Goal: Task Accomplishment & Management: Manage account settings

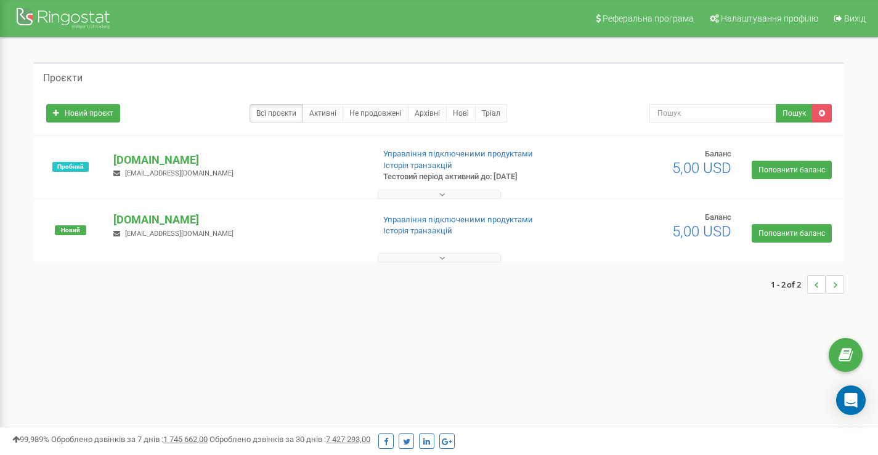
click at [178, 161] on p "[DOMAIN_NAME]" at bounding box center [238, 160] width 250 height 16
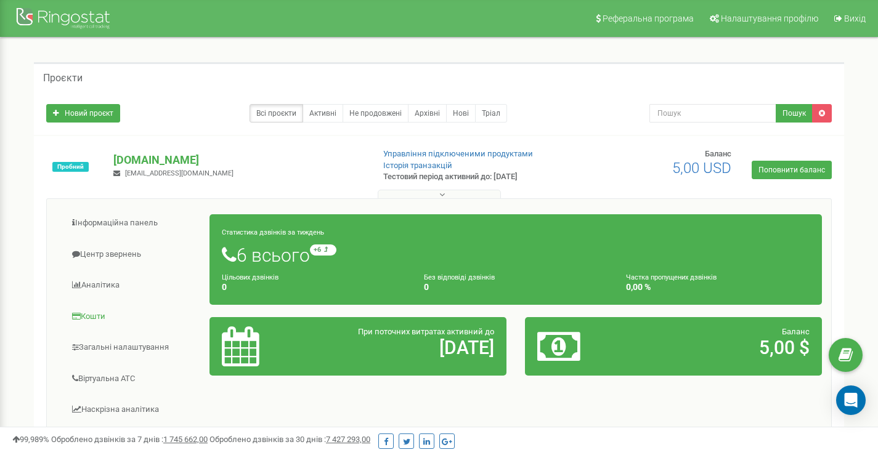
scroll to position [123, 0]
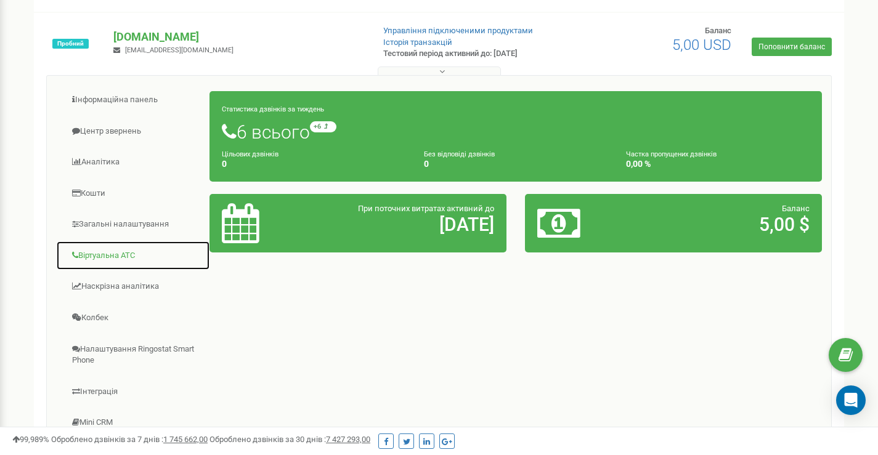
click at [110, 257] on link "Віртуальна АТС" at bounding box center [133, 256] width 154 height 30
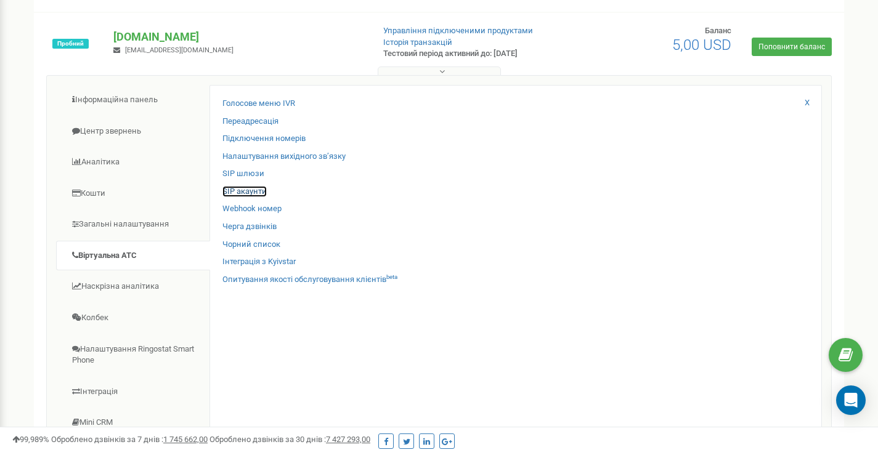
click at [245, 192] on link "SIP акаунти" at bounding box center [244, 192] width 44 height 12
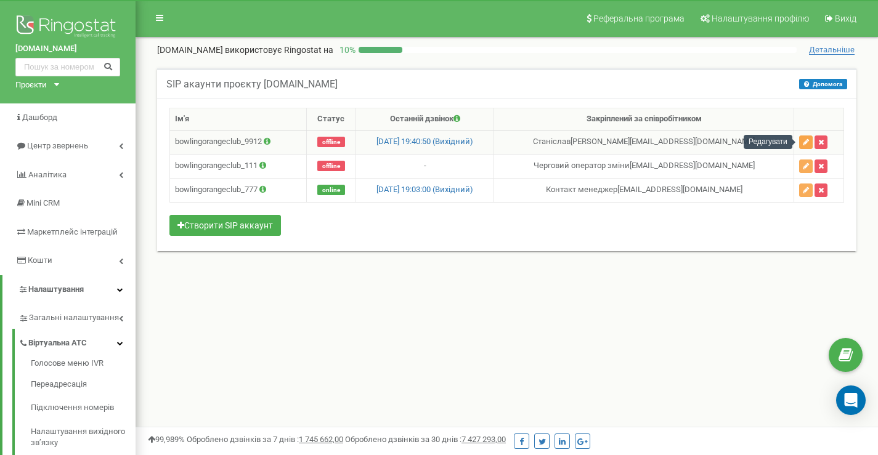
click at [807, 145] on icon "button" at bounding box center [806, 142] width 6 height 7
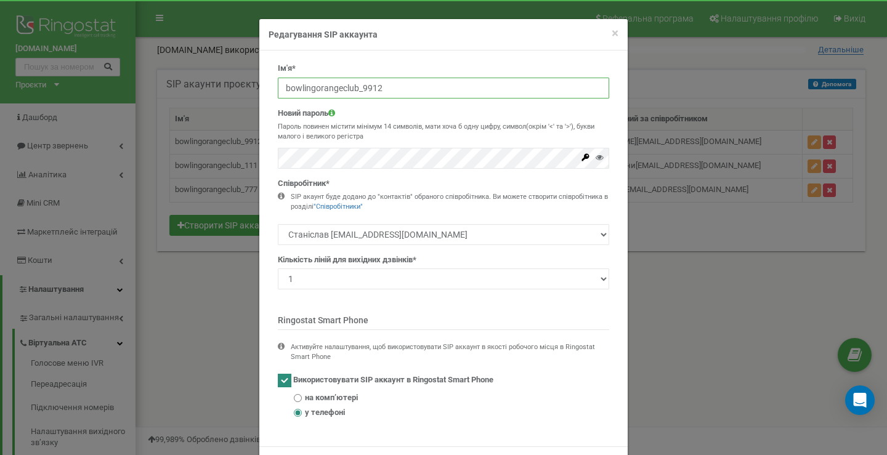
drag, startPoint x: 357, startPoint y: 89, endPoint x: 396, endPoint y: 88, distance: 38.2
click at [394, 88] on input "bowlingorangeclub_9912" at bounding box center [444, 88] width 332 height 21
click at [434, 91] on input "bowlingorangeclub_9912" at bounding box center [444, 88] width 332 height 21
drag, startPoint x: 455, startPoint y: 91, endPoint x: 263, endPoint y: 96, distance: 192.4
click at [263, 96] on div "Ім'я* bowlingorangeclub_9912 Новий пароль Пароль повинен містити мінімум 14 сим…" at bounding box center [443, 249] width 369 height 396
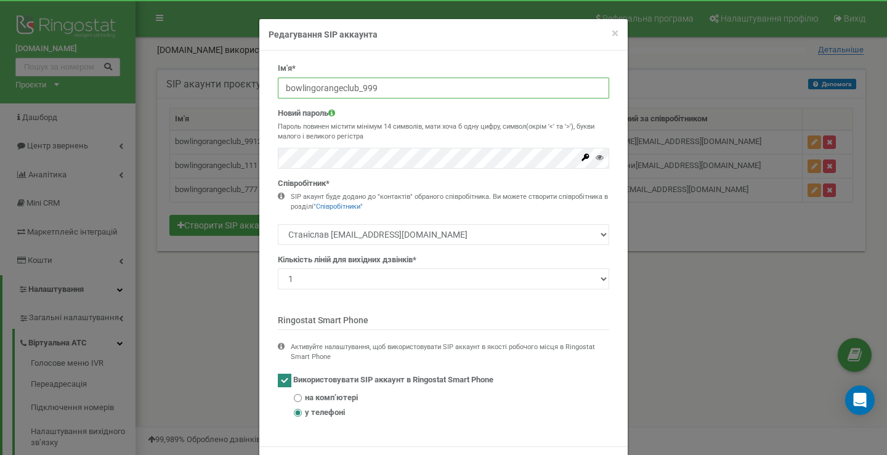
type input "bowlingorangeclub_999"
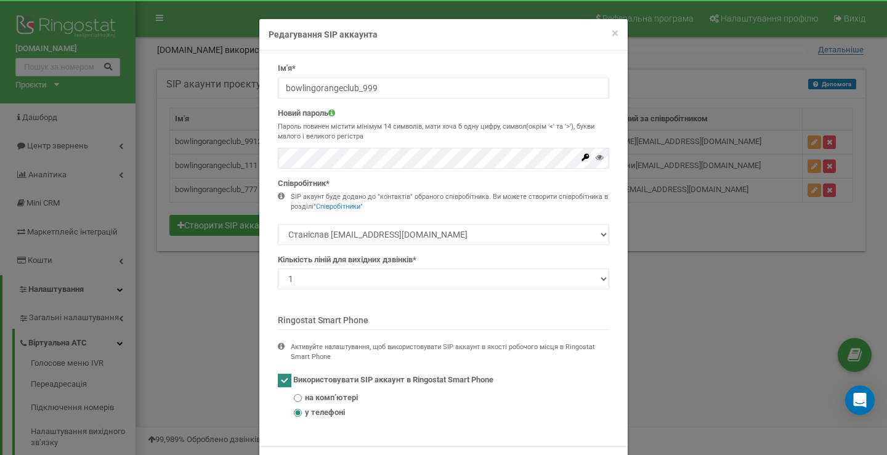
click at [458, 139] on p "Пароль повинен містити мінімум 14 символів, мати хоча б одну цифру, символ(окрі…" at bounding box center [444, 131] width 332 height 19
click at [322, 237] on select "Черговий оператор зміни shift@bowlingorange.club Контакт менеджер contact@bowli…" at bounding box center [444, 234] width 332 height 21
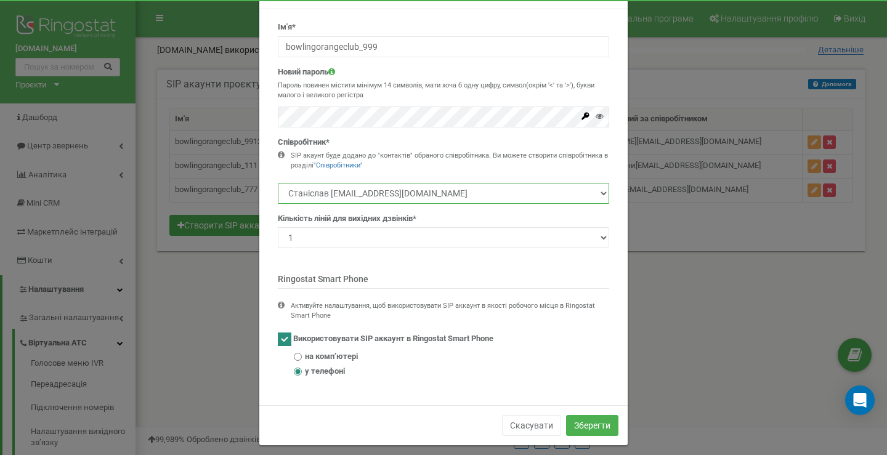
scroll to position [51, 0]
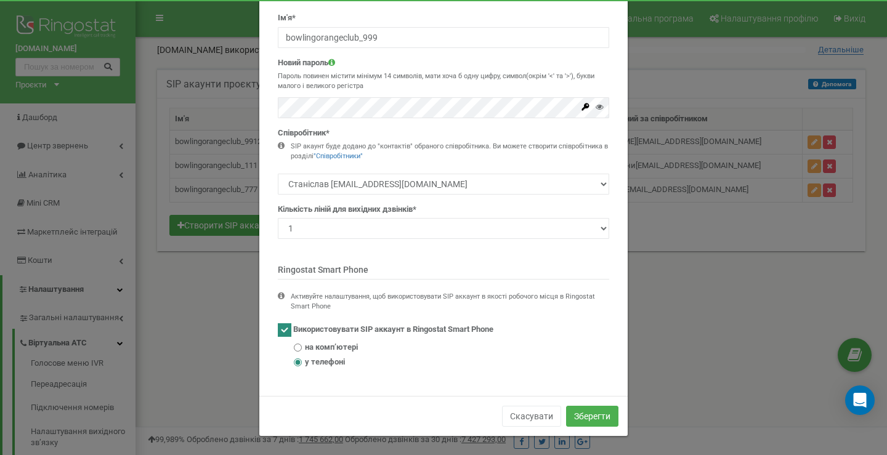
click at [278, 296] on icon at bounding box center [281, 301] width 7 height 19
click at [279, 332] on ins at bounding box center [285, 331] width 14 height 14
checkbox input "false"
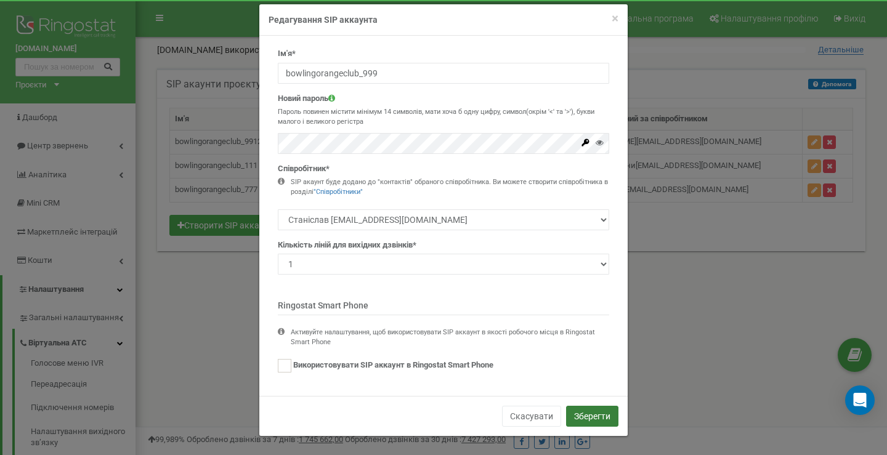
click at [583, 411] on button "Зберегти" at bounding box center [592, 416] width 52 height 21
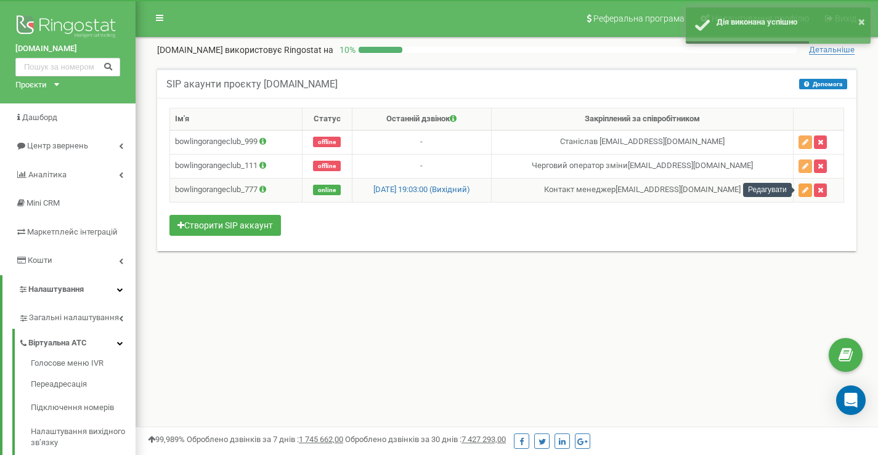
click at [802, 190] on icon "button" at bounding box center [805, 190] width 6 height 7
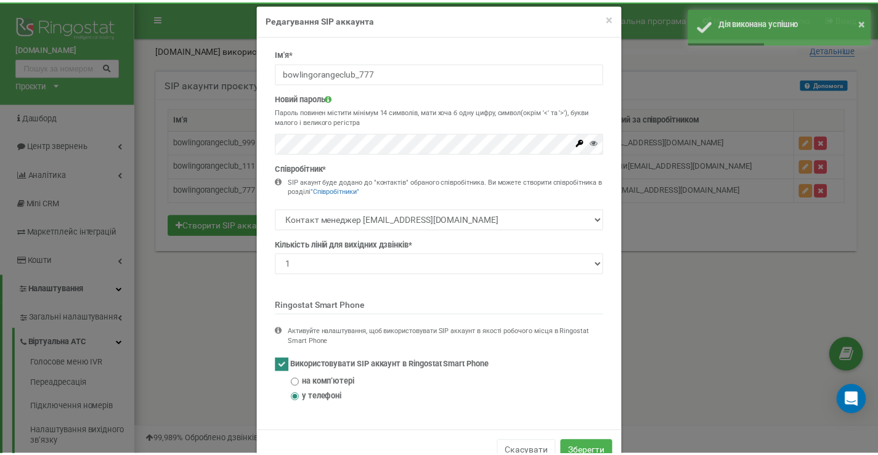
scroll to position [0, 0]
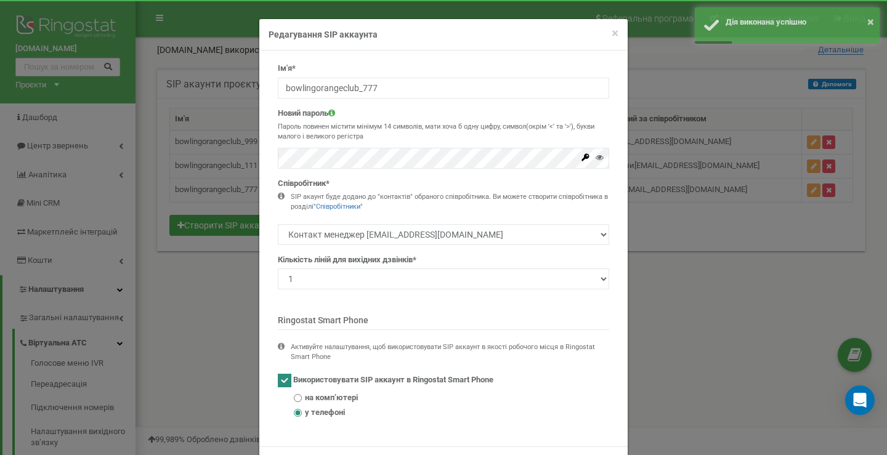
click at [328, 378] on span "Використовувати SIP аккаунт в Ringostat Smart Phone" at bounding box center [393, 380] width 200 height 9
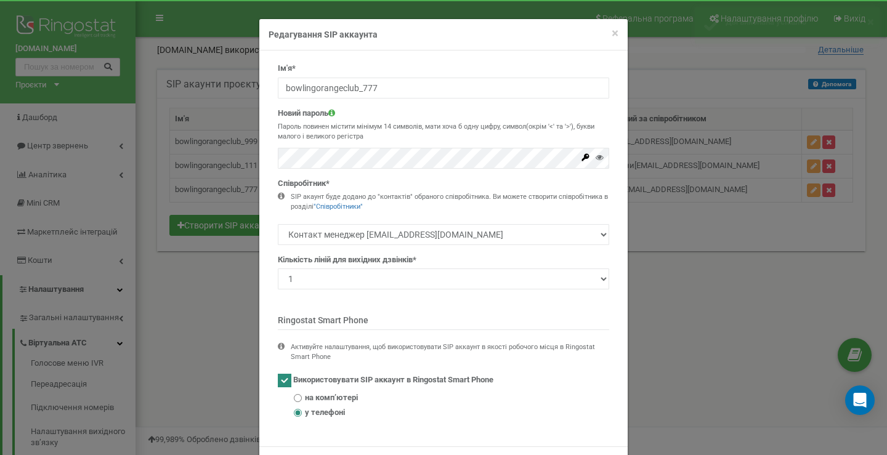
click at [283, 383] on ins at bounding box center [285, 381] width 14 height 14
checkbox input "false"
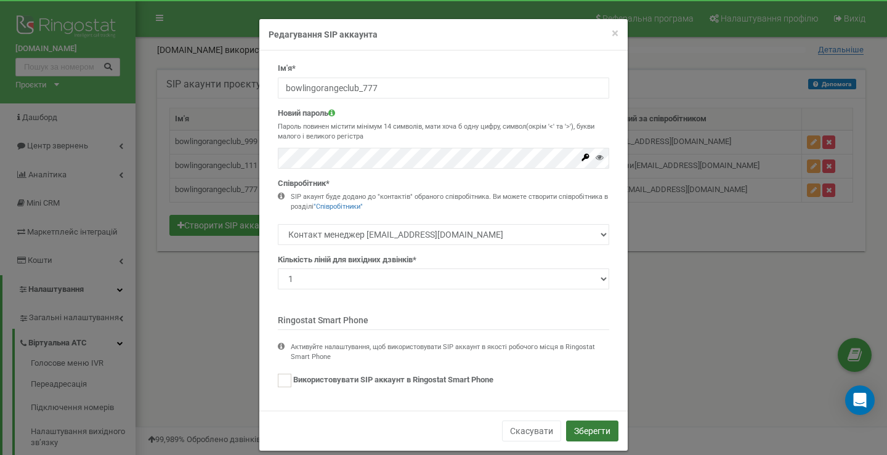
click at [566, 434] on button "Зберегти" at bounding box center [592, 431] width 52 height 21
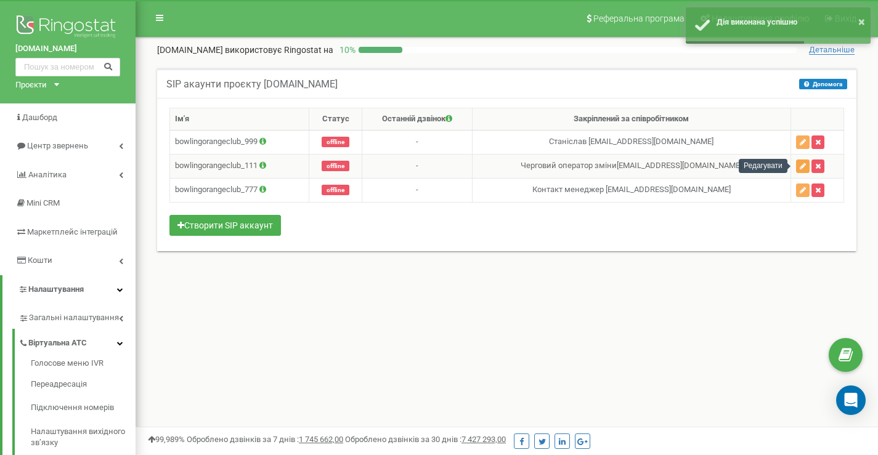
click at [803, 169] on button "button" at bounding box center [803, 167] width 14 height 14
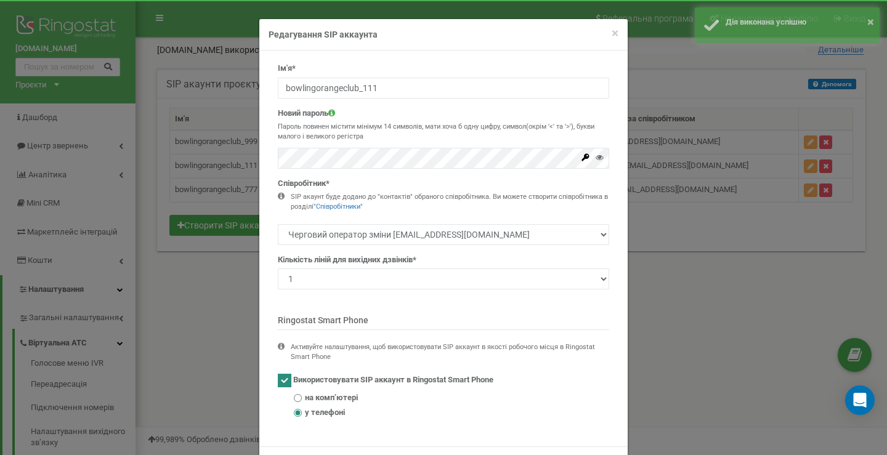
click at [280, 386] on ins at bounding box center [285, 381] width 14 height 14
checkbox input "false"
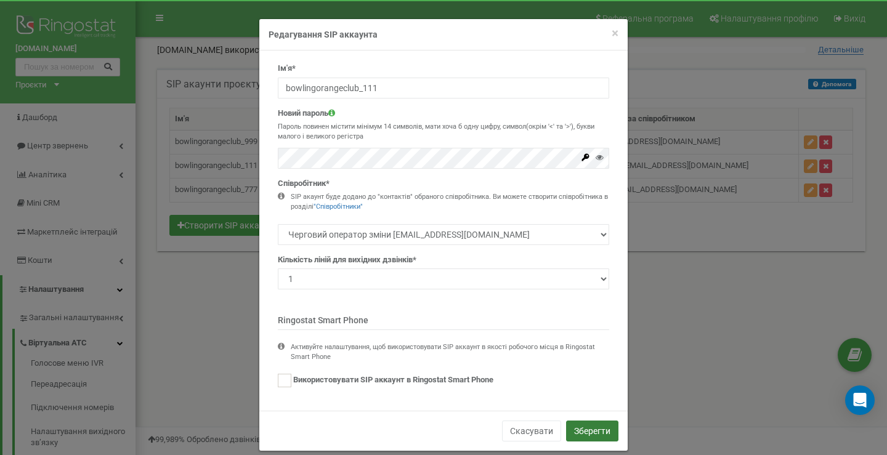
click at [597, 438] on button "Зберегти" at bounding box center [592, 431] width 52 height 21
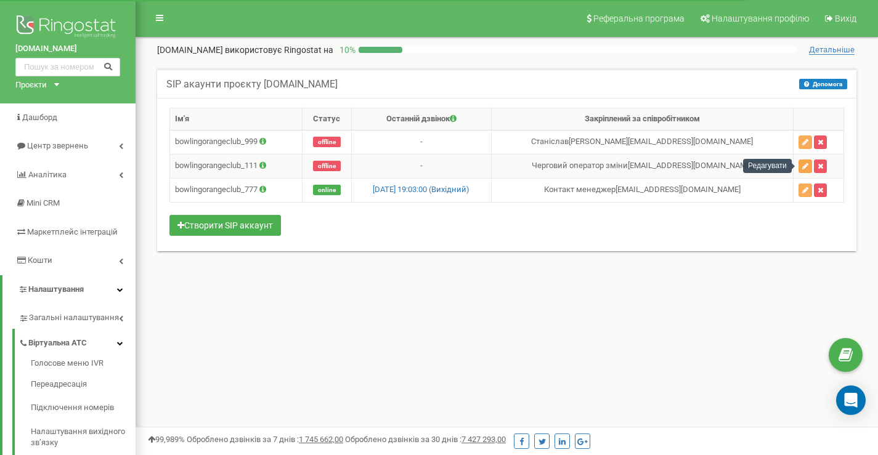
click at [804, 169] on icon "button" at bounding box center [805, 166] width 6 height 7
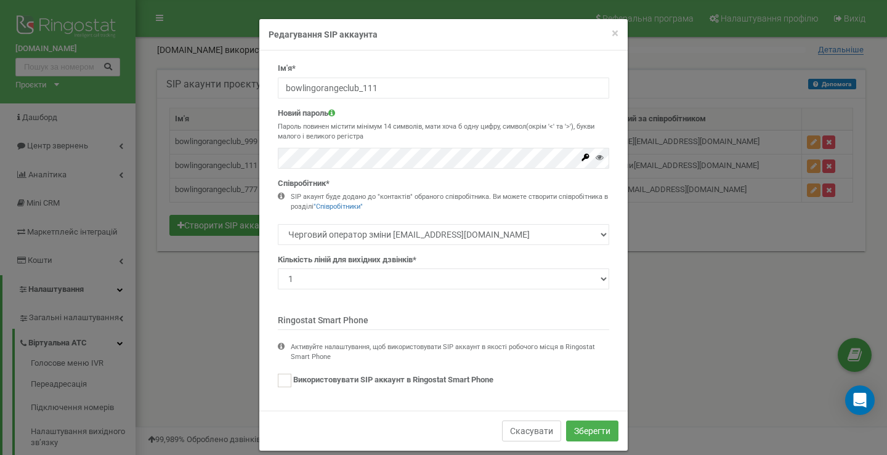
click at [537, 429] on button "Скасувати" at bounding box center [531, 431] width 59 height 21
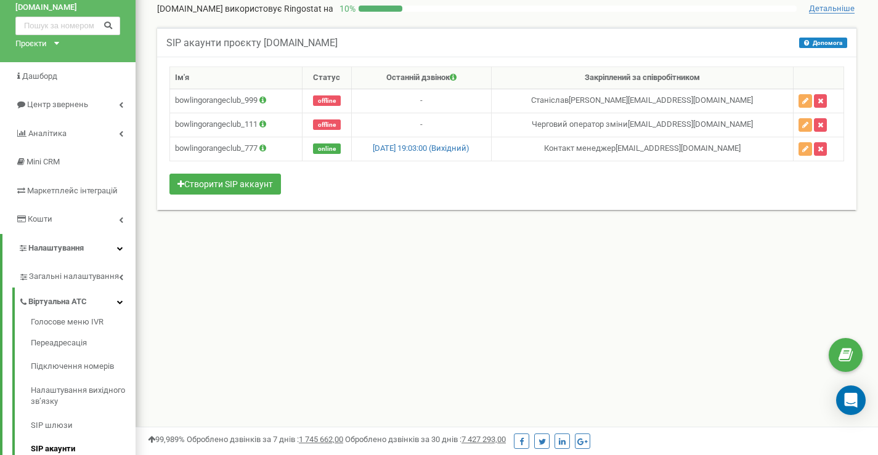
scroll to position [20, 0]
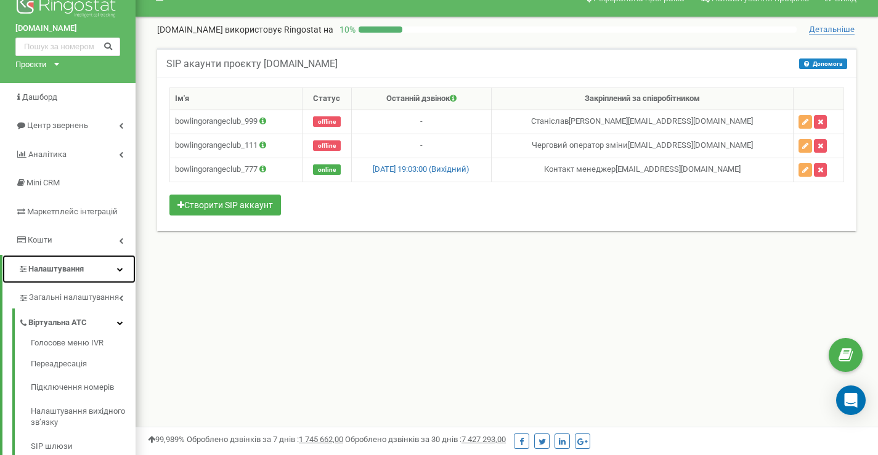
click at [74, 267] on span "Налаштування" at bounding box center [55, 268] width 55 height 9
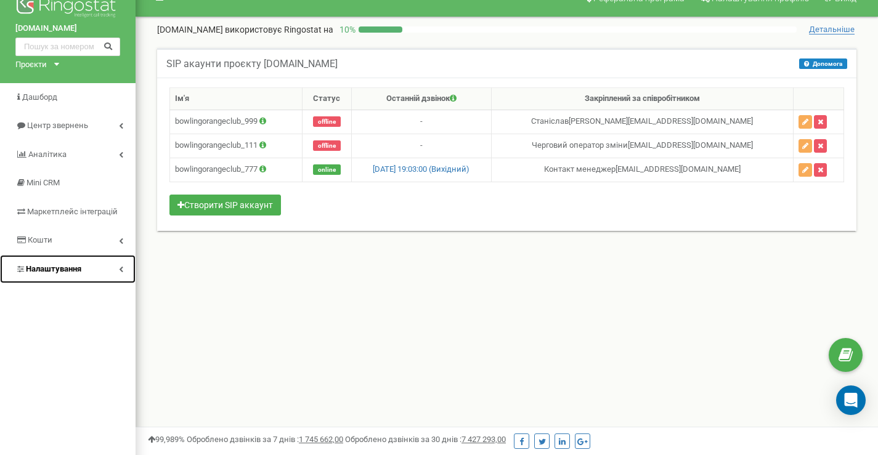
click at [74, 267] on span "Налаштування" at bounding box center [53, 268] width 55 height 9
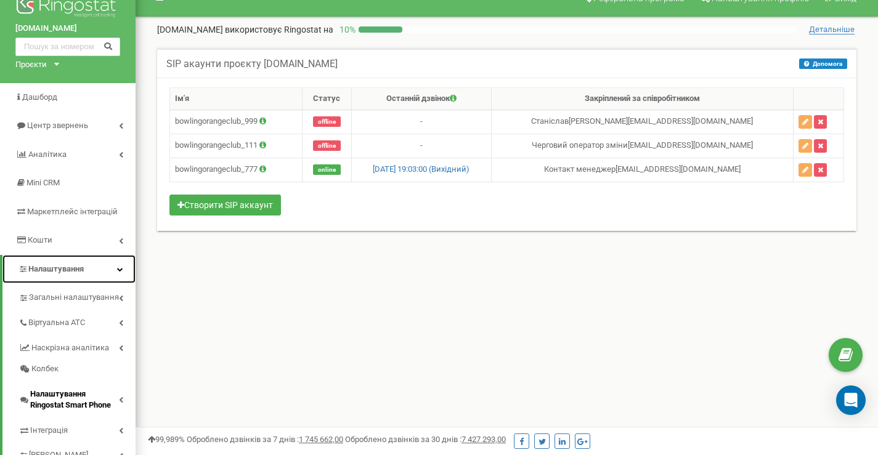
scroll to position [103, 0]
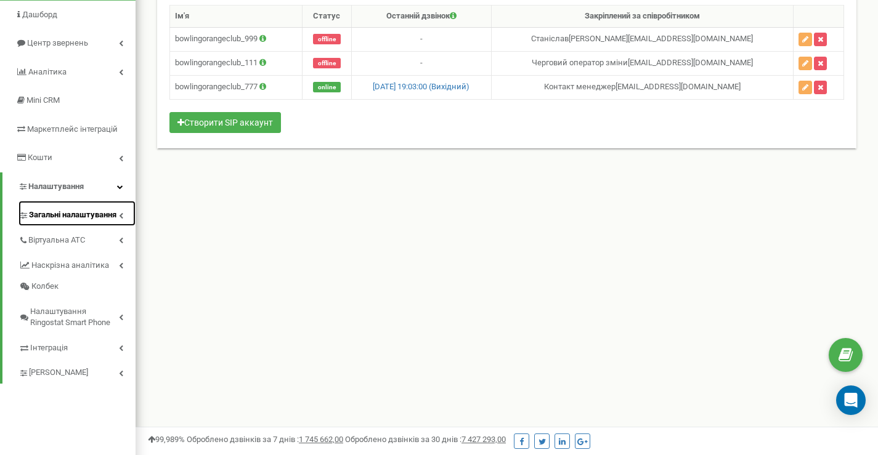
click at [63, 216] on span "Загальні налаштування" at bounding box center [73, 216] width 88 height 12
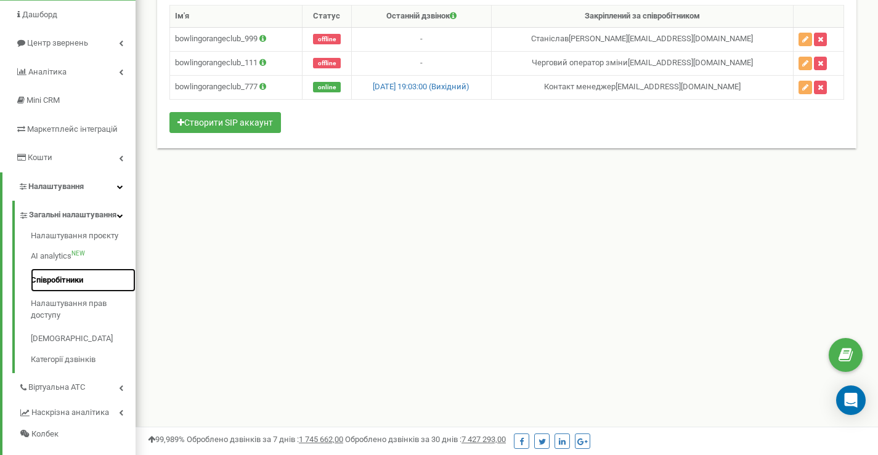
click at [69, 289] on link "Співробітники" at bounding box center [83, 281] width 105 height 24
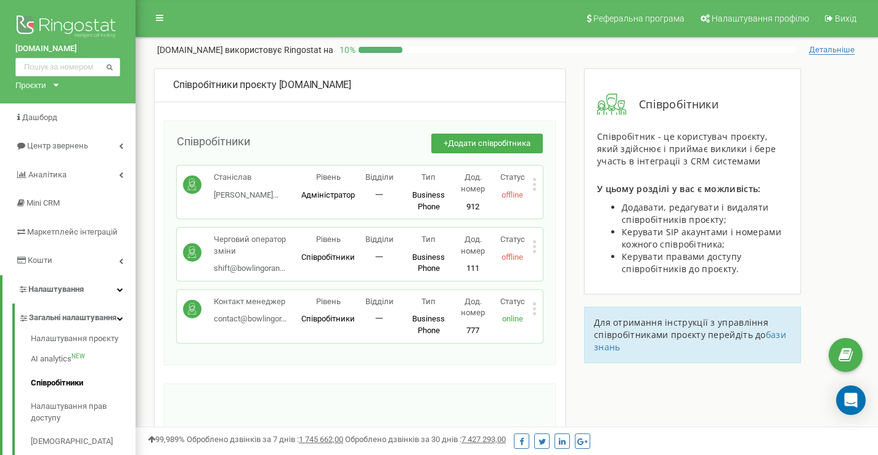
click at [534, 189] on icon at bounding box center [534, 189] width 3 height 3
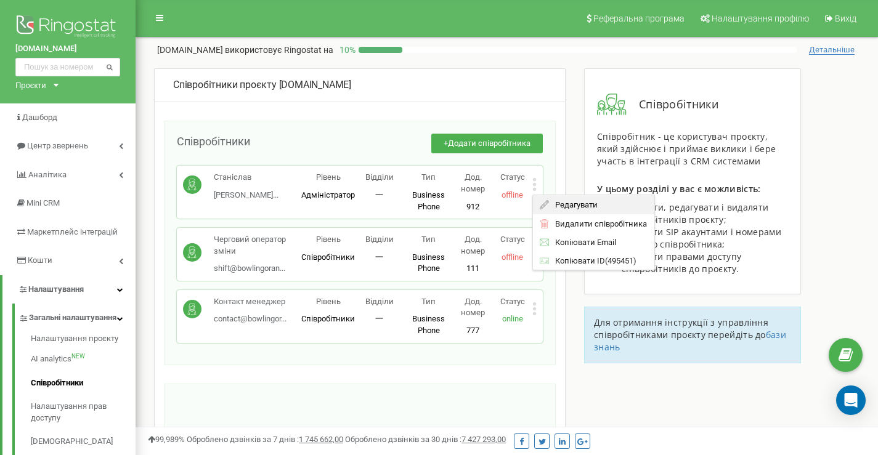
click at [549, 201] on icon at bounding box center [544, 204] width 9 height 9
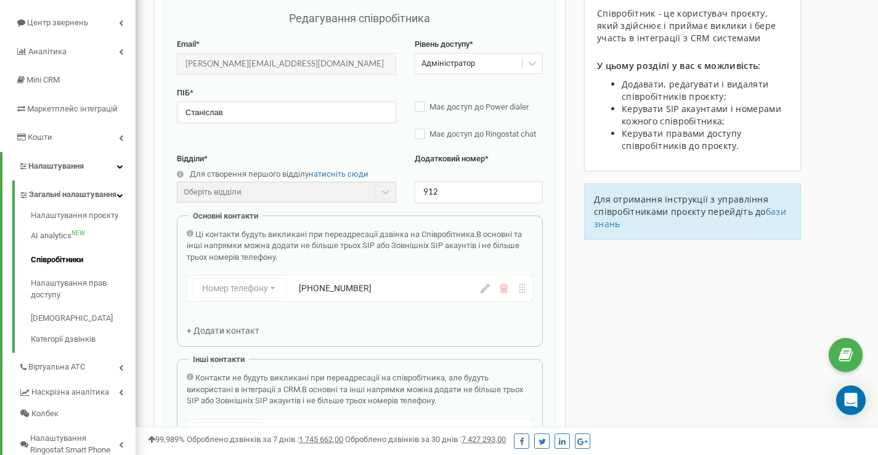
scroll to position [62, 0]
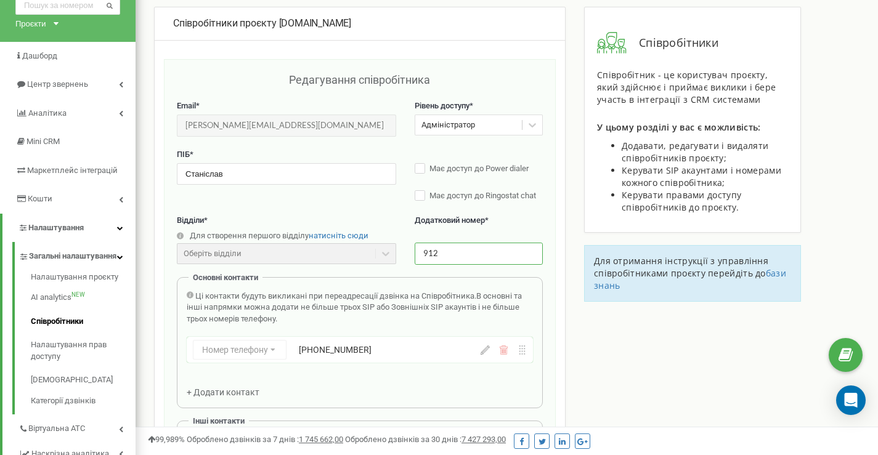
drag, startPoint x: 440, startPoint y: 253, endPoint x: 410, endPoint y: 257, distance: 29.9
click at [410, 257] on div "Відділи * Для створення першого відділу натисніть сюди Оберіть відділи Відділи …" at bounding box center [360, 246] width 366 height 62
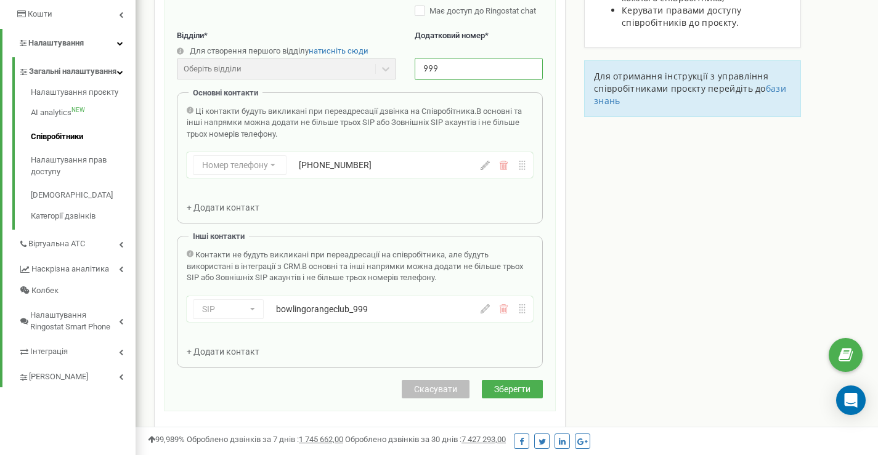
scroll to position [185, 0]
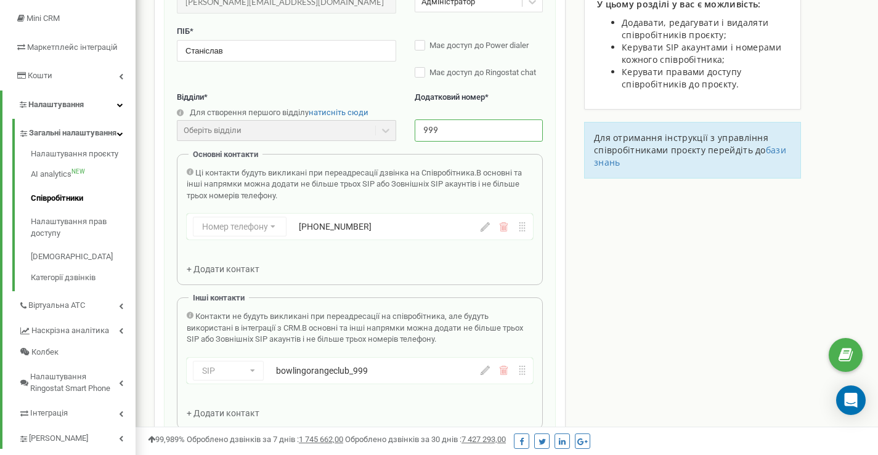
click at [506, 228] on icon at bounding box center [503, 226] width 9 height 9
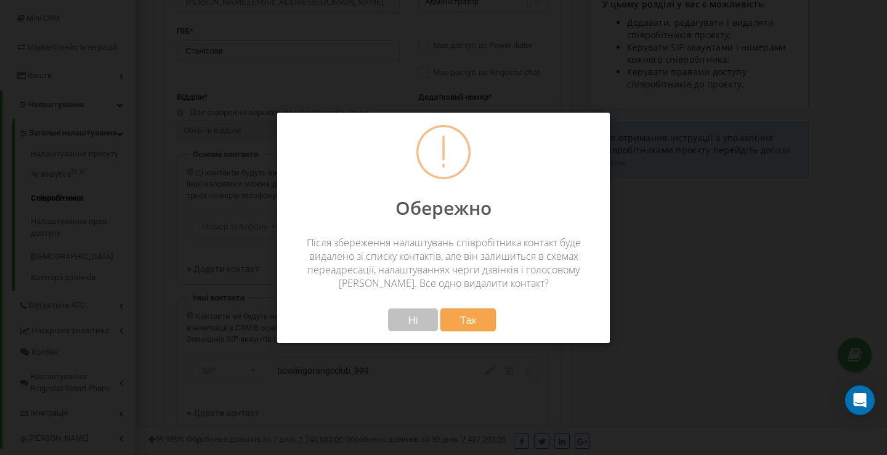
type input "999"
click at [461, 323] on span "Так" at bounding box center [468, 320] width 17 height 13
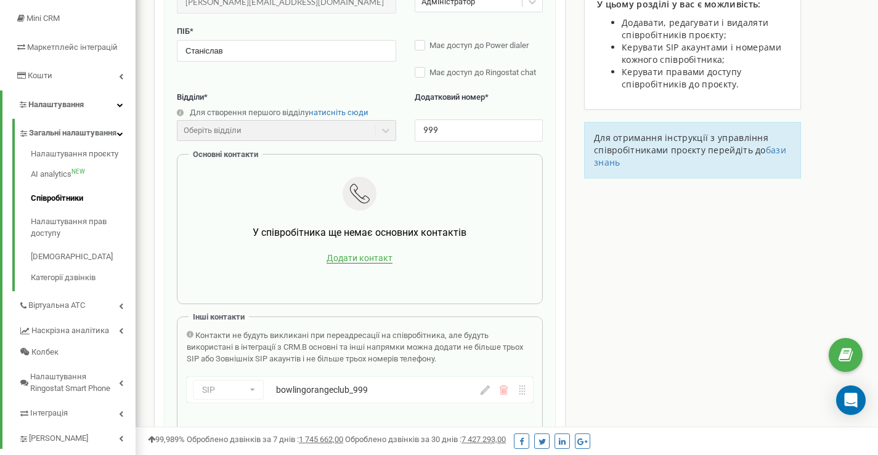
click at [336, 262] on span "Додати контакт" at bounding box center [360, 258] width 66 height 10
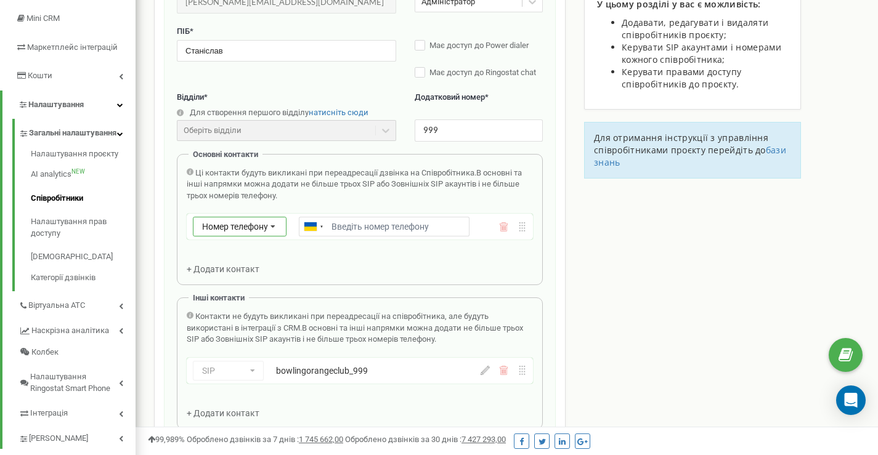
click at [250, 234] on div "Номер телефону Номер телефону SIP Зовнішній SIP" at bounding box center [240, 227] width 94 height 20
click at [236, 266] on div "SIP" at bounding box center [240, 263] width 92 height 18
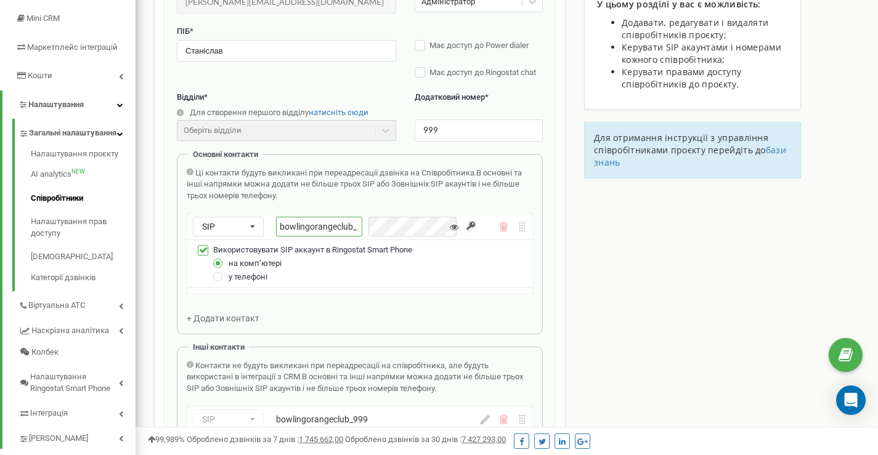
click at [362, 231] on input "bowlingorangeclub_" at bounding box center [319, 227] width 86 height 20
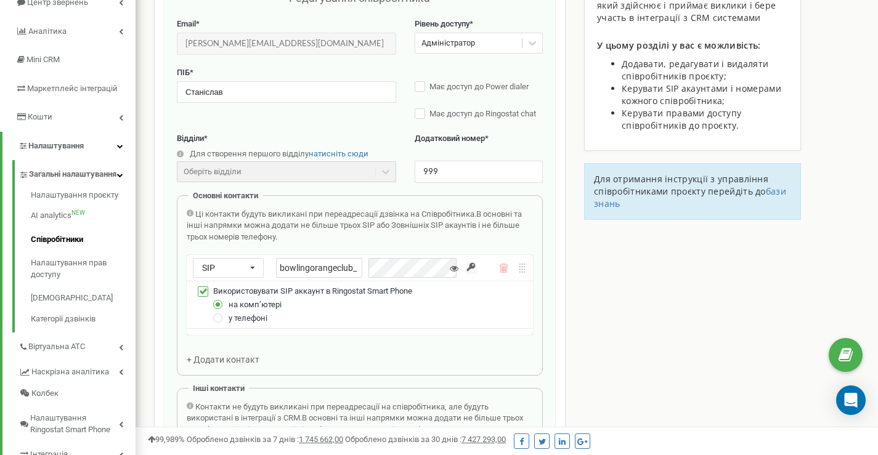
click at [200, 287] on label at bounding box center [203, 287] width 10 height 0
click at [0, 0] on input "Використовувати SIP аккаунт в Ringostat Smart Phone" at bounding box center [0, 0] width 0 height 0
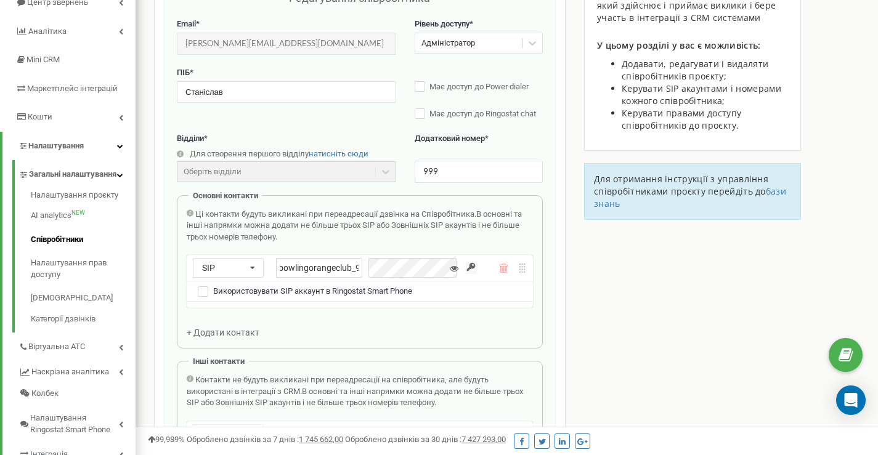
scroll to position [0, 6]
type input "bowlingorangeclub_999"
click at [375, 268] on div "bowlingorangeclub_999" at bounding box center [369, 268] width 187 height 20
click at [457, 271] on icon at bounding box center [454, 268] width 9 height 9
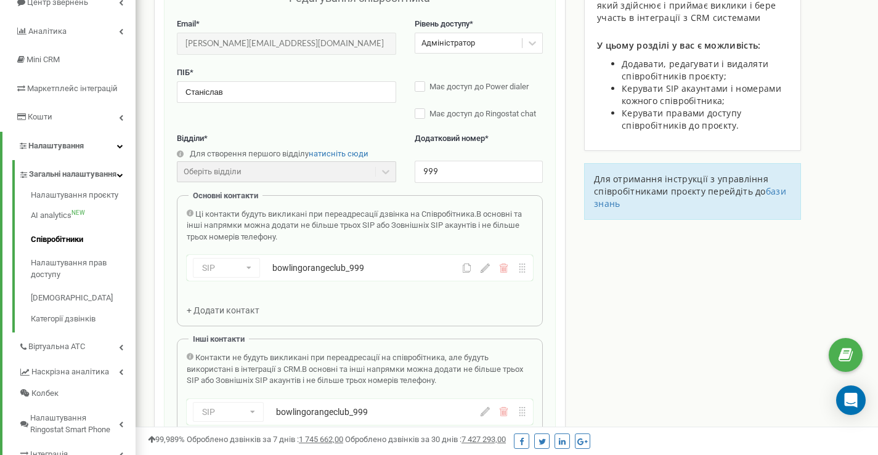
click at [594, 306] on div "Співробітники проєкту bowlingorange.club Редагування співробітника Email * stan…" at bounding box center [507, 368] width 724 height 886
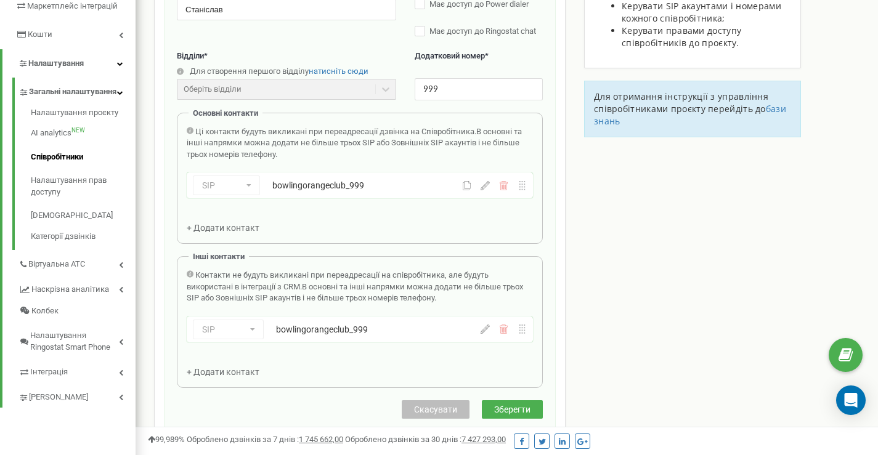
scroll to position [247, 0]
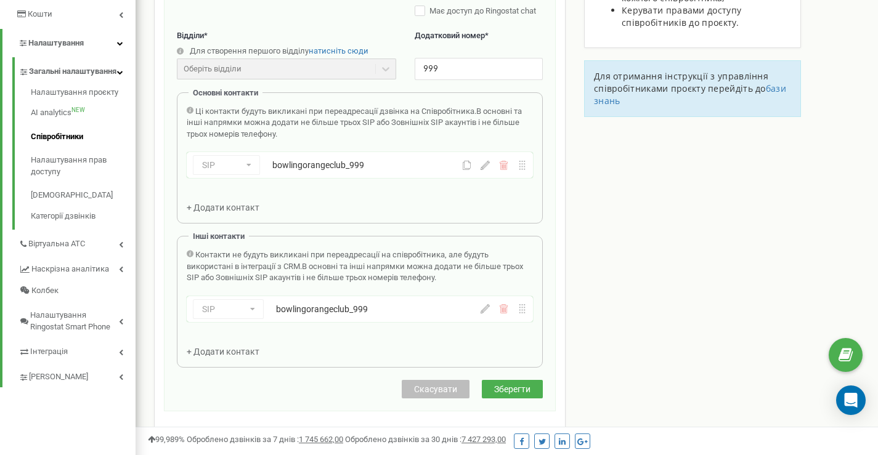
click at [508, 311] on icon at bounding box center [503, 308] width 9 height 9
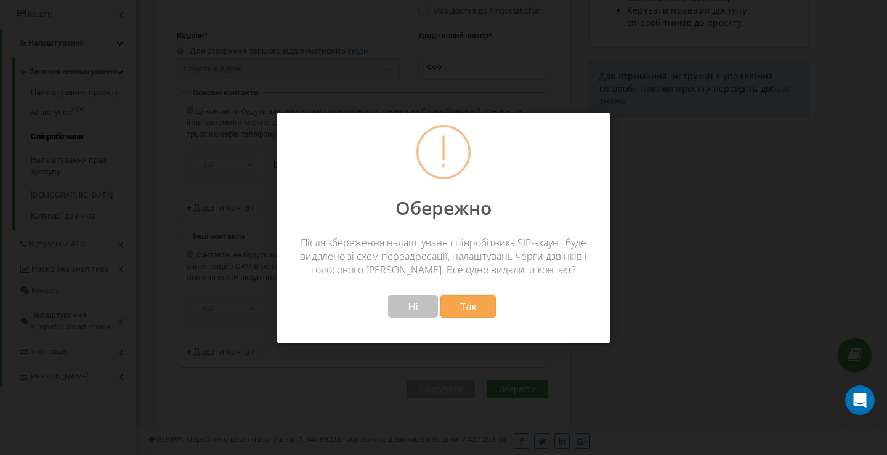
click at [473, 308] on span "Так" at bounding box center [468, 306] width 17 height 13
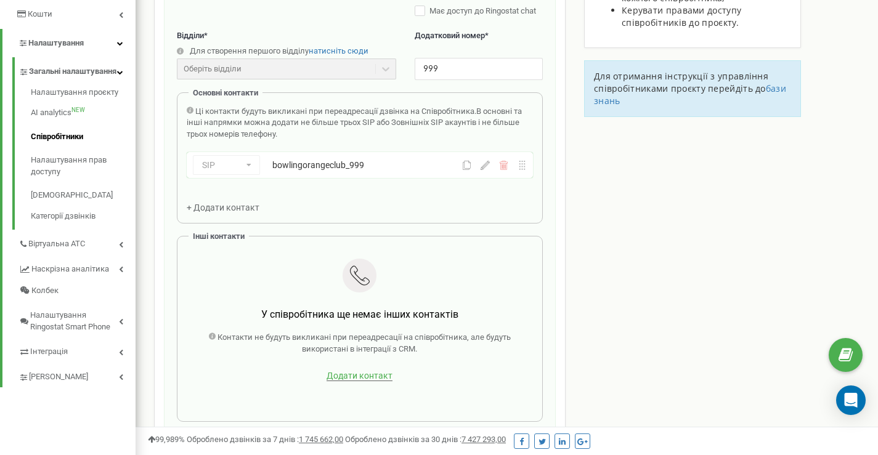
click at [346, 375] on span "Додати контакт" at bounding box center [360, 376] width 66 height 10
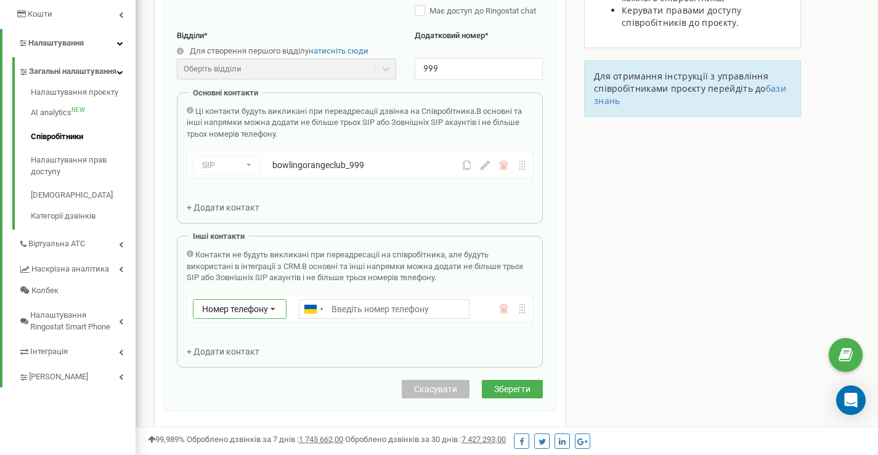
click at [226, 311] on span "Номер телефону" at bounding box center [235, 309] width 66 height 10
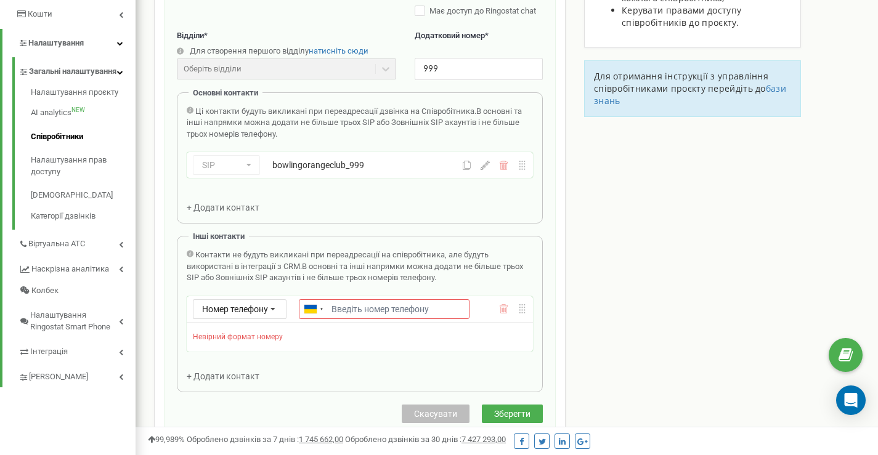
click at [504, 312] on icon at bounding box center [504, 310] width 1 height 5
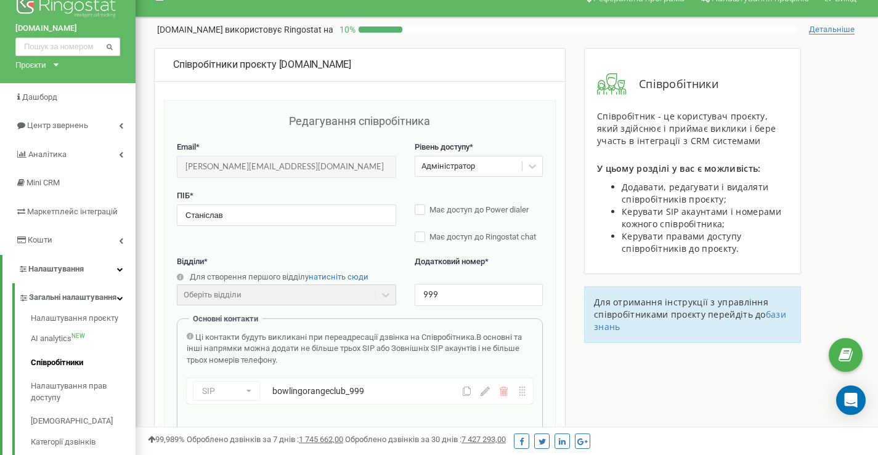
scroll to position [0, 0]
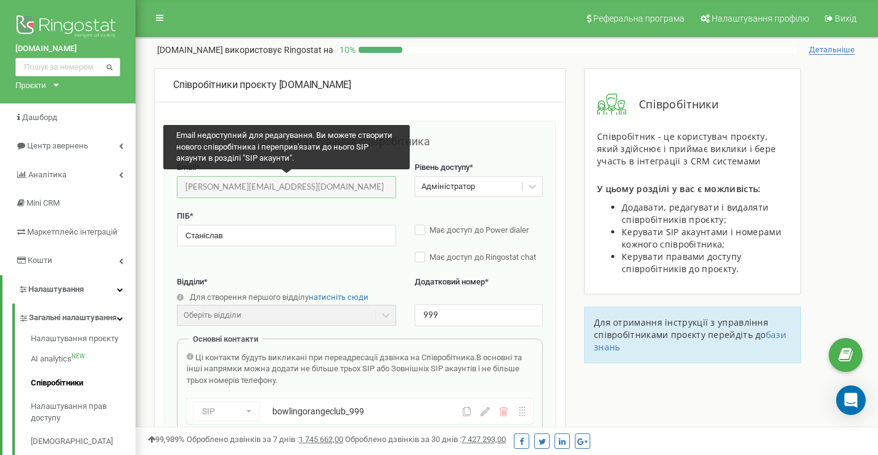
click at [261, 192] on input "stanislav@bowlingorange.club" at bounding box center [286, 187] width 219 height 22
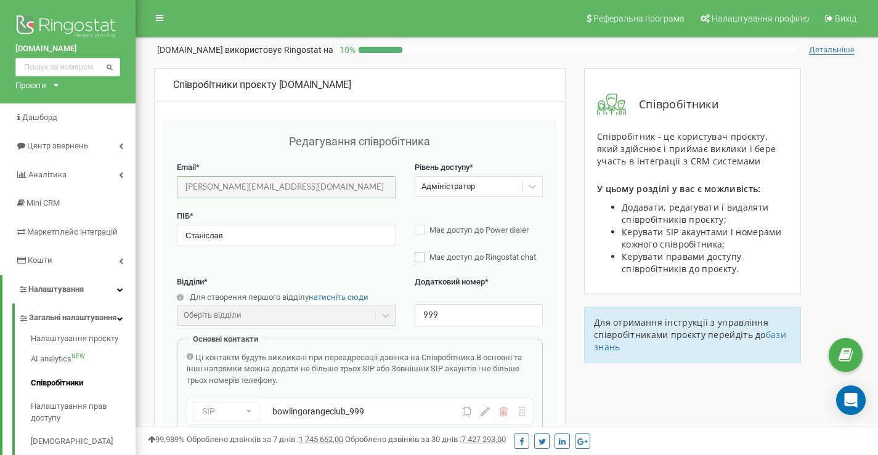
click at [436, 260] on span "Має доступ до Ringostat chat" at bounding box center [483, 257] width 107 height 9
click at [439, 227] on span "Має доступ до Power dialer" at bounding box center [479, 230] width 99 height 9
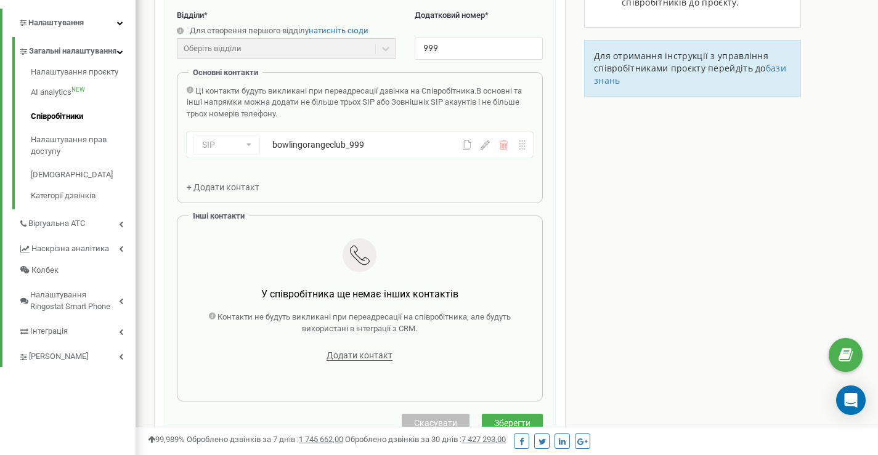
scroll to position [431, 0]
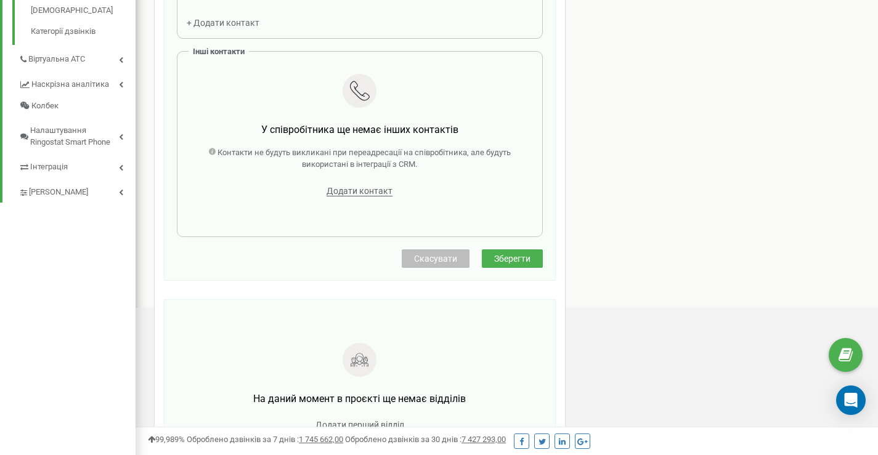
click at [502, 264] on span "Зберегти" at bounding box center [512, 259] width 36 height 10
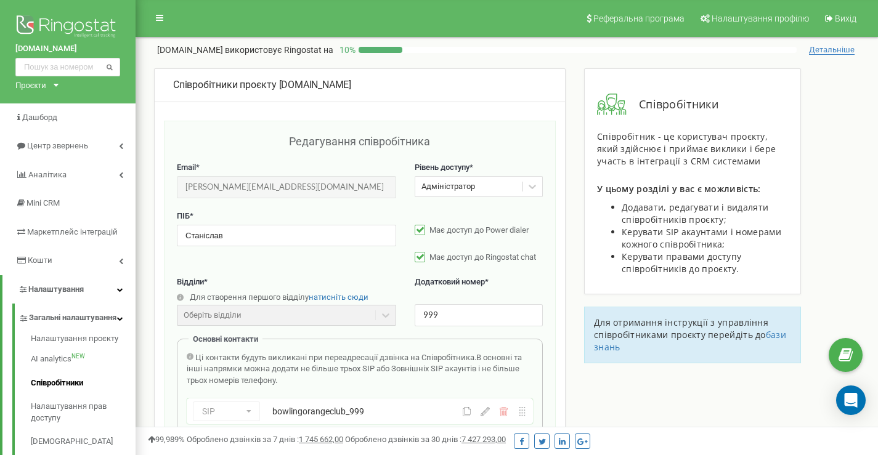
scroll to position [82, 0]
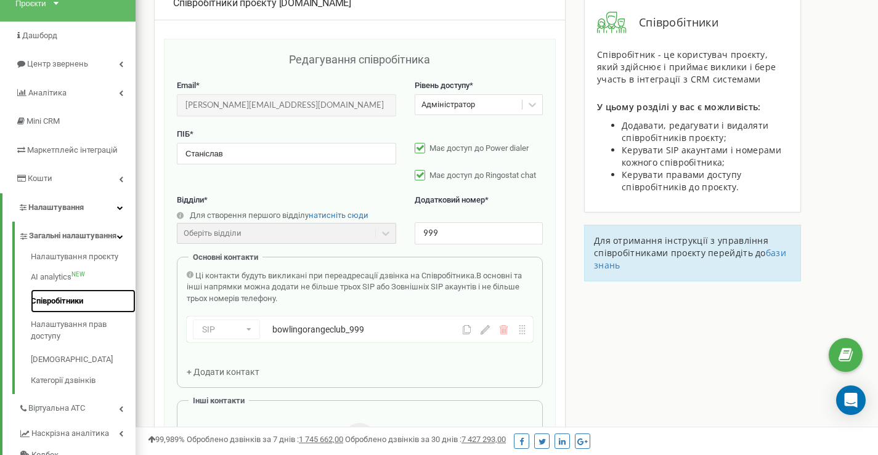
click at [41, 311] on link "Співробітники" at bounding box center [83, 302] width 105 height 24
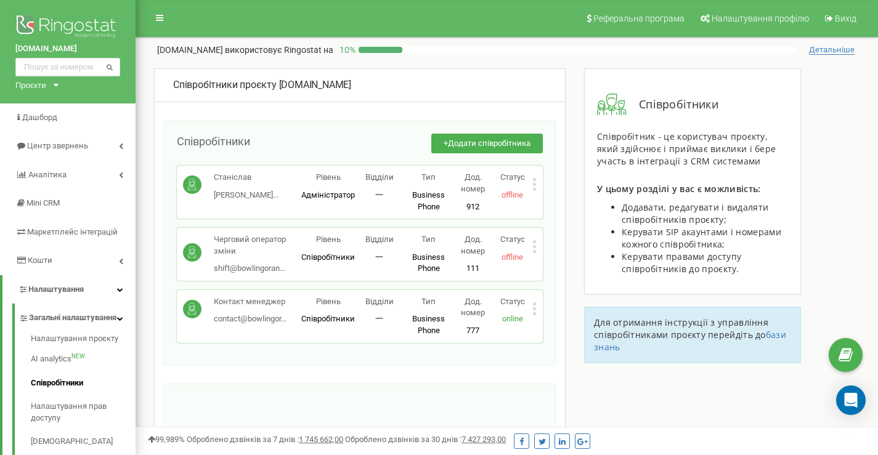
click at [536, 189] on icon at bounding box center [534, 184] width 4 height 13
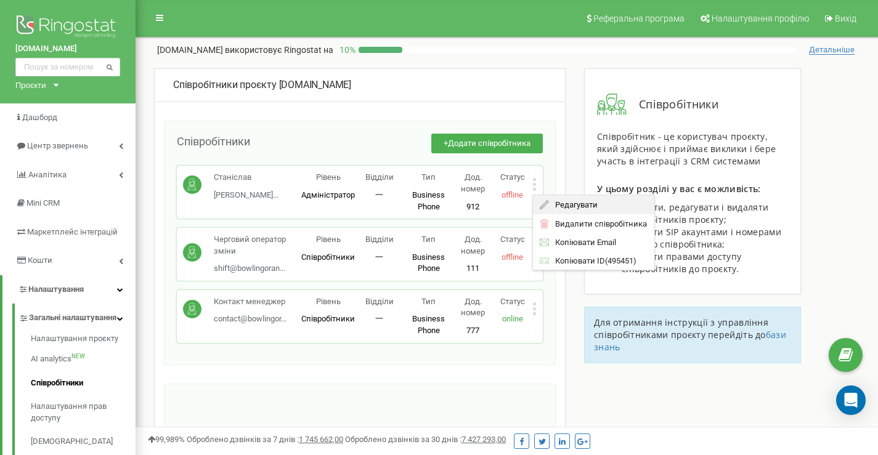
click at [552, 206] on span "Редагувати" at bounding box center [573, 205] width 49 height 8
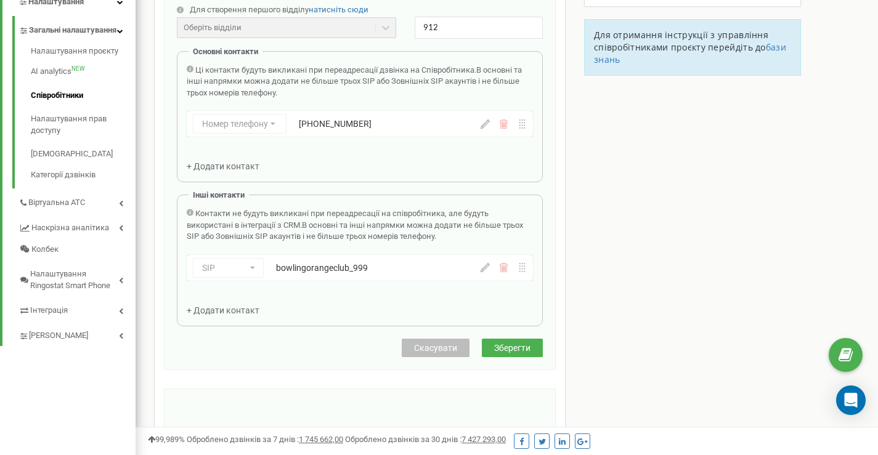
scroll to position [308, 0]
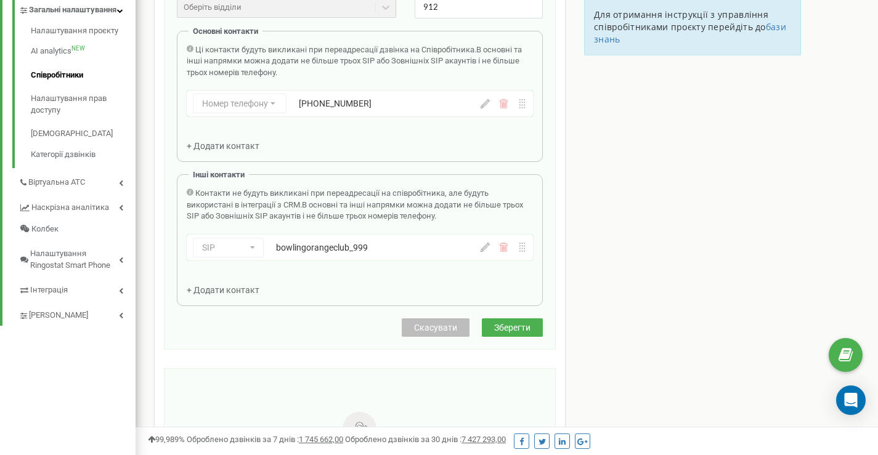
click at [422, 330] on span "Скасувати" at bounding box center [435, 328] width 43 height 10
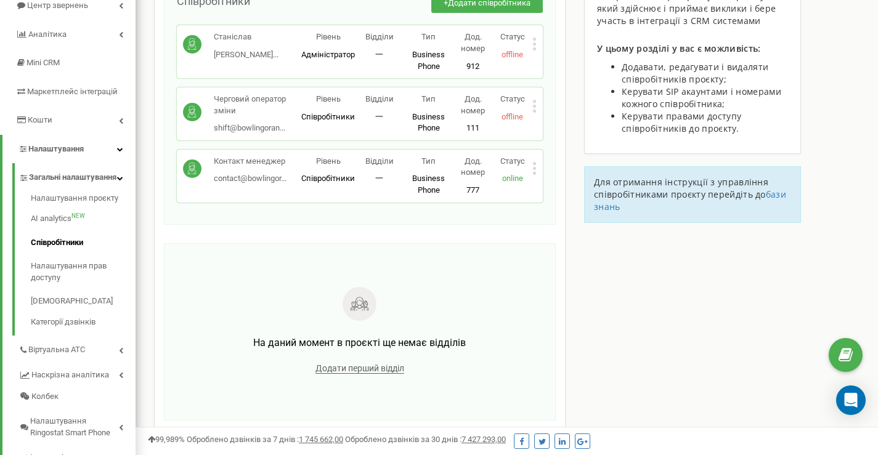
scroll to position [38, 0]
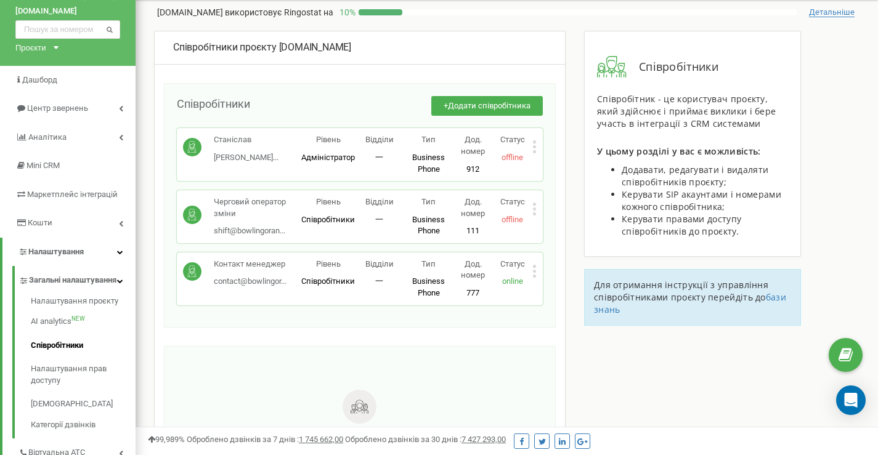
click at [534, 148] on icon at bounding box center [534, 146] width 3 height 3
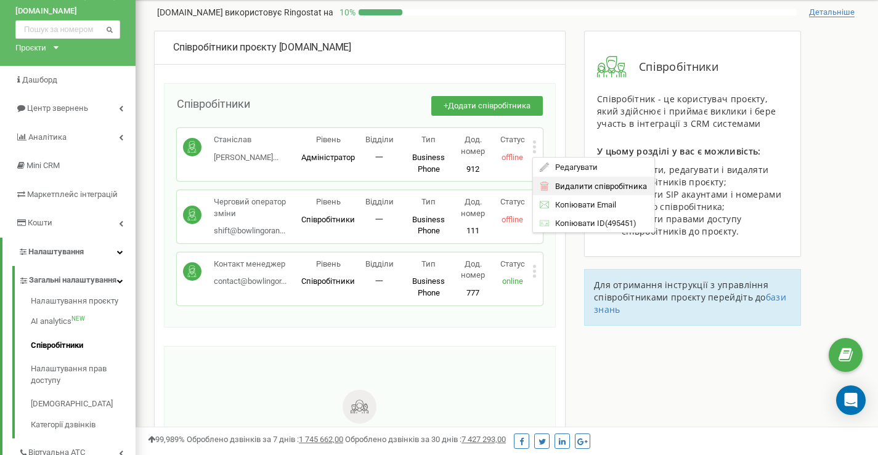
click at [555, 186] on span "Видалити співробітника" at bounding box center [598, 186] width 98 height 8
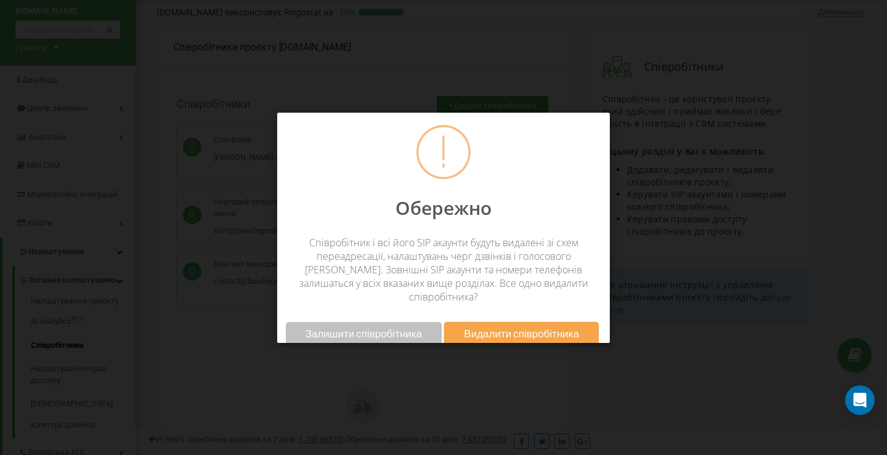
click at [487, 327] on span "Видалити співробітника" at bounding box center [521, 333] width 115 height 13
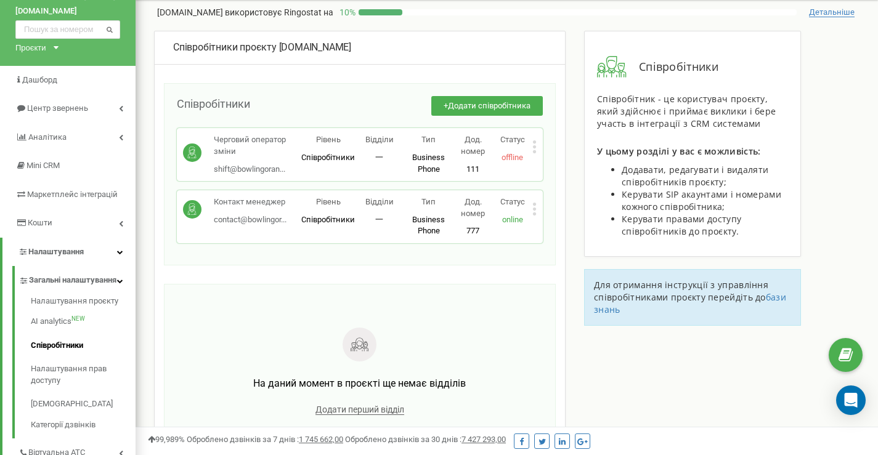
scroll to position [0, 0]
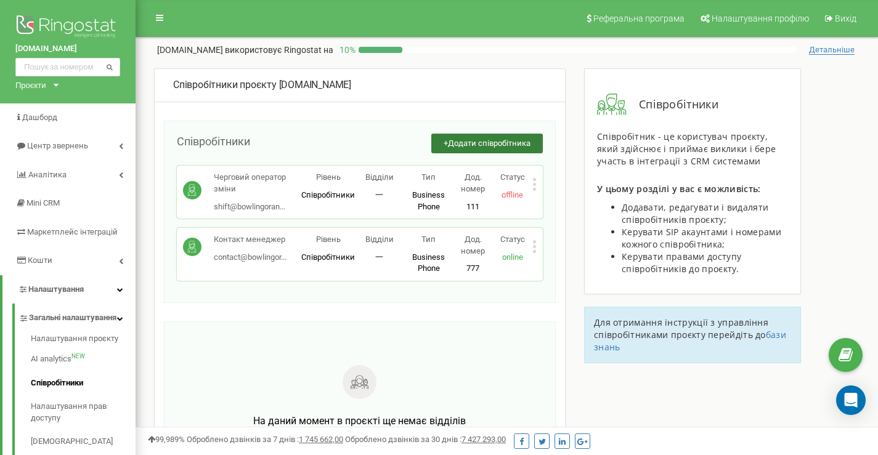
click at [505, 139] on span "Додати співробітника" at bounding box center [489, 143] width 83 height 9
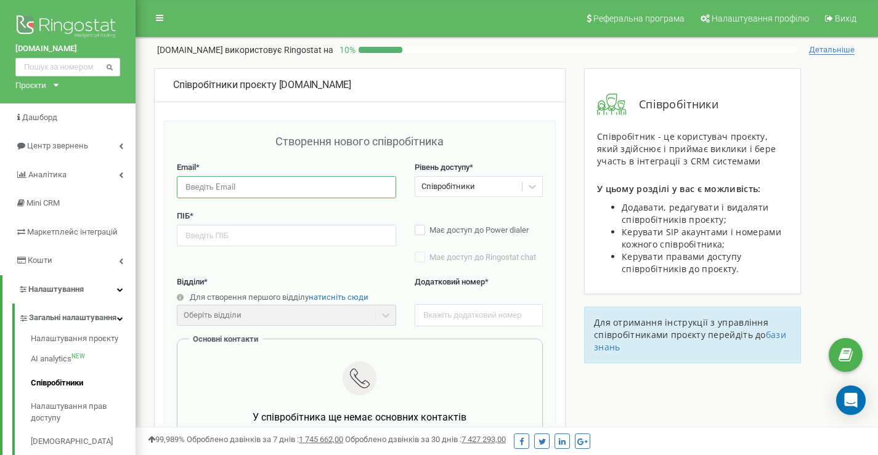
click at [292, 187] on input "email" at bounding box center [286, 187] width 219 height 22
drag, startPoint x: 369, startPoint y: 84, endPoint x: 279, endPoint y: 91, distance: 89.6
click at [279, 91] on div "Співробітники проєкту bowlingorange.club" at bounding box center [359, 85] width 373 height 14
copy div "[DOMAIN_NAME]"
click at [258, 177] on input "email" at bounding box center [286, 187] width 219 height 22
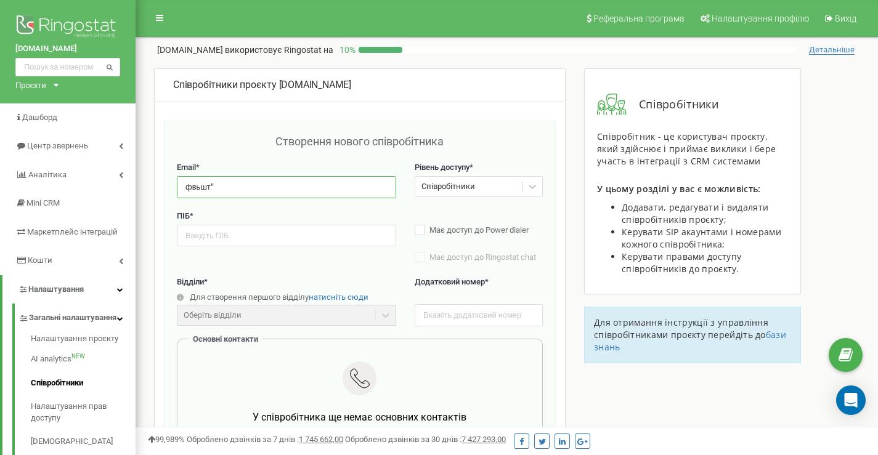
paste input "[DOMAIN_NAME]"
drag, startPoint x: 213, startPoint y: 187, endPoint x: 155, endPoint y: 186, distance: 58.6
type input "admin@bowlingorange.club"
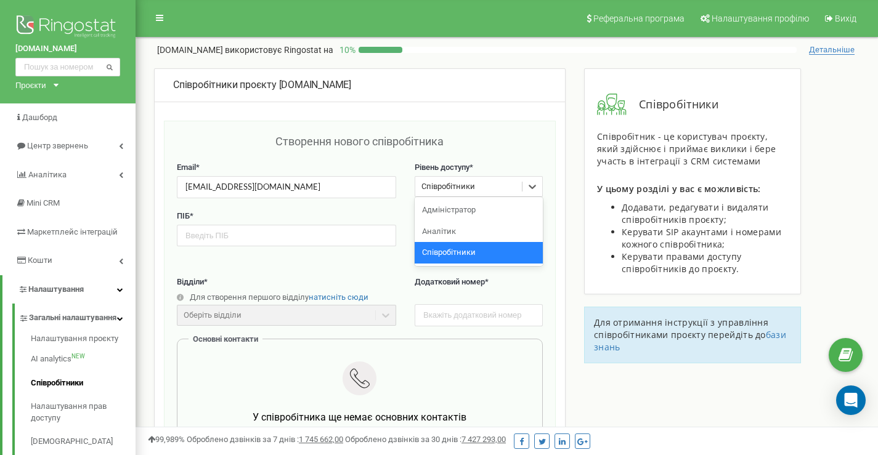
click at [458, 185] on div "Співробітники" at bounding box center [449, 187] width 54 height 12
click at [458, 205] on div "Адміністратор" at bounding box center [479, 211] width 128 height 22
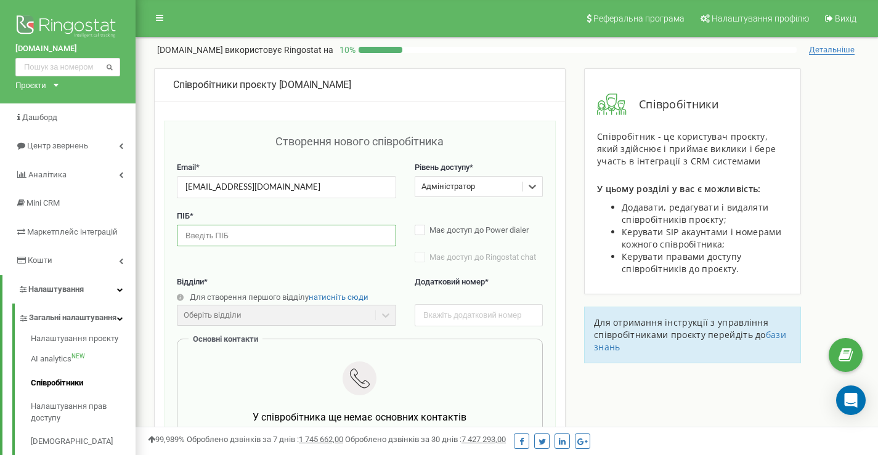
click at [256, 237] on input "text" at bounding box center [286, 236] width 219 height 22
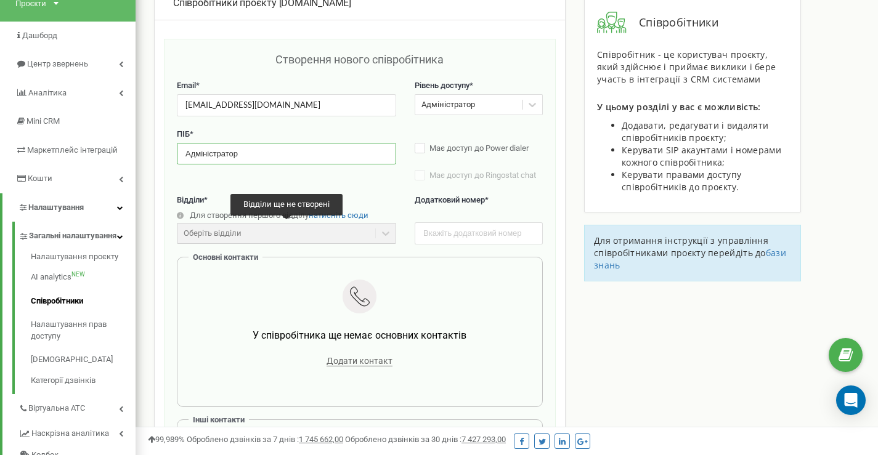
type input "Адміністратор"
click at [315, 232] on div "Оберіть відділи" at bounding box center [286, 233] width 219 height 21
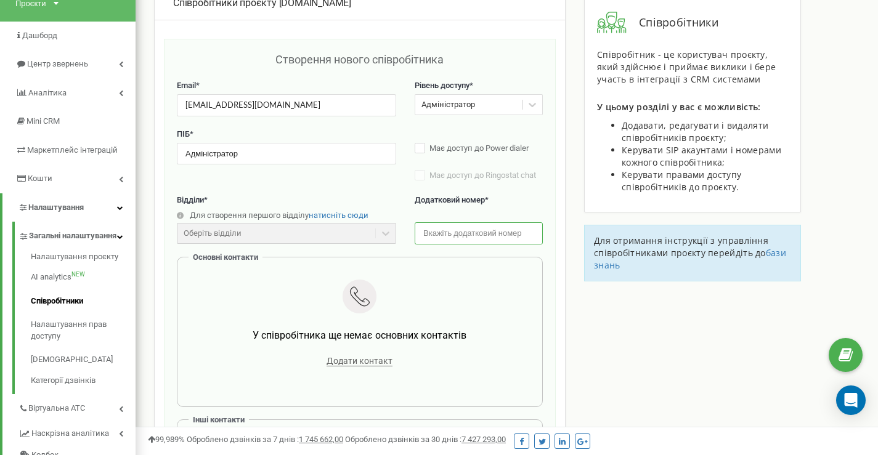
click at [521, 234] on input "text" at bounding box center [479, 233] width 128 height 22
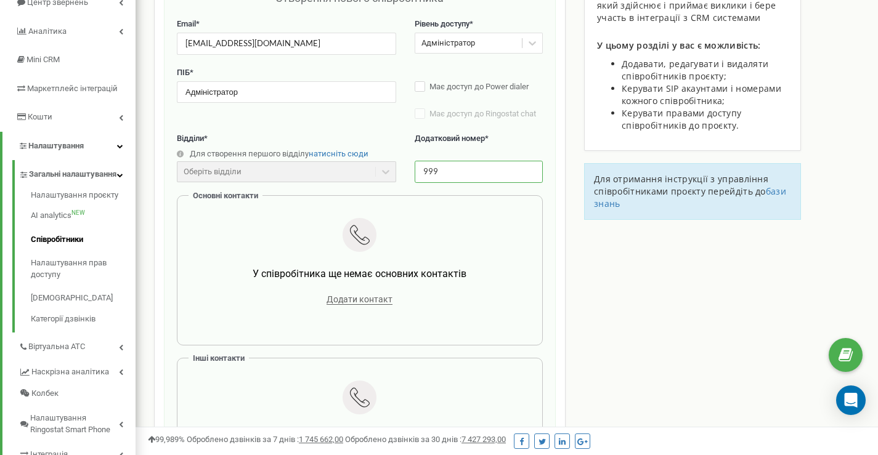
scroll to position [165, 0]
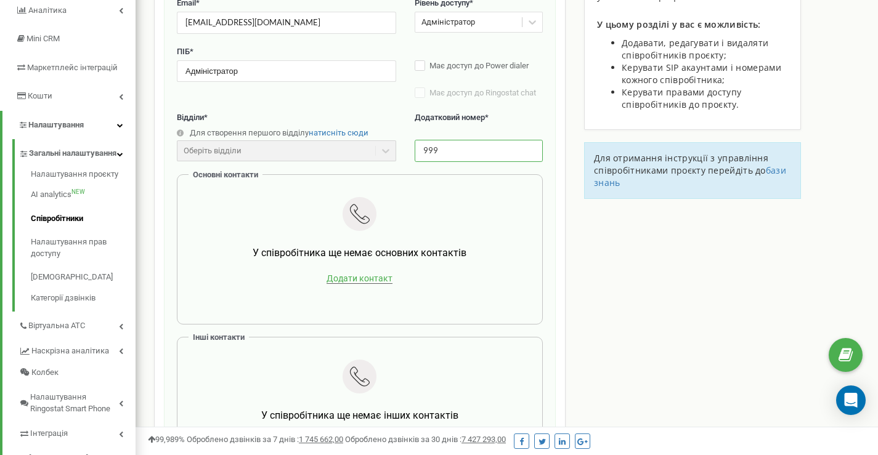
type input "999"
click at [371, 280] on span "Додати контакт" at bounding box center [360, 279] width 66 height 10
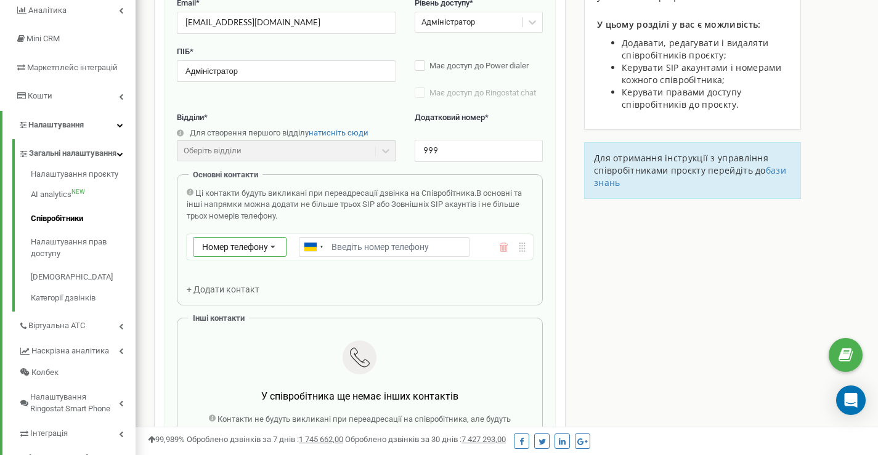
click at [246, 250] on span "Номер телефону" at bounding box center [235, 247] width 66 height 10
click at [229, 279] on div "SIP" at bounding box center [240, 283] width 92 height 18
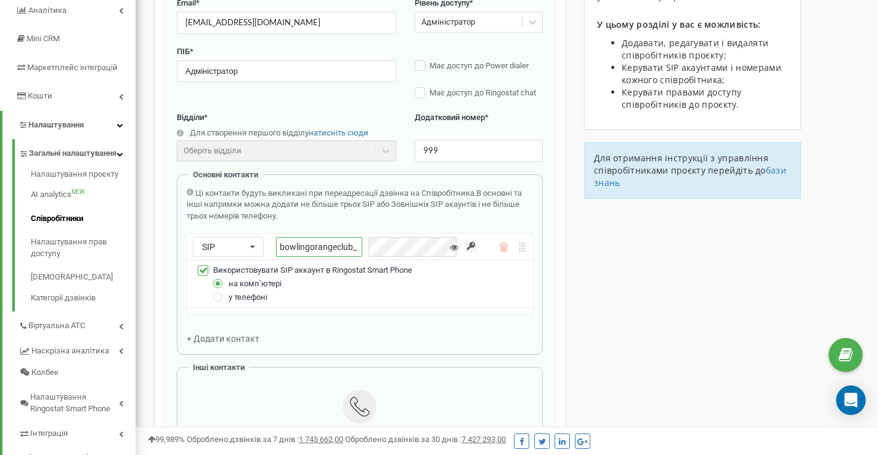
click at [360, 245] on input "bowlingorangeclub_" at bounding box center [319, 247] width 86 height 20
type input "bowlingorangeclub_999"
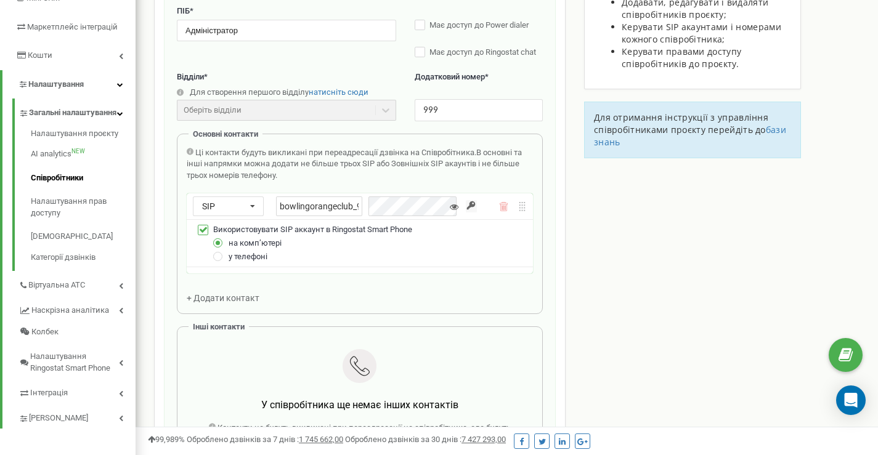
scroll to position [247, 0]
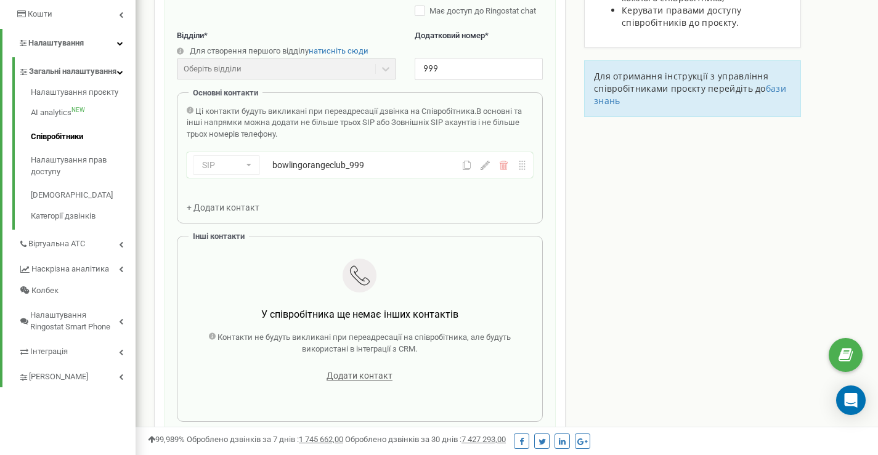
click at [372, 160] on div "bowlingorangeclub_999" at bounding box center [352, 165] width 161 height 12
click at [372, 169] on div "bowlingorangeclub_999" at bounding box center [352, 165] width 161 height 12
click at [483, 165] on icon at bounding box center [485, 165] width 9 height 9
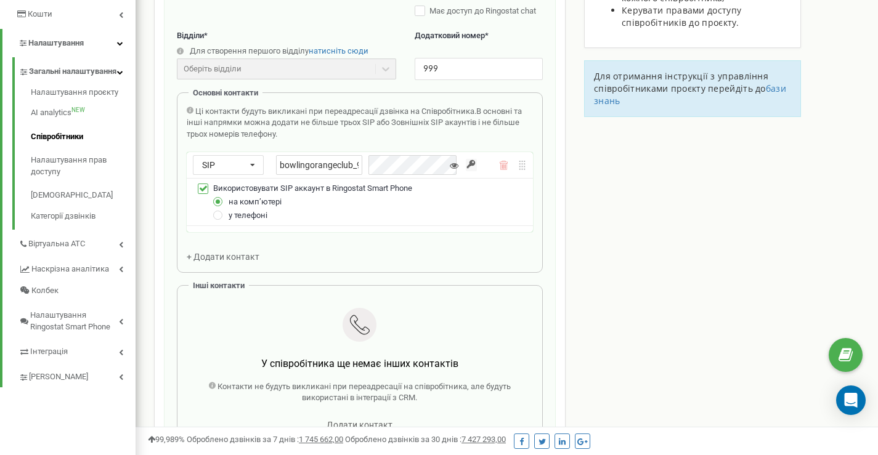
click at [260, 216] on span "у телефоні" at bounding box center [248, 215] width 39 height 9
click at [216, 210] on label at bounding box center [218, 210] width 10 height 0
click at [0, 0] on input "у телефоні" at bounding box center [0, 0] width 0 height 0
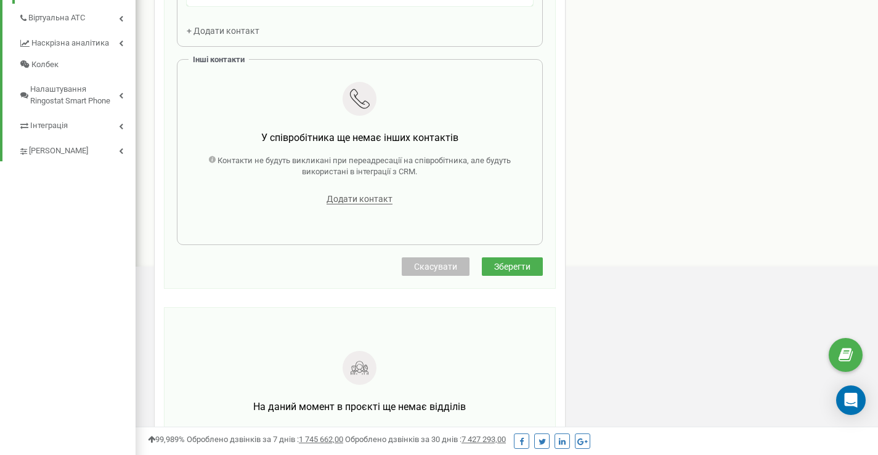
scroll to position [328, 0]
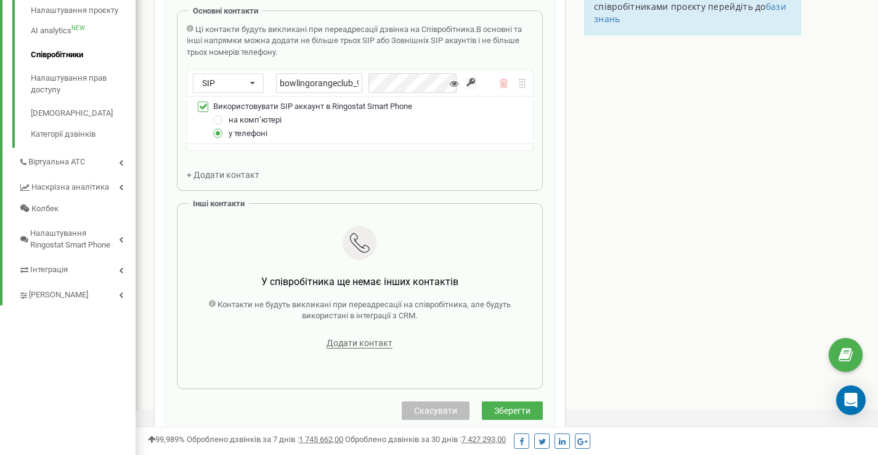
click at [527, 407] on span "Зберегти" at bounding box center [512, 411] width 36 height 10
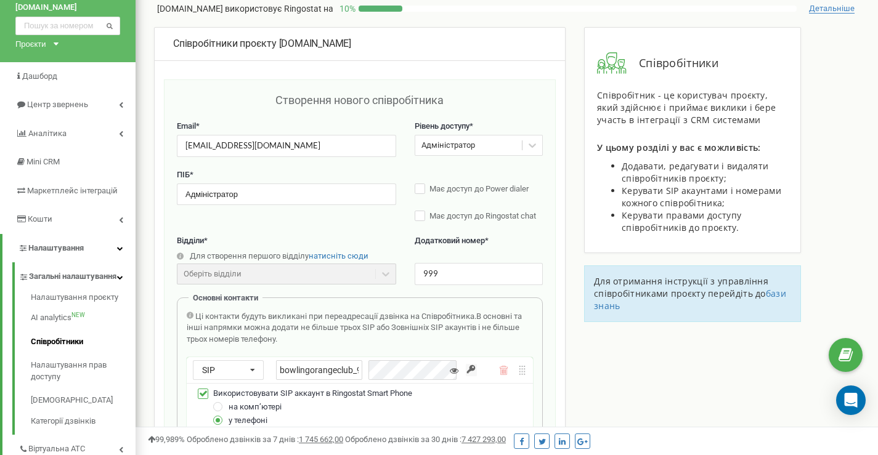
scroll to position [0, 0]
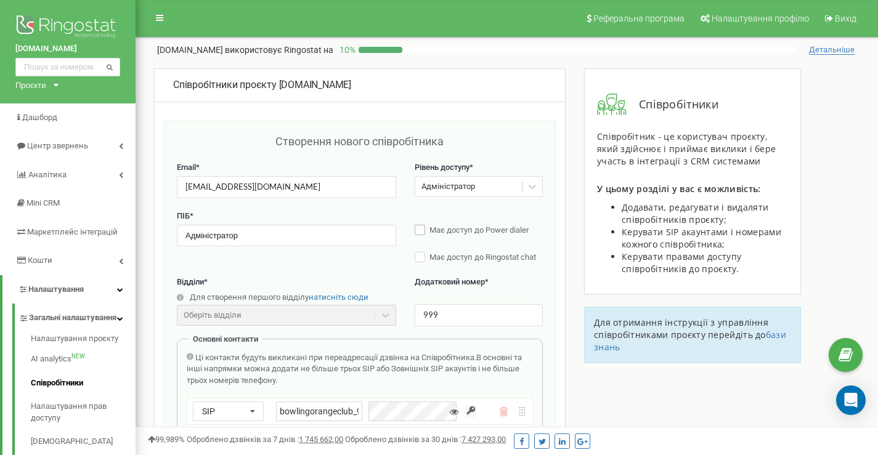
click at [510, 232] on span "Має доступ до Power dialer" at bounding box center [479, 230] width 99 height 9
click at [507, 255] on span "Має доступ до Ringostat chat" at bounding box center [483, 257] width 107 height 9
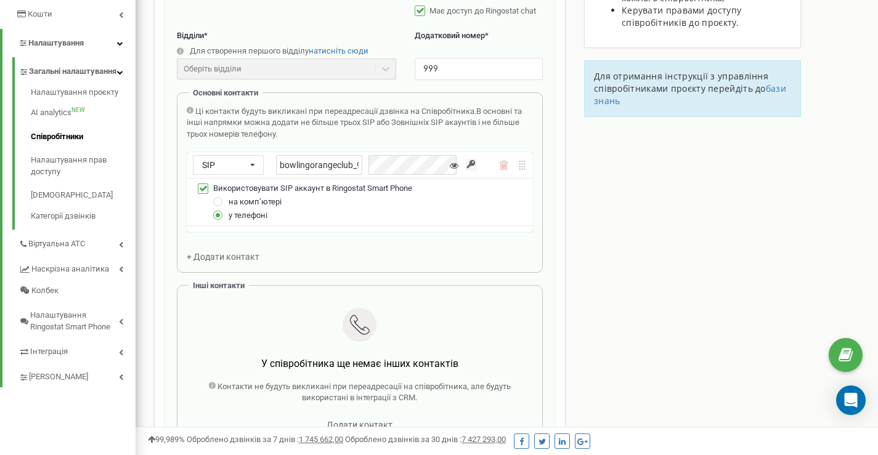
scroll to position [370, 0]
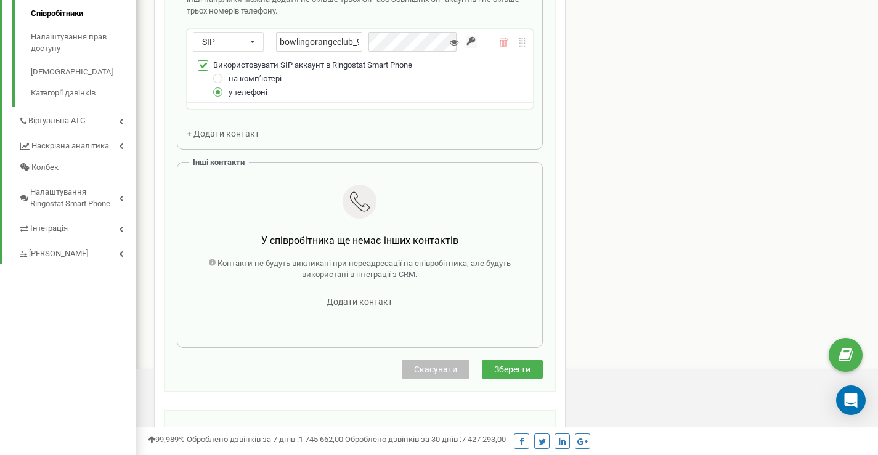
click at [512, 377] on button "Зберегти" at bounding box center [512, 370] width 61 height 18
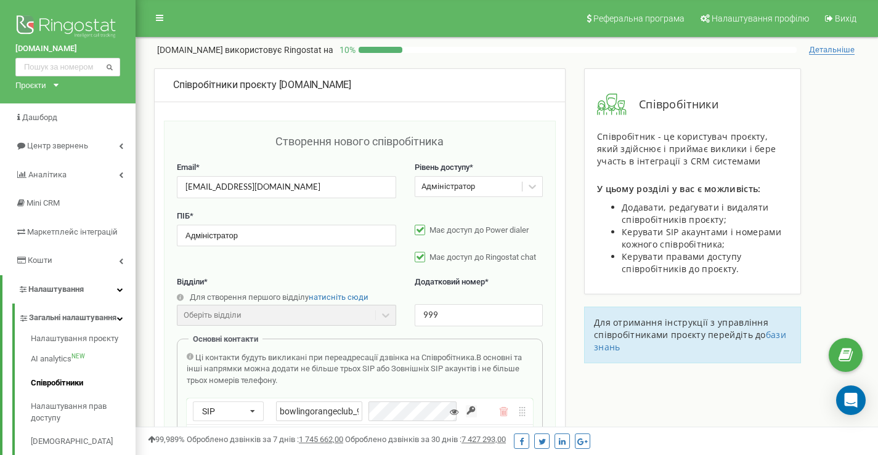
scroll to position [123, 0]
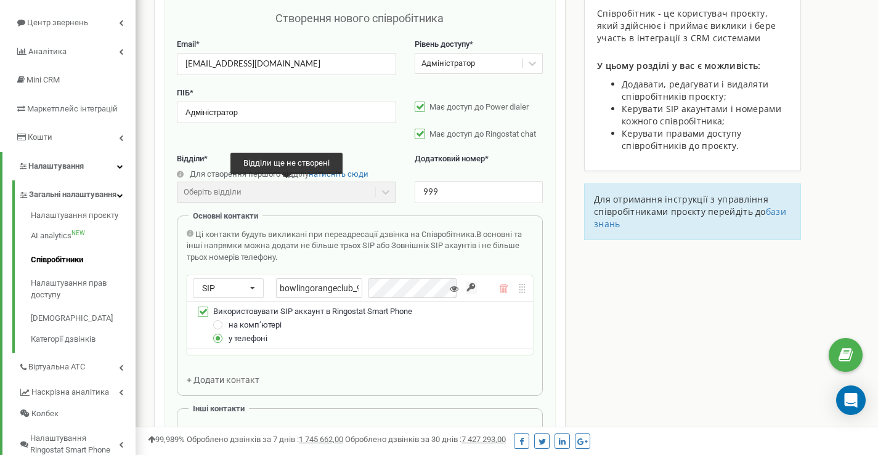
click at [321, 194] on div "Оберіть відділи" at bounding box center [286, 192] width 219 height 21
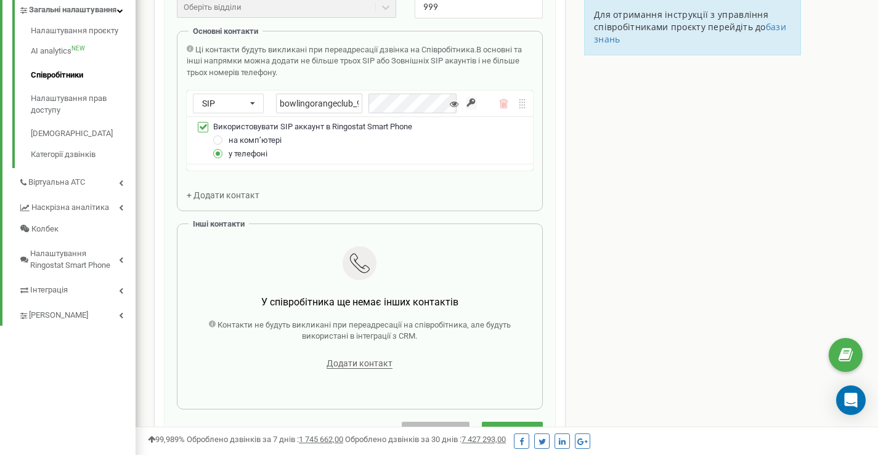
scroll to position [328, 0]
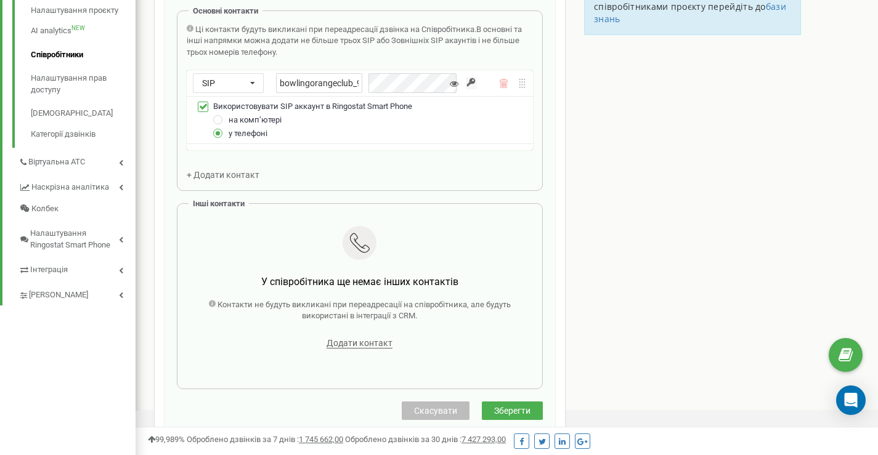
click at [351, 340] on span "Додати контакт" at bounding box center [360, 343] width 66 height 10
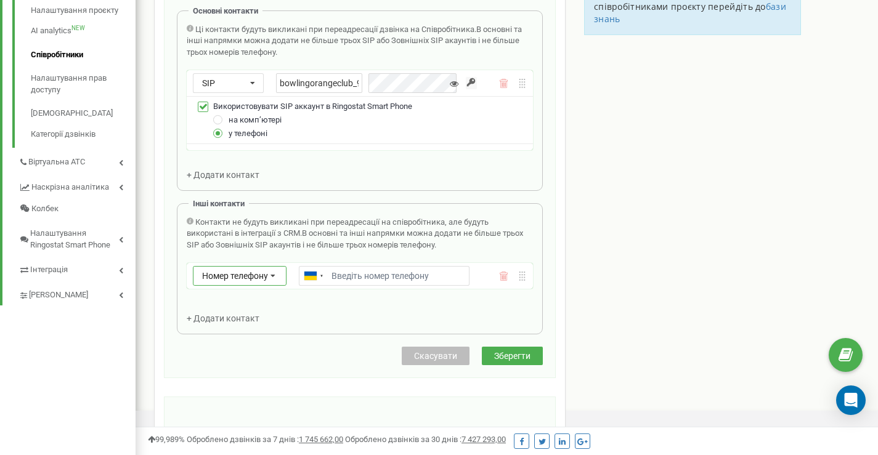
click at [271, 277] on icon at bounding box center [272, 277] width 23 height 20
click at [360, 272] on input "Email *" at bounding box center [384, 276] width 170 height 20
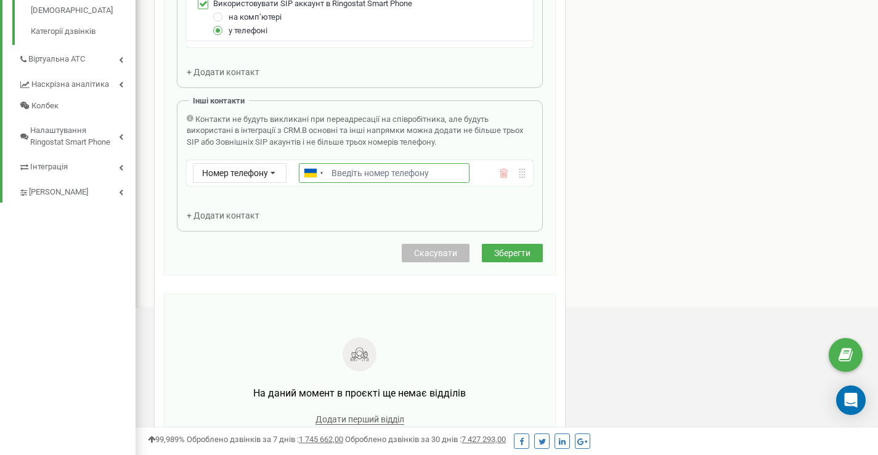
click at [347, 174] on input "Email *" at bounding box center [384, 173] width 170 height 20
click at [335, 174] on input "0932199912" at bounding box center [384, 173] width 170 height 20
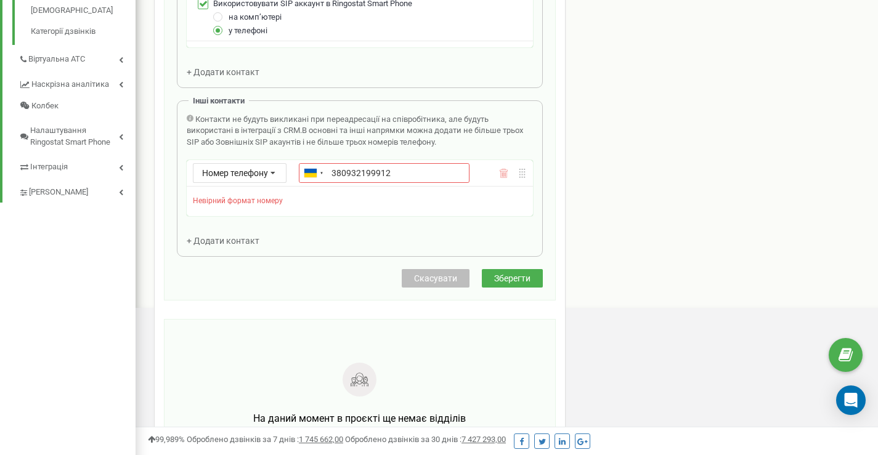
click at [269, 177] on icon at bounding box center [272, 174] width 23 height 20
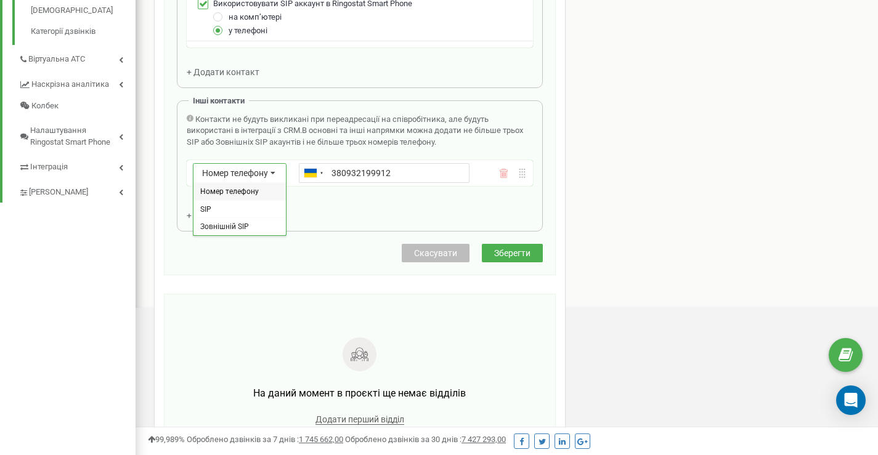
click at [269, 177] on icon at bounding box center [272, 174] width 23 height 20
click at [309, 173] on div at bounding box center [310, 173] width 12 height 9
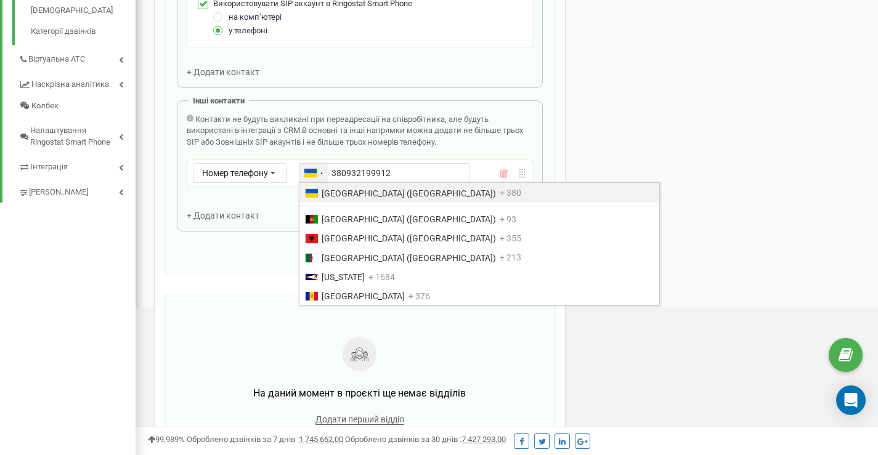
click at [310, 173] on div at bounding box center [310, 173] width 12 height 9
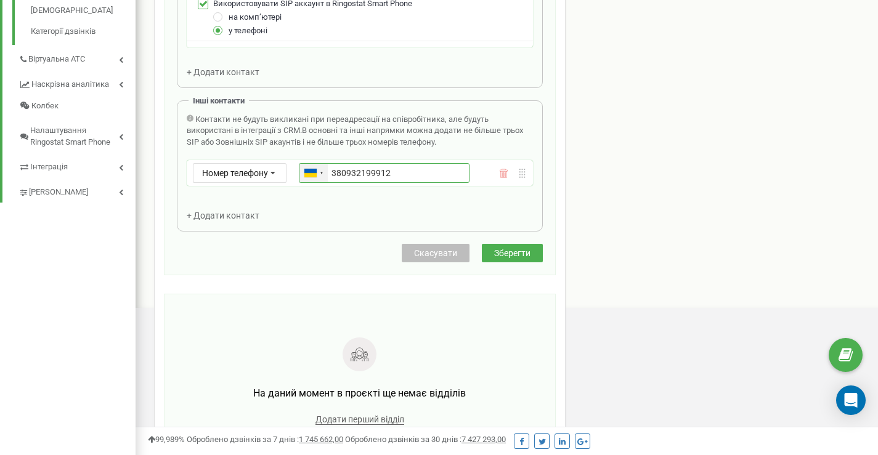
drag, startPoint x: 348, startPoint y: 175, endPoint x: 317, endPoint y: 174, distance: 30.8
click at [319, 174] on div "Ukraine (Україна) + 380 Afghanistan (‫افغانستان‬‎) + 93 Albania (Shqipëri) + 35…" at bounding box center [384, 173] width 170 height 20
type input "932199912"
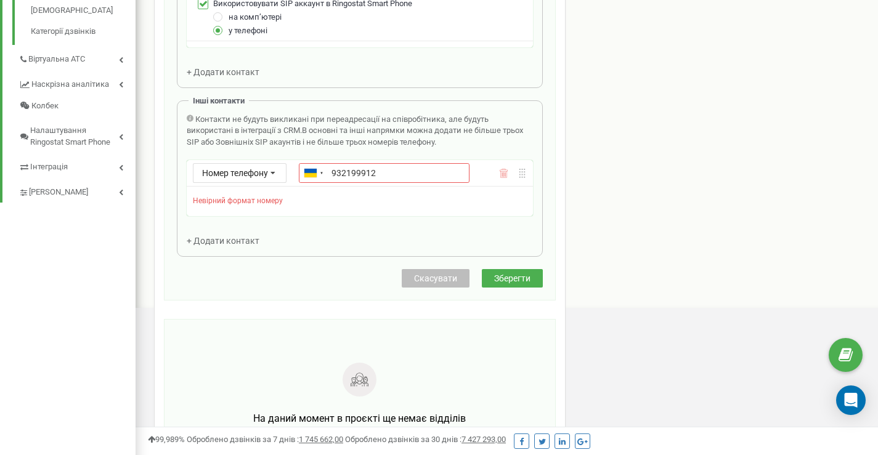
click at [272, 200] on span "Невірний формат номеру" at bounding box center [238, 201] width 90 height 9
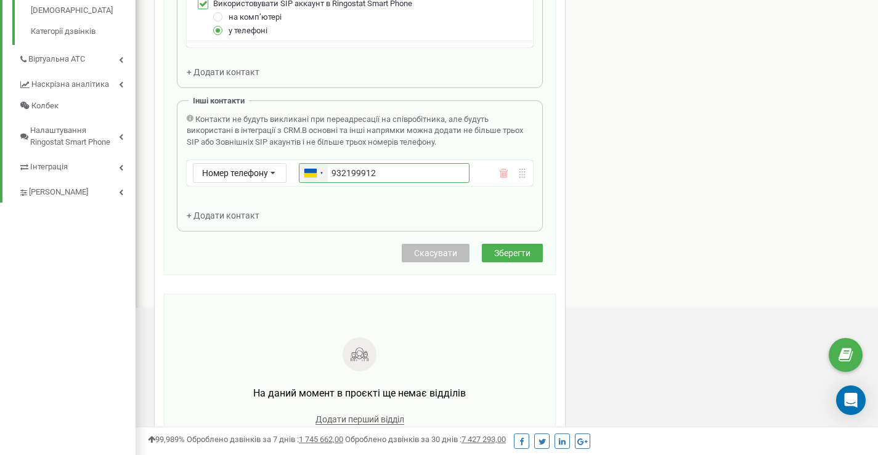
drag, startPoint x: 383, startPoint y: 171, endPoint x: 325, endPoint y: 177, distance: 57.6
click at [325, 177] on div "Ukraine (Україна) + 380 Afghanistan (‫افغانستان‬‎) + 93 Albania (Shqipëri) + 35…" at bounding box center [384, 173] width 170 height 20
click at [343, 205] on div "Контакти не будуть викликані при переадресації на співробітника, але будуть вик…" at bounding box center [360, 168] width 346 height 108
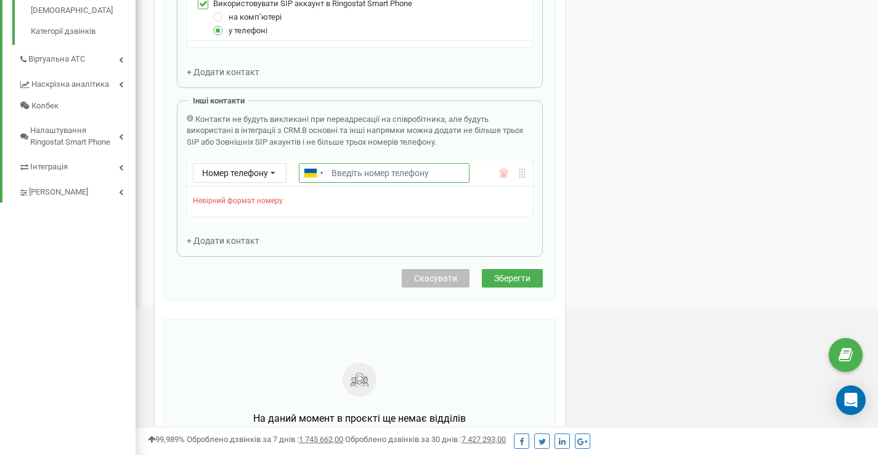
click at [353, 179] on input "Email *" at bounding box center [384, 173] width 170 height 20
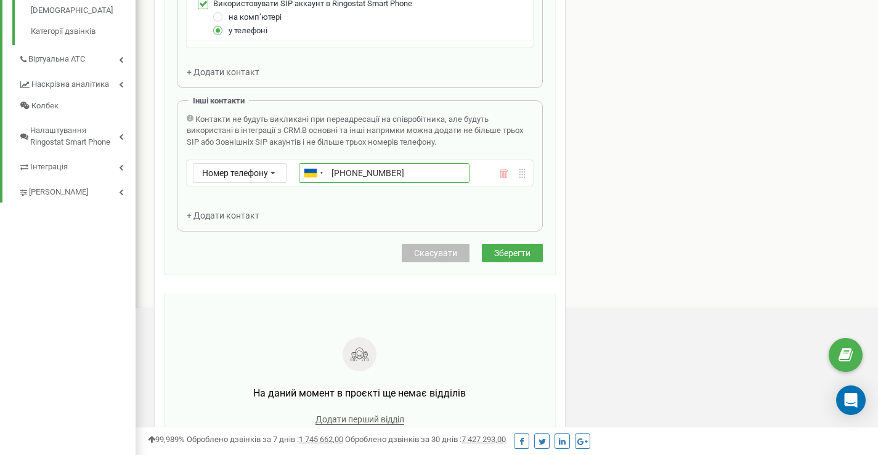
type input "+380932199912"
click at [534, 263] on button "Зберегти" at bounding box center [512, 253] width 61 height 18
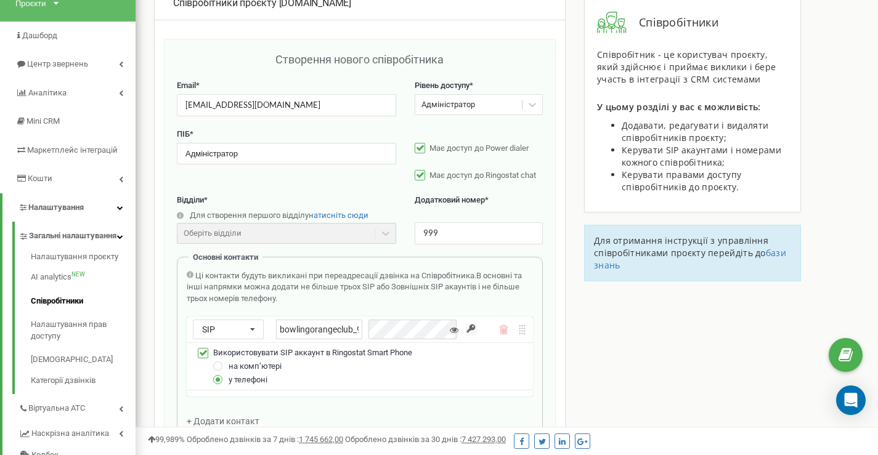
scroll to position [0, 0]
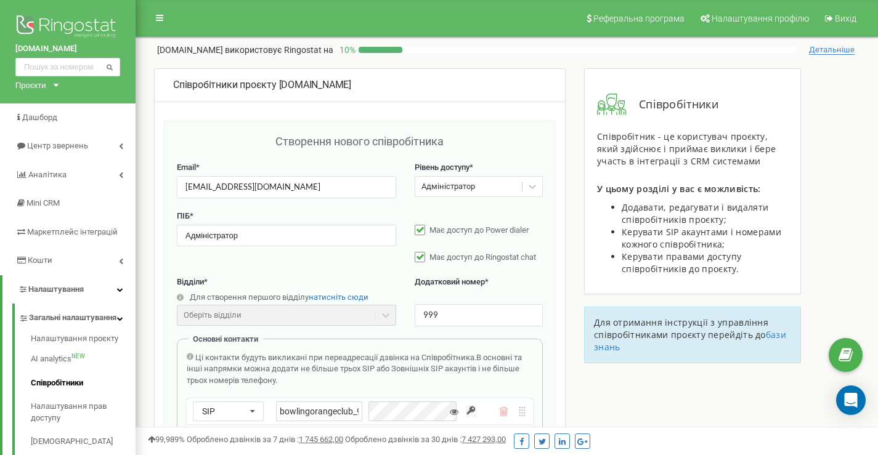
click at [512, 184] on div "Адміністратор" at bounding box center [468, 186] width 107 height 19
click at [276, 240] on input "Адміністратор" at bounding box center [286, 236] width 219 height 22
click at [290, 239] on input "Адміністратор" at bounding box center [286, 236] width 219 height 22
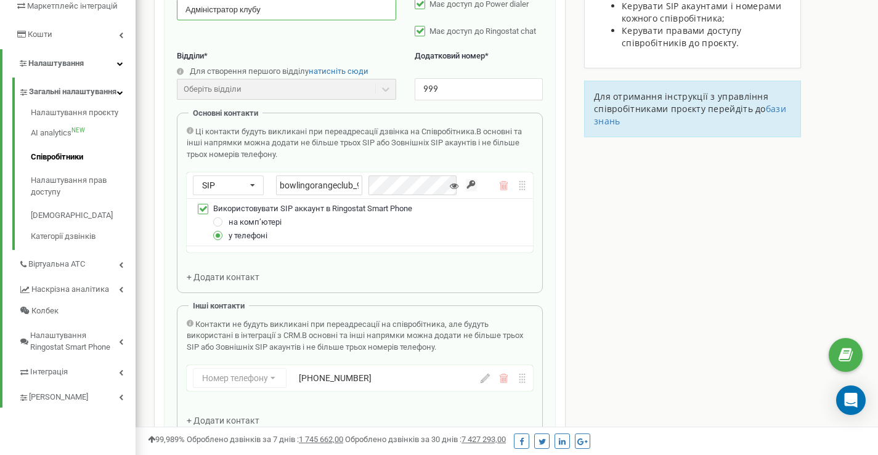
scroll to position [390, 0]
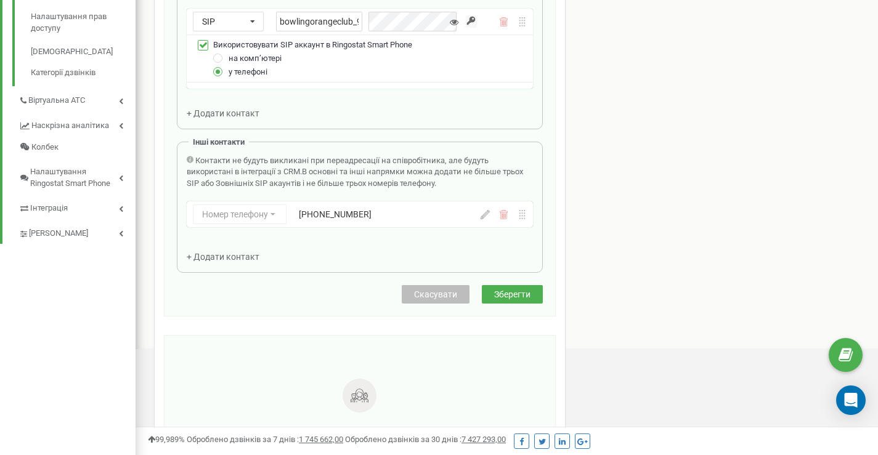
type input "Адміністратор клубу"
click at [515, 295] on span "Зберегти" at bounding box center [512, 295] width 36 height 10
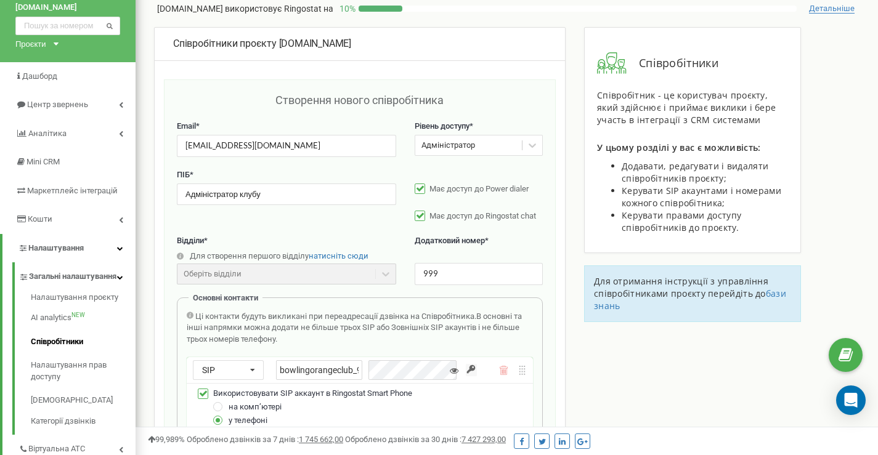
scroll to position [103, 0]
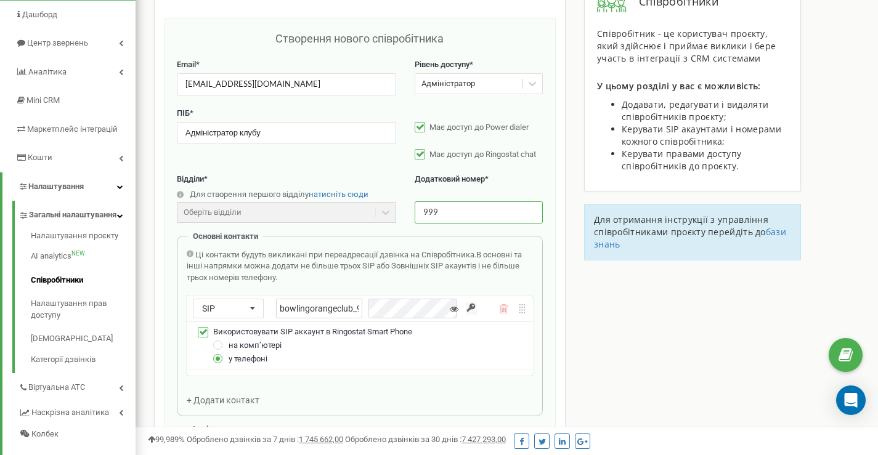
click at [480, 211] on input "999" at bounding box center [479, 213] width 128 height 22
click at [614, 380] on div "Співробітники проєкту bowlingorange.club Створення нового співробітника Email *…" at bounding box center [507, 432] width 724 height 934
click at [333, 304] on input "bowlingorangeclub_999" at bounding box center [319, 309] width 86 height 20
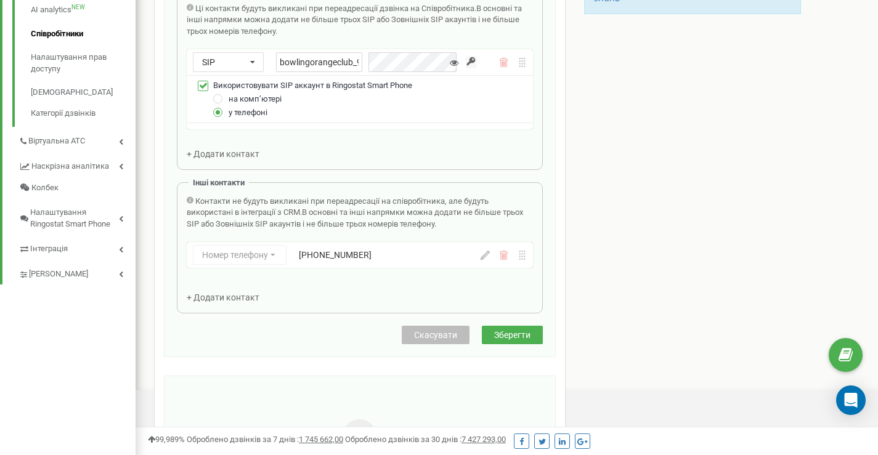
scroll to position [308, 0]
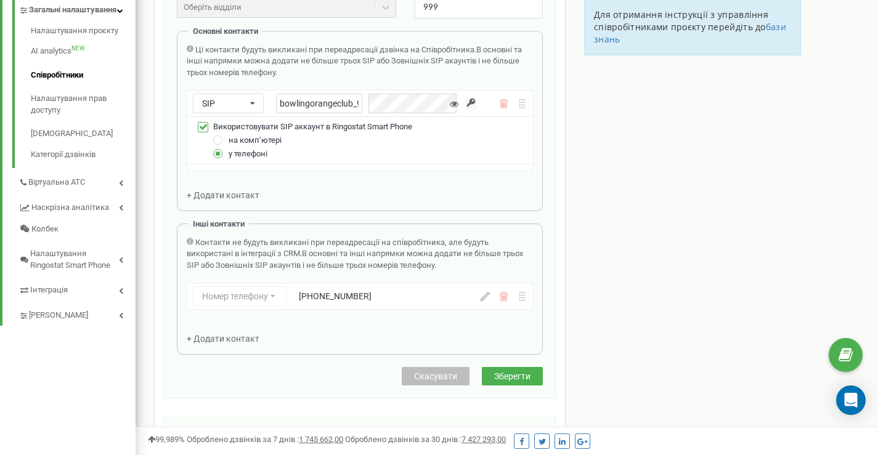
click at [269, 296] on div "Номер телефону Номер телефону SIP Зовнішній SIP +380932199912" at bounding box center [335, 297] width 284 height 20
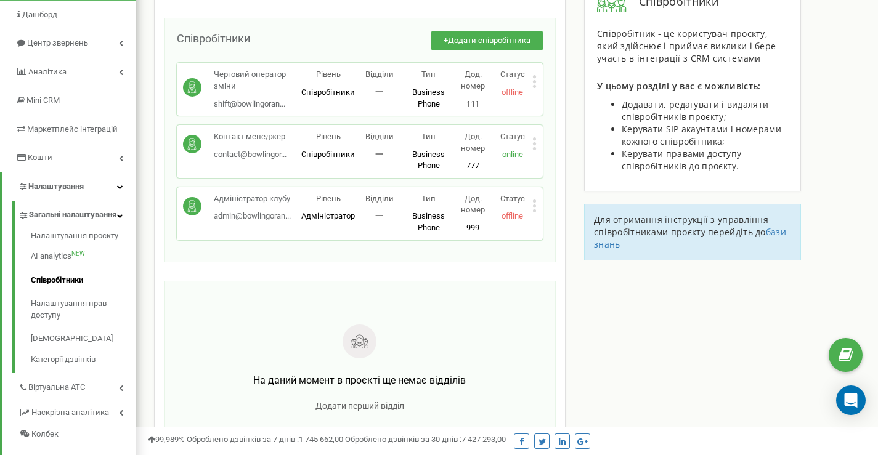
scroll to position [0, 0]
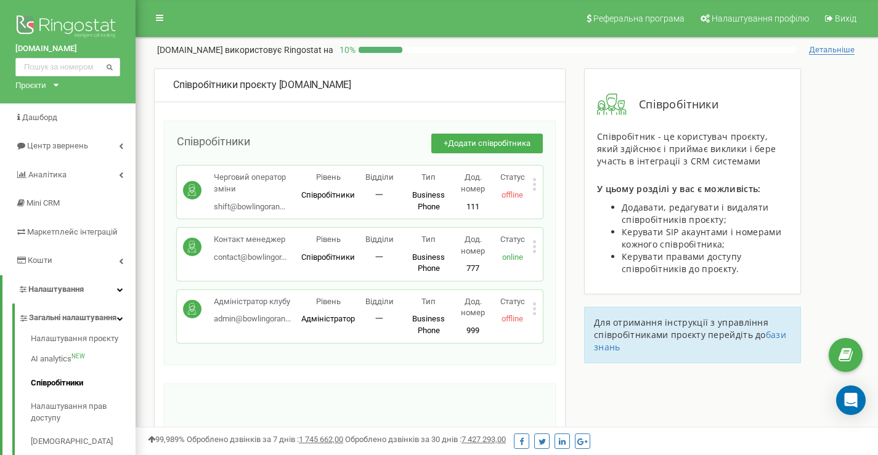
click at [534, 245] on icon at bounding box center [534, 246] width 4 height 13
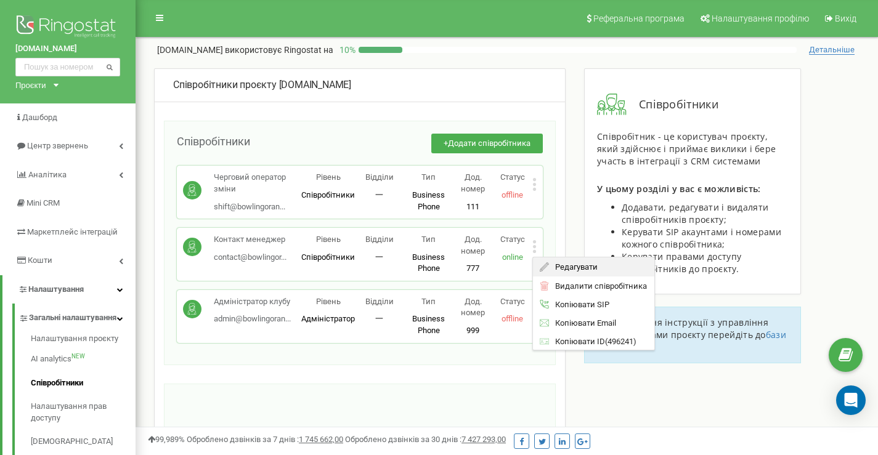
click at [548, 267] on icon at bounding box center [544, 267] width 9 height 9
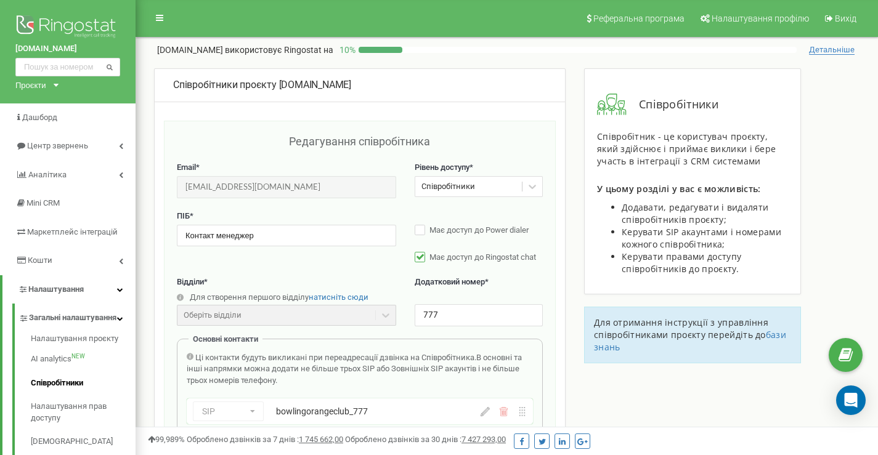
scroll to position [123, 0]
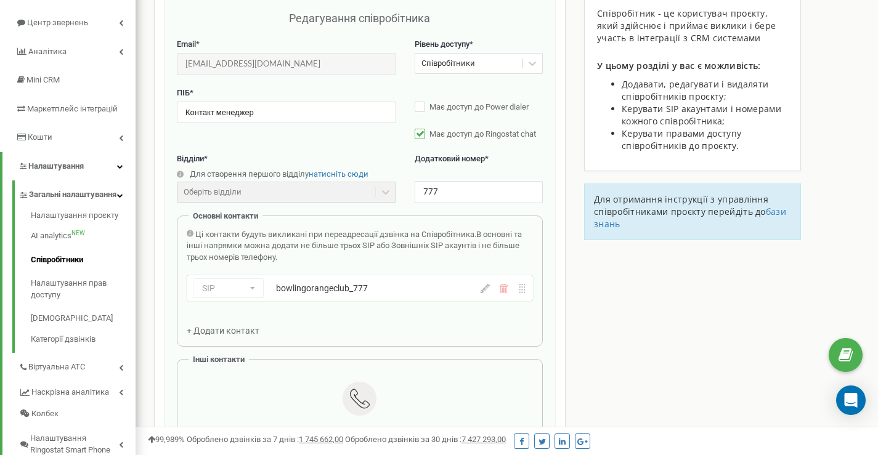
click at [386, 292] on div "bowlingorangeclub_777" at bounding box center [361, 288] width 170 height 12
click at [484, 289] on icon at bounding box center [485, 288] width 9 height 9
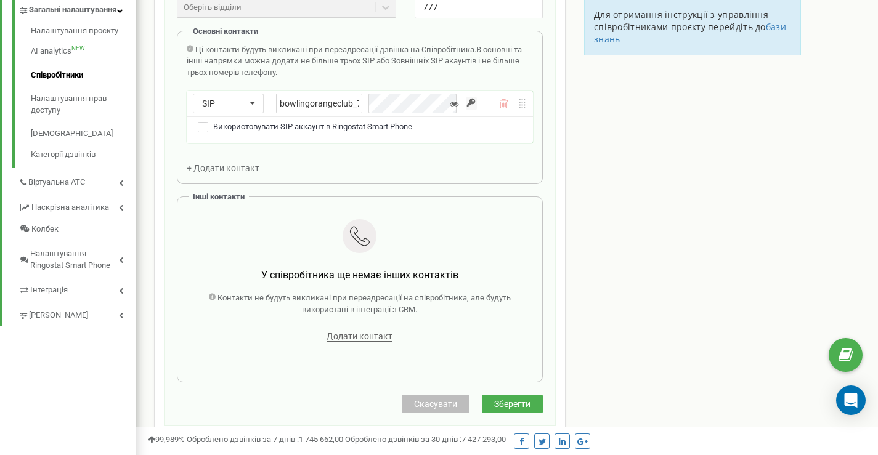
scroll to position [349, 0]
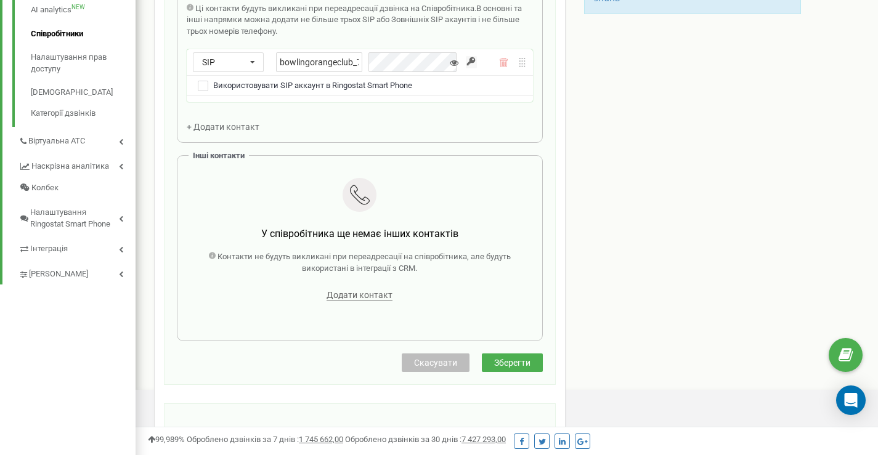
click at [505, 363] on span "Зберегти" at bounding box center [512, 363] width 36 height 10
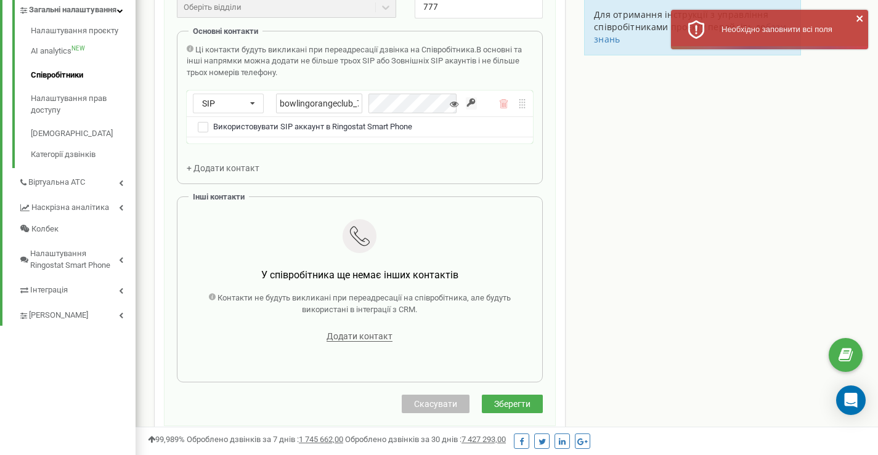
scroll to position [205, 0]
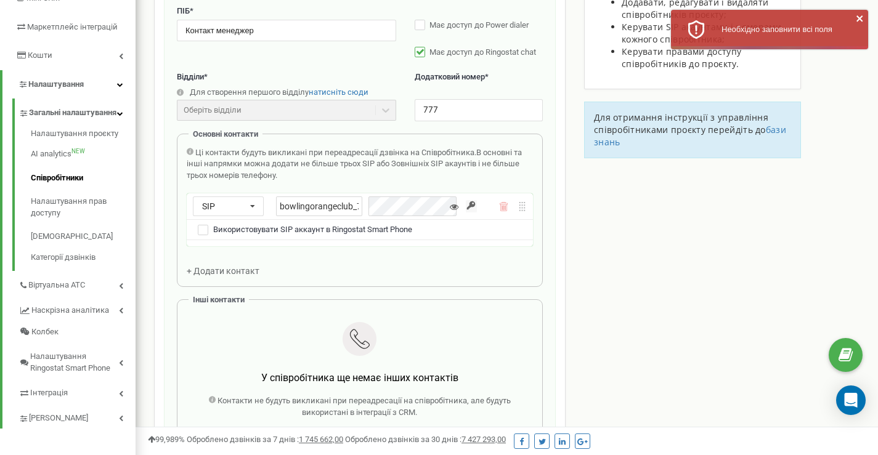
click at [582, 249] on div "Співробітники проєкту bowlingorange.club Редагування співробітника Email * cont…" at bounding box center [507, 344] width 724 height 962
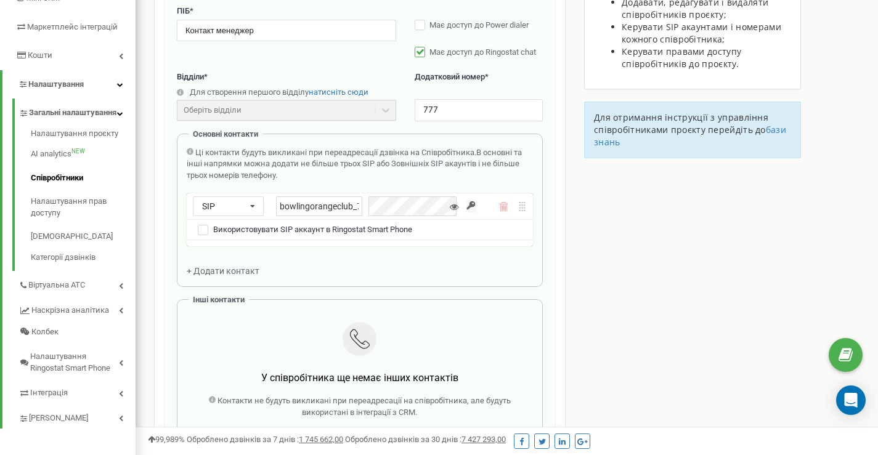
click at [562, 279] on div "Співробітники проєкту bowlingorange.club Редагування співробітника Email * cont…" at bounding box center [360, 304] width 412 height 882
click at [476, 279] on div "Основні контакти Ці контакти будуть викликані при переадресації дзвінка на Спів…" at bounding box center [360, 210] width 366 height 153
click at [272, 262] on div "Ці контакти будуть викликані при переадресації дзвінка на Співробітника. В осно…" at bounding box center [360, 212] width 346 height 130
click at [428, 266] on div "Ці контакти будуть викликані при переадресації дзвінка на Співробітника. В осно…" at bounding box center [360, 212] width 346 height 130
click at [418, 172] on div "Ці контакти будуть викликані при переадресації дзвінка на Співробітника. В осно…" at bounding box center [360, 164] width 346 height 35
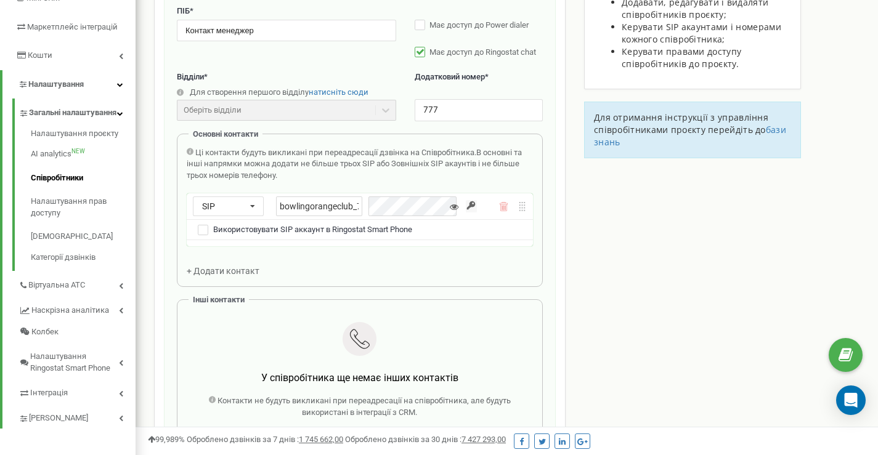
click at [274, 229] on span "Використовувати SIP аккаунт в Ringostat Smart Phone" at bounding box center [312, 229] width 199 height 9
click at [202, 225] on label at bounding box center [203, 225] width 10 height 0
click at [0, 0] on input "Використовувати SIP аккаунт в Ringostat Smart Phone" at bounding box center [0, 0] width 0 height 0
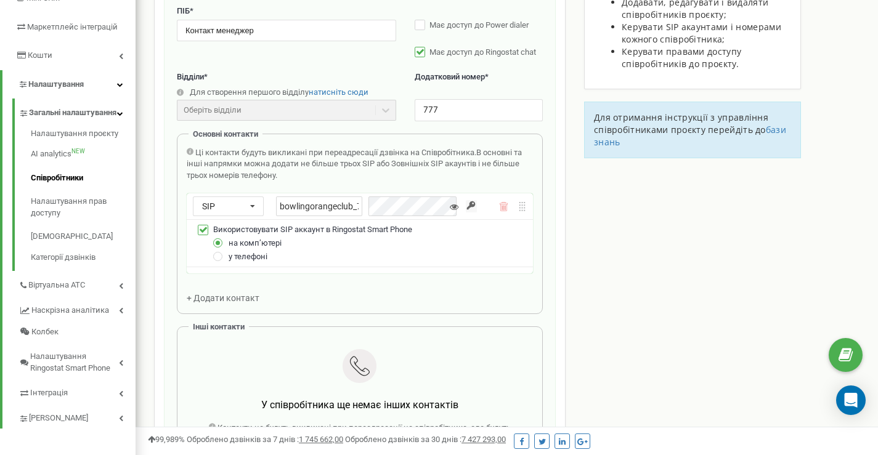
click at [233, 257] on span "у телефоні" at bounding box center [248, 256] width 39 height 9
click at [216, 251] on label at bounding box center [218, 251] width 10 height 0
click at [0, 0] on input "у телефоні" at bounding box center [0, 0] width 0 height 0
click at [569, 298] on div "Співробітники проєкту bowlingorange.club Редагування співробітника Email * cont…" at bounding box center [507, 357] width 724 height 989
click at [436, 307] on div "Основні контакти Ці контакти будуть викликані при переадресації дзвінка на Спів…" at bounding box center [360, 224] width 366 height 181
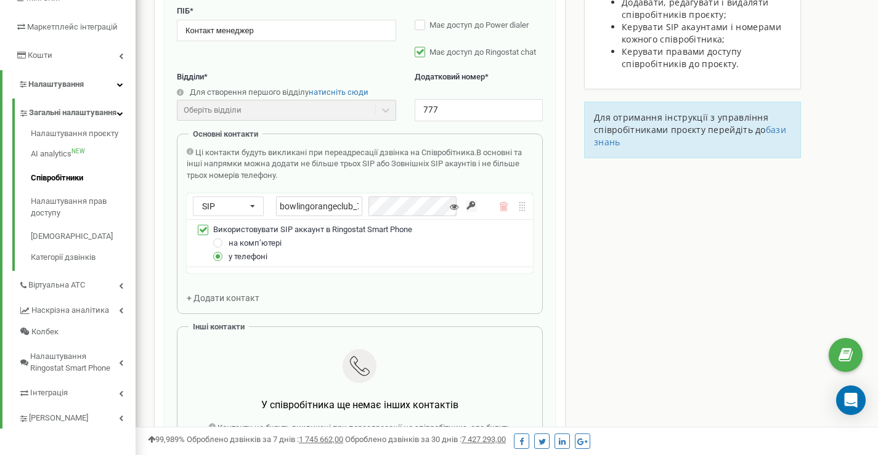
click at [486, 385] on div at bounding box center [360, 367] width 328 height 37
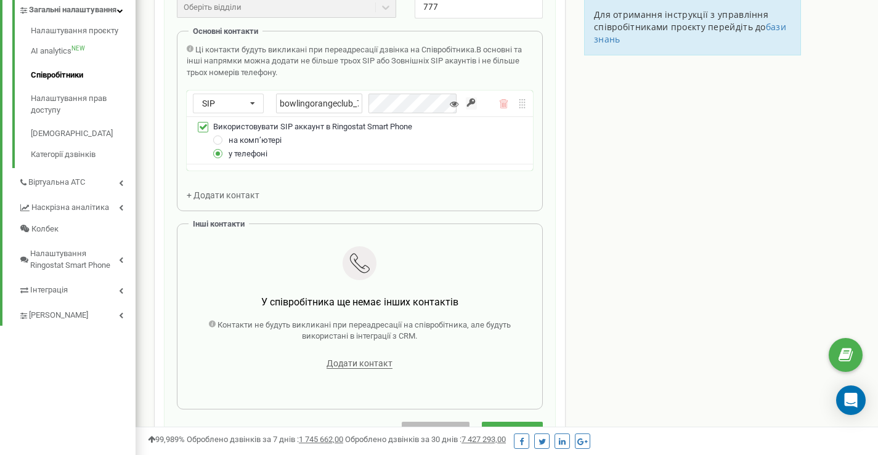
scroll to position [390, 0]
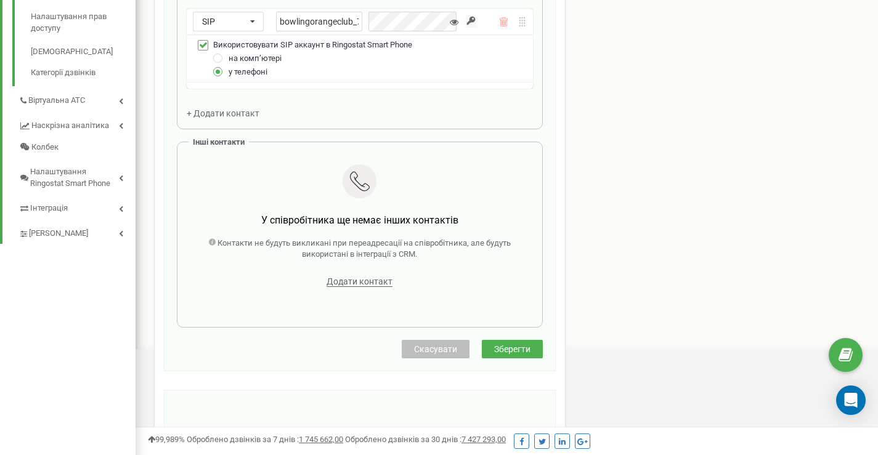
click at [532, 349] on button "Зберегти" at bounding box center [512, 349] width 61 height 18
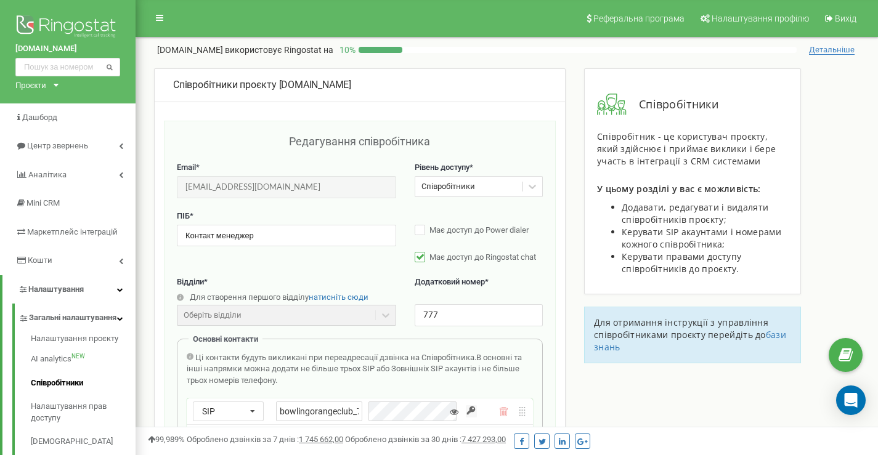
scroll to position [123, 0]
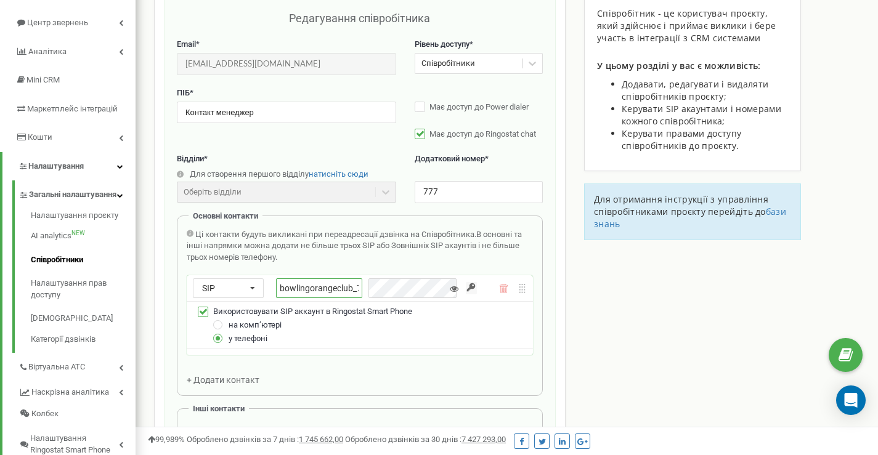
click at [327, 287] on input "bowlingorangeclub_777" at bounding box center [319, 289] width 86 height 20
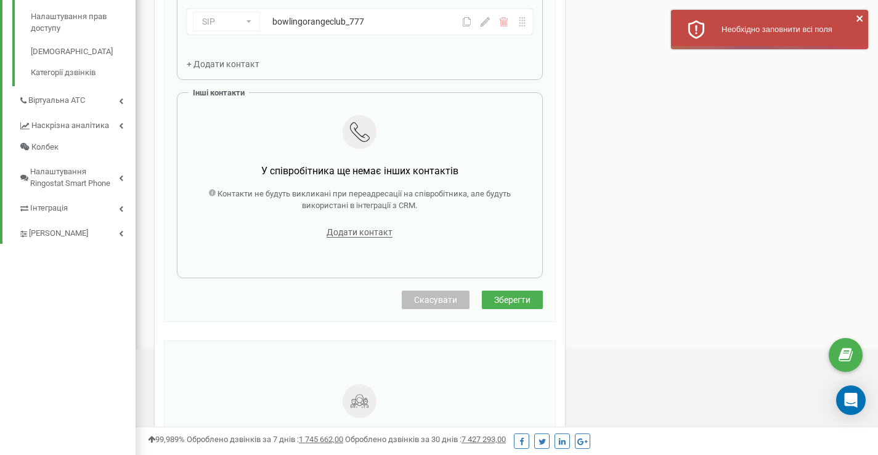
click at [526, 308] on button "Зберегти" at bounding box center [512, 300] width 61 height 18
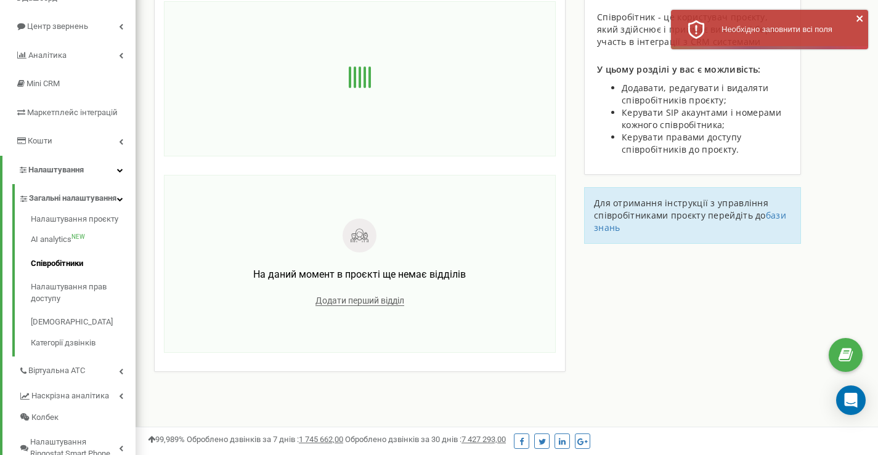
scroll to position [0, 0]
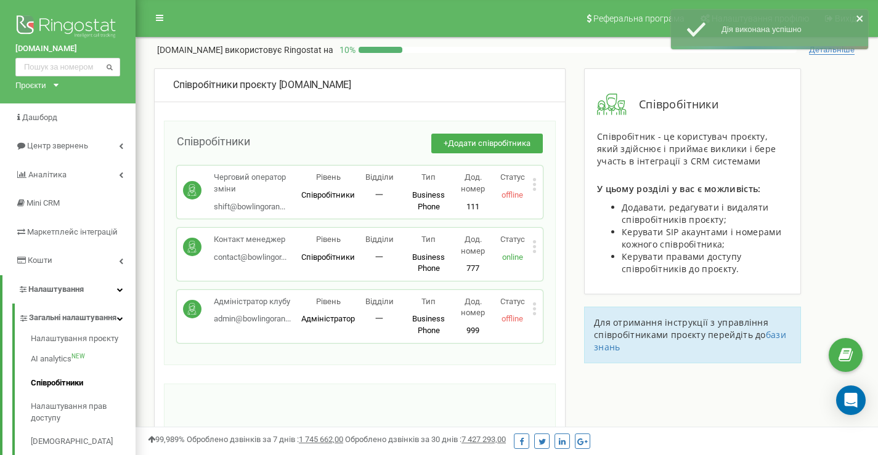
click at [533, 186] on icon at bounding box center [534, 184] width 4 height 13
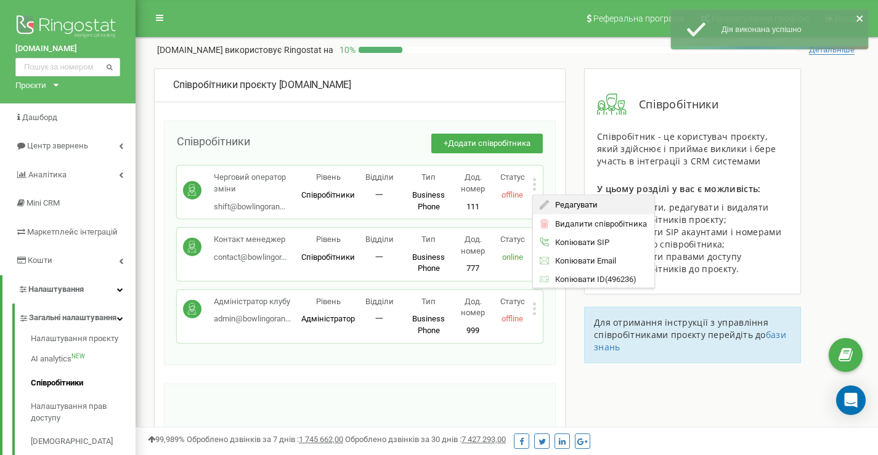
click at [553, 206] on span "Редагувати" at bounding box center [573, 205] width 49 height 8
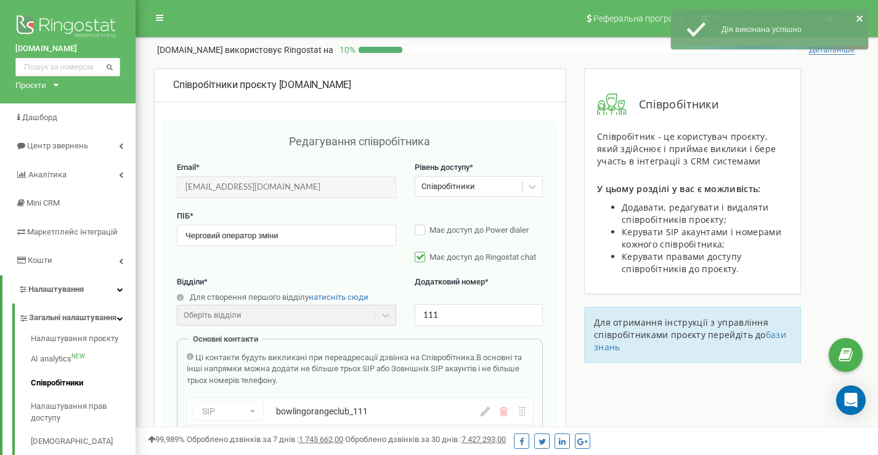
scroll to position [123, 0]
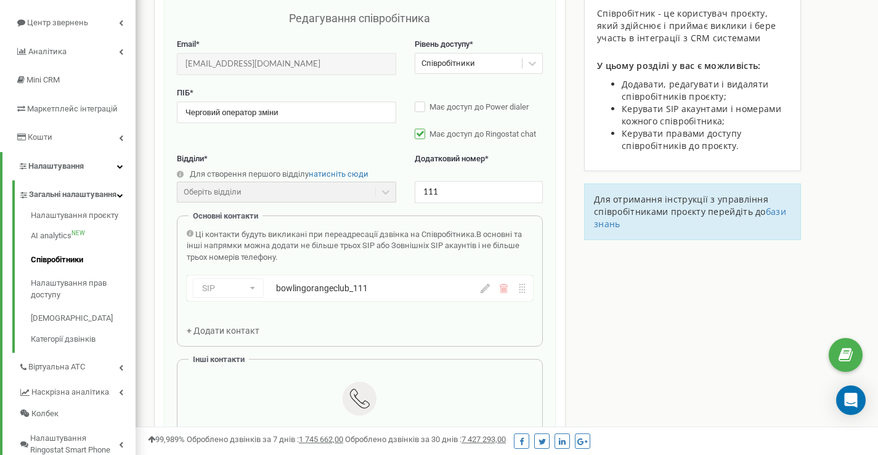
click at [486, 293] on icon at bounding box center [485, 288] width 9 height 9
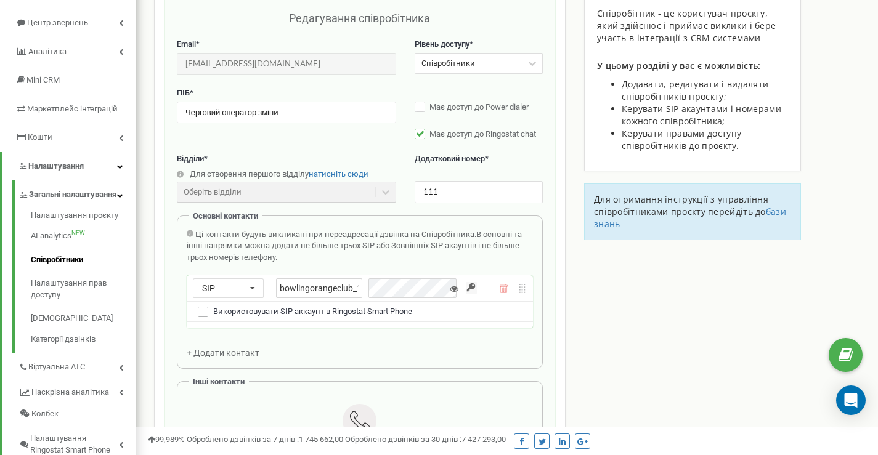
click at [201, 307] on label at bounding box center [203, 307] width 10 height 0
click at [0, 0] on input "Використовувати SIP аккаунт в Ringostat Smart Phone" at bounding box center [0, 0] width 0 height 0
click at [220, 333] on label at bounding box center [218, 333] width 10 height 0
click at [0, 0] on input "у телефоні" at bounding box center [0, 0] width 0 height 0
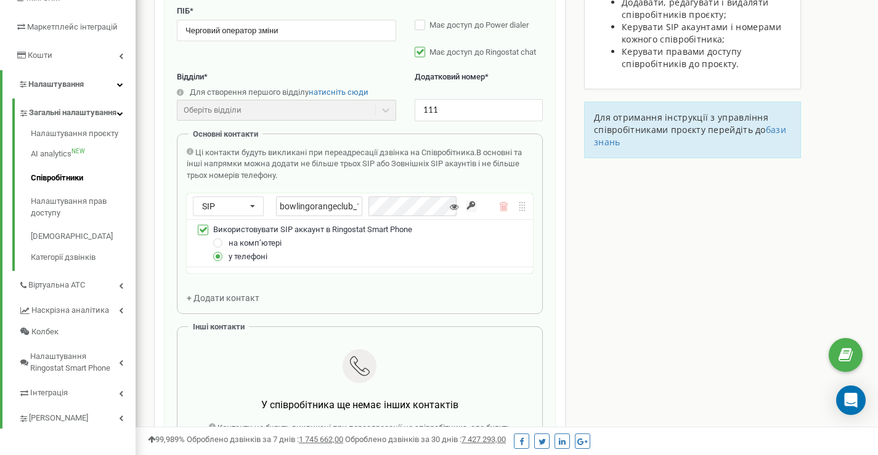
scroll to position [349, 0]
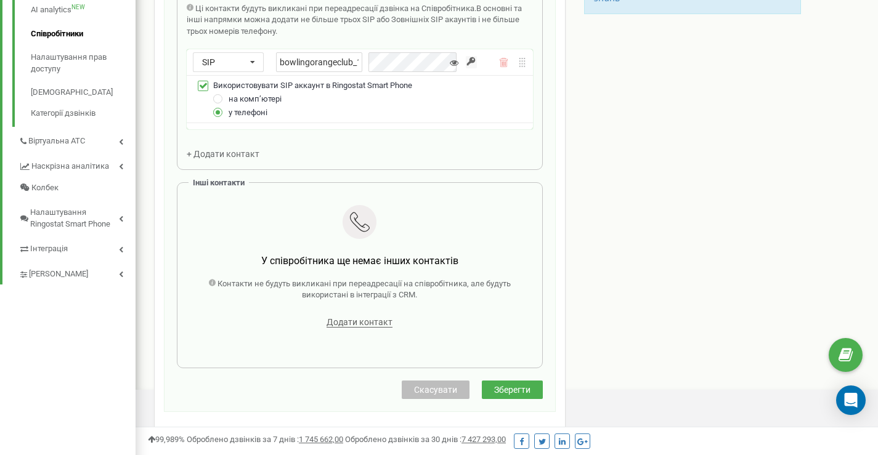
click at [441, 158] on div "Ці контакти будуть викликані при переадресації дзвінка на Співробітника. В осно…" at bounding box center [360, 81] width 346 height 157
click at [659, 88] on div "Співробітники проєкту bowlingorange.club Редагування співробітника Email * shif…" at bounding box center [507, 213] width 724 height 989
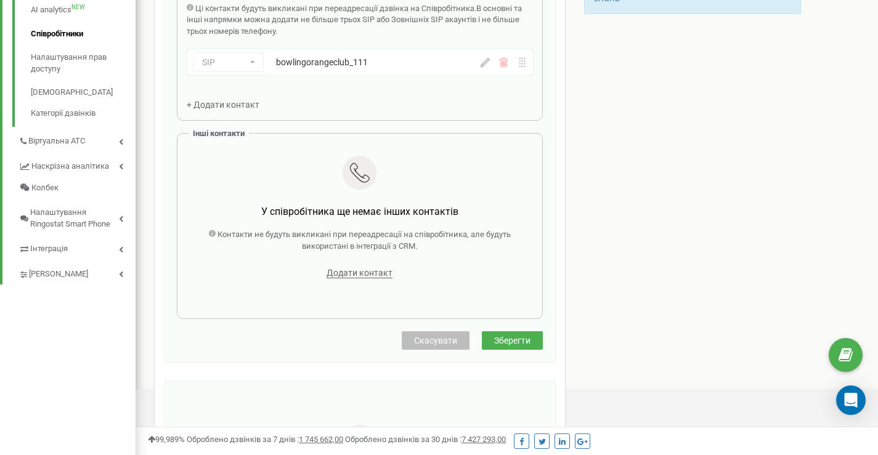
scroll to position [247, 0]
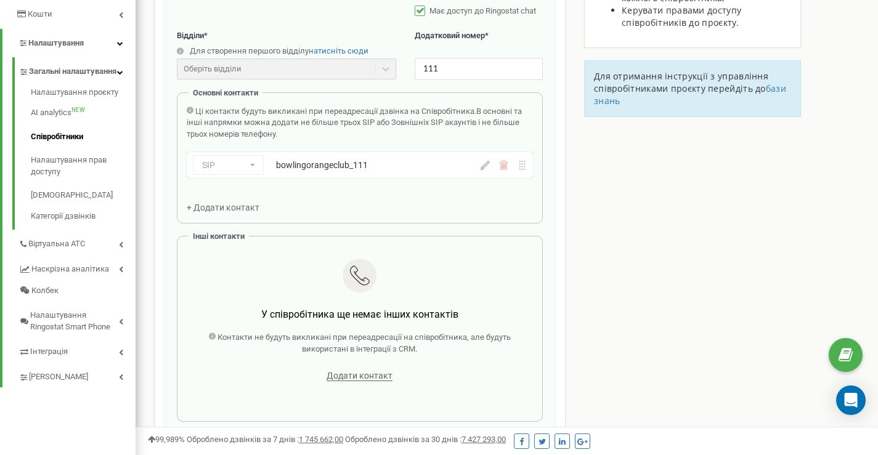
click at [485, 167] on icon at bounding box center [485, 165] width 9 height 9
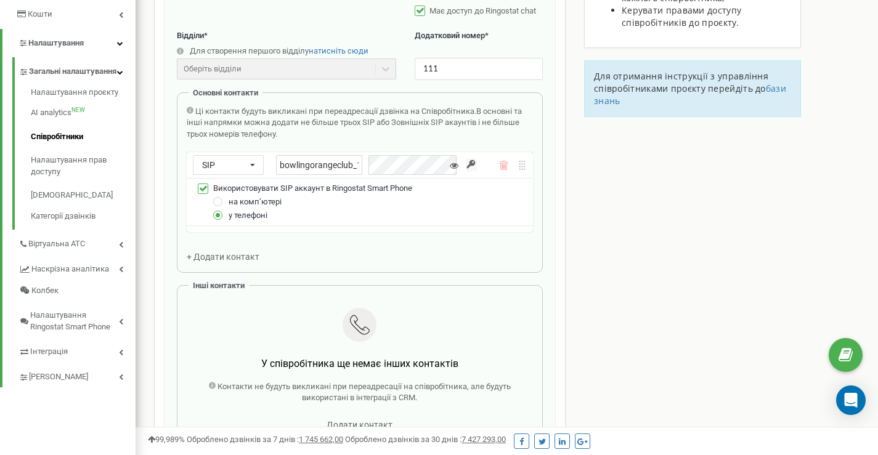
click at [456, 164] on icon at bounding box center [454, 165] width 9 height 9
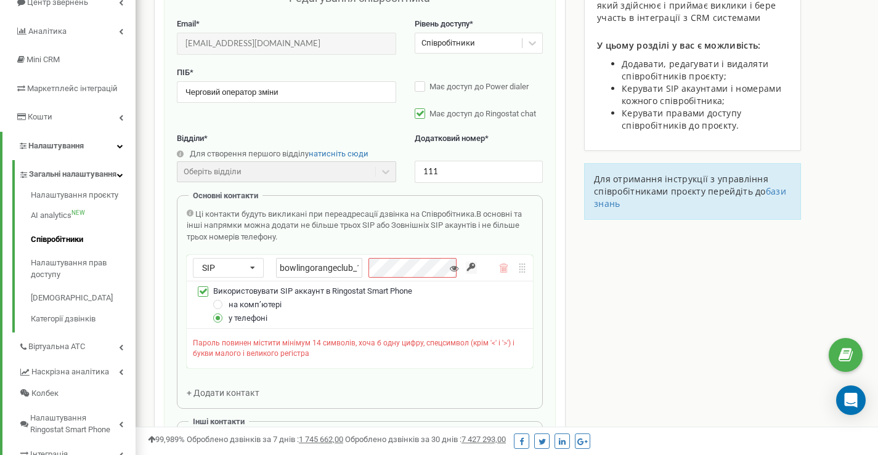
click at [646, 314] on div "Співробітники проєкту bowlingorange.club Редагування співробітника Email * shif…" at bounding box center [507, 436] width 724 height 1022
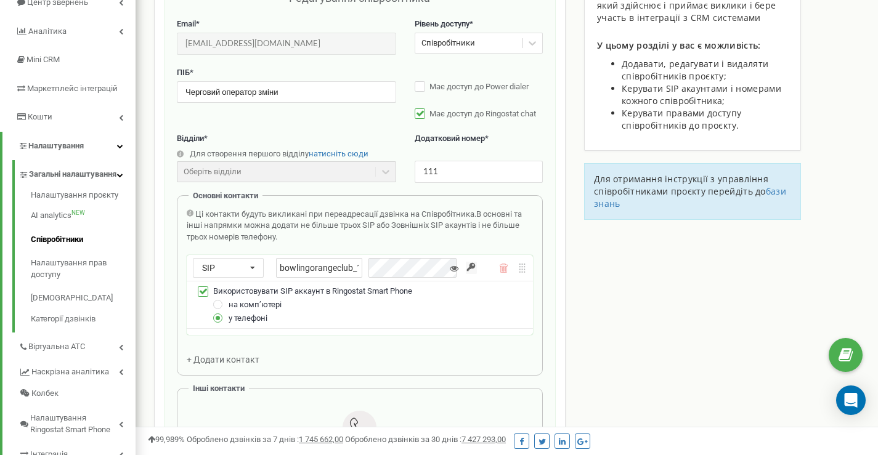
click at [372, 268] on div "bowlingorangeclub_111" at bounding box center [369, 268] width 187 height 20
click at [454, 271] on icon at bounding box center [454, 268] width 9 height 9
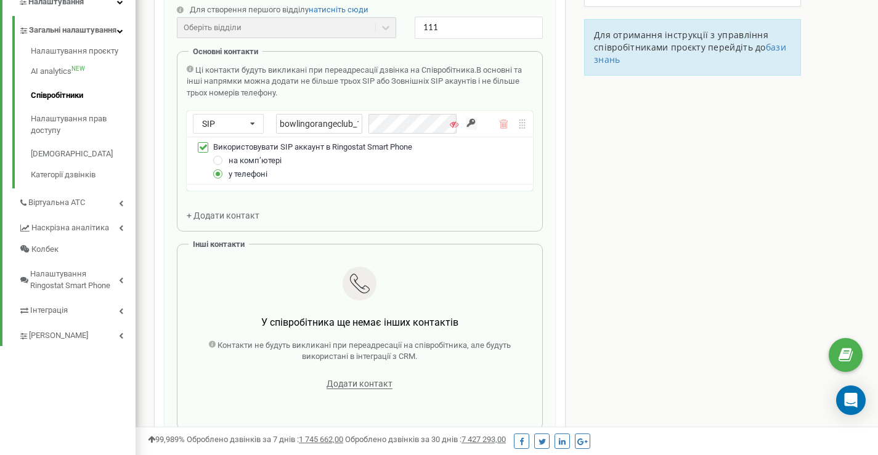
scroll to position [431, 0]
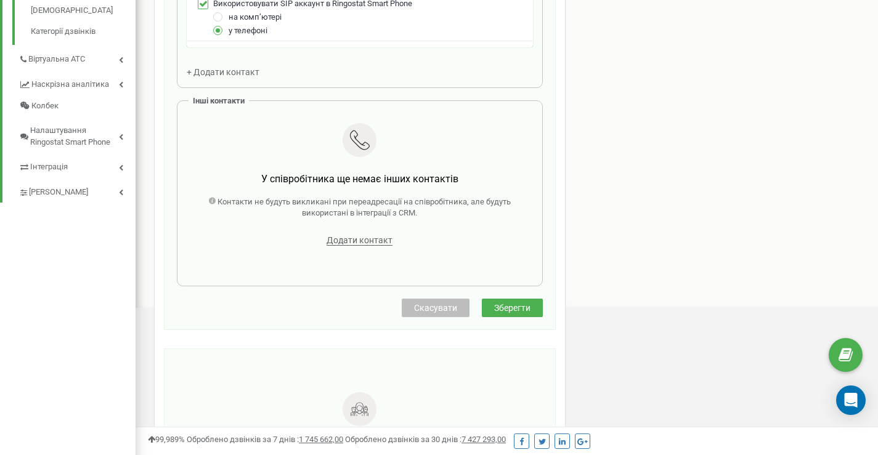
click at [507, 309] on div "Редагування співробітника Email * shift@bowlingorange.club Email недоступний дл…" at bounding box center [360, 9] width 392 height 641
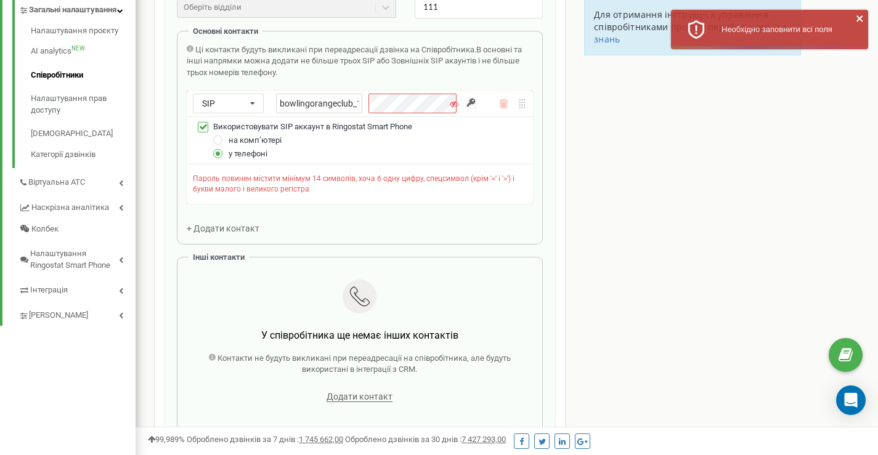
scroll to position [267, 0]
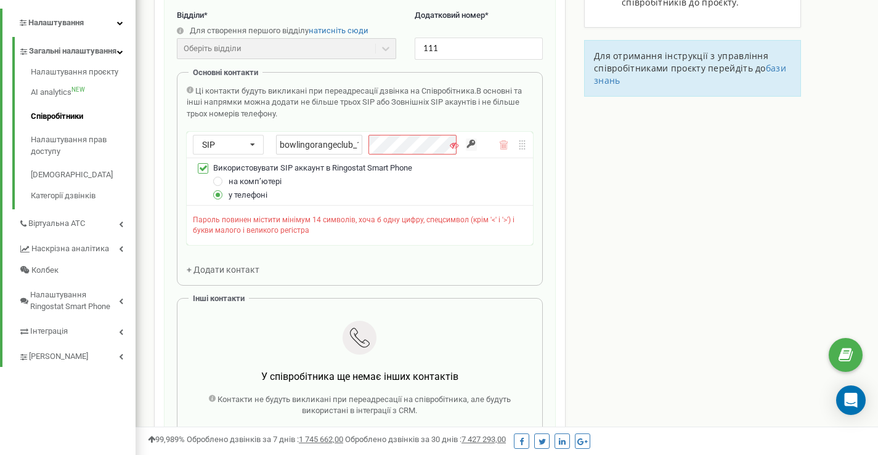
click at [468, 141] on input "button" at bounding box center [471, 145] width 10 height 12
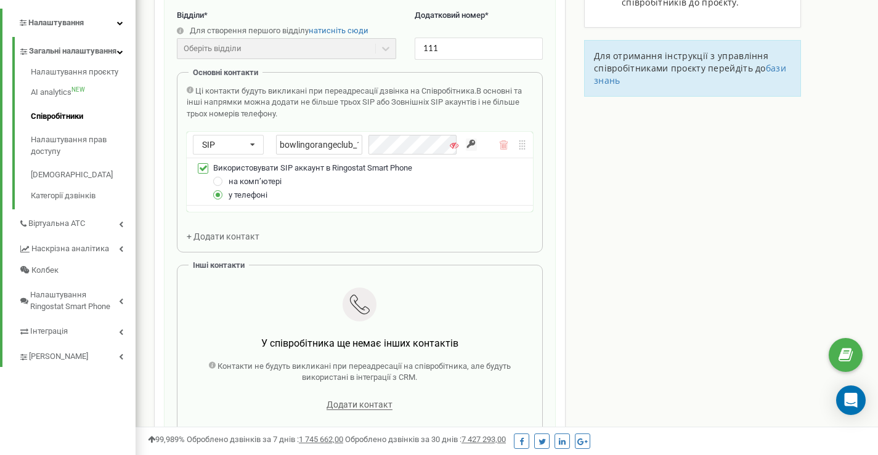
click at [367, 235] on div "Email * shift@bowlingorange.club Email недоступний для редагування. Ви можете с…" at bounding box center [360, 173] width 366 height 556
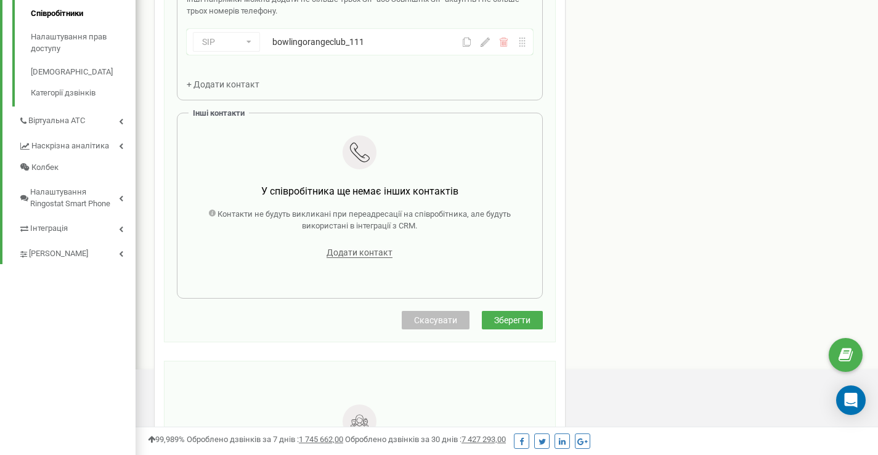
click at [505, 312] on button "Зберегти" at bounding box center [512, 320] width 61 height 18
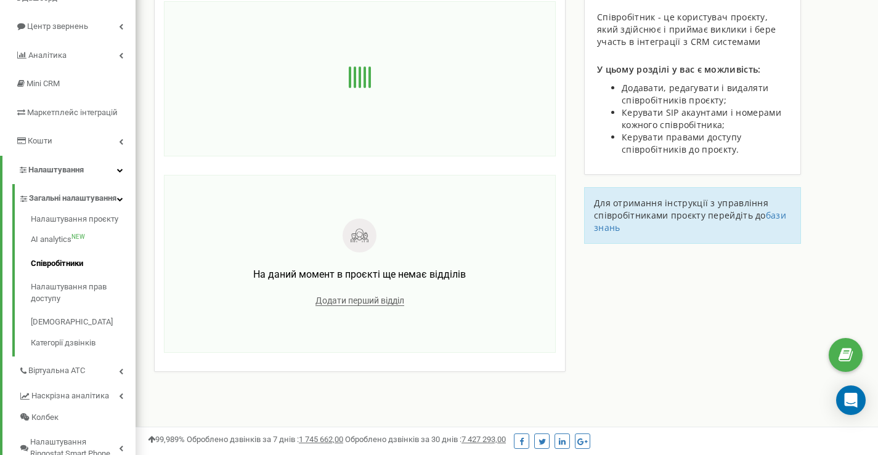
scroll to position [0, 0]
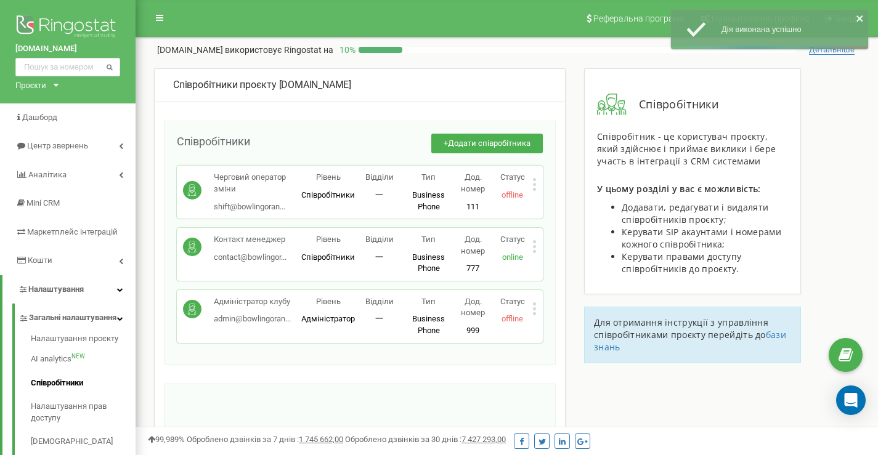
click at [534, 184] on icon at bounding box center [534, 184] width 3 height 3
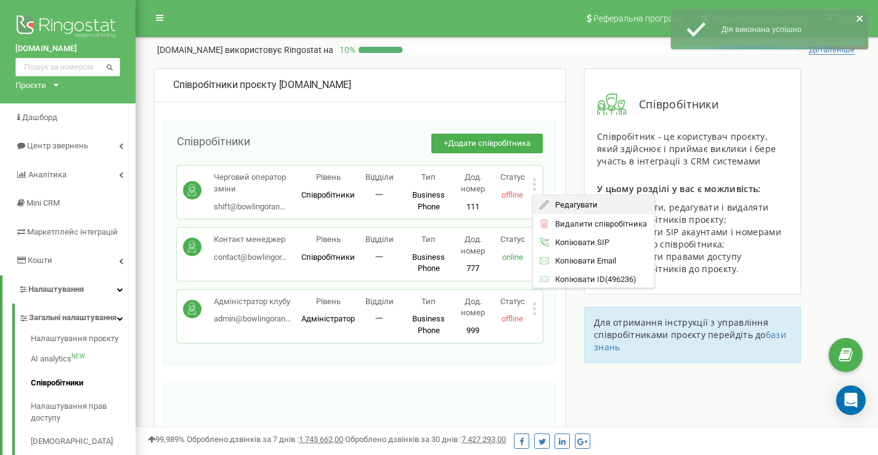
click at [547, 205] on icon at bounding box center [544, 204] width 9 height 9
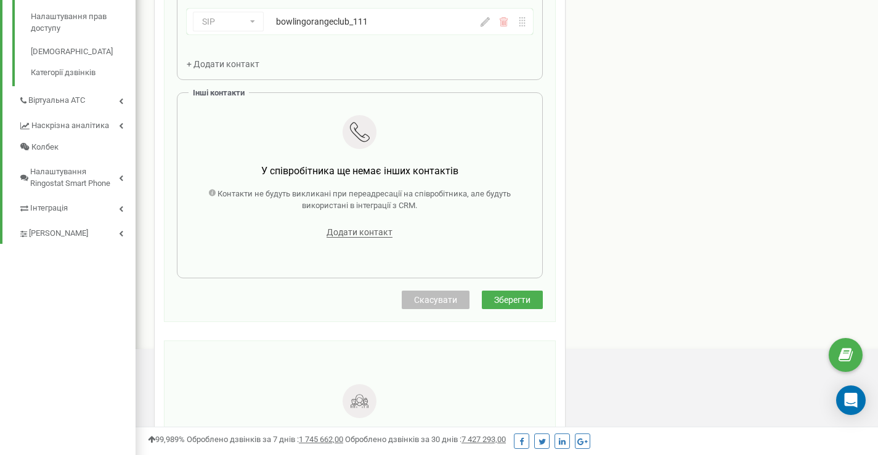
click at [439, 301] on span "Скасувати" at bounding box center [435, 300] width 43 height 10
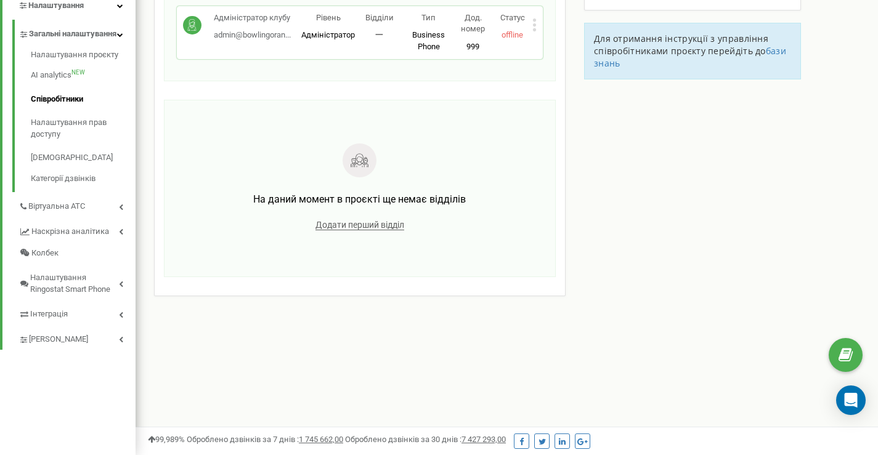
scroll to position [161, 0]
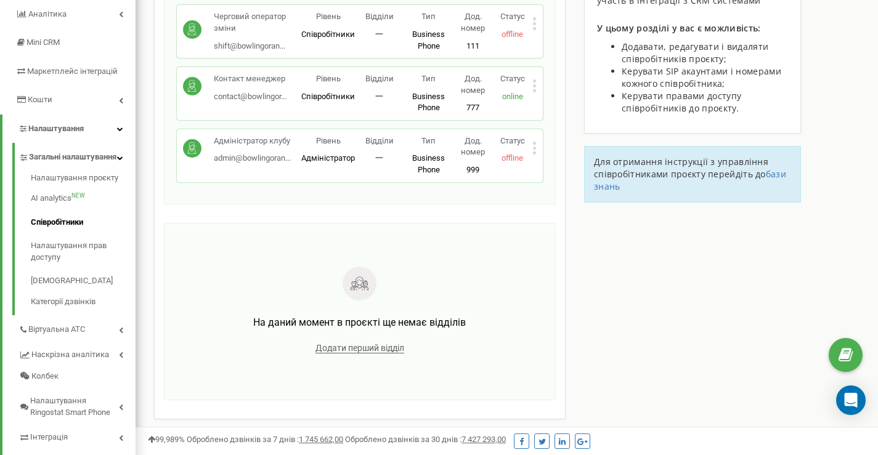
click at [531, 90] on div "Статус online" at bounding box center [512, 87] width 39 height 29
click at [534, 91] on icon at bounding box center [534, 90] width 3 height 3
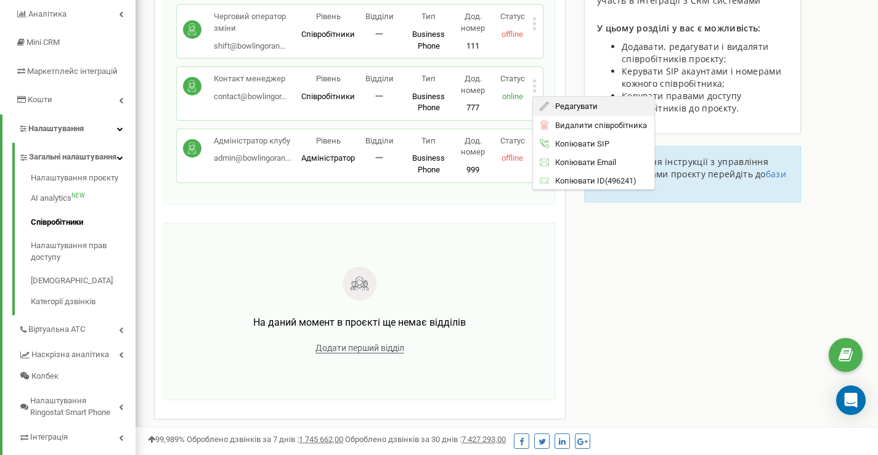
click at [553, 107] on span "Редагувати" at bounding box center [573, 106] width 49 height 8
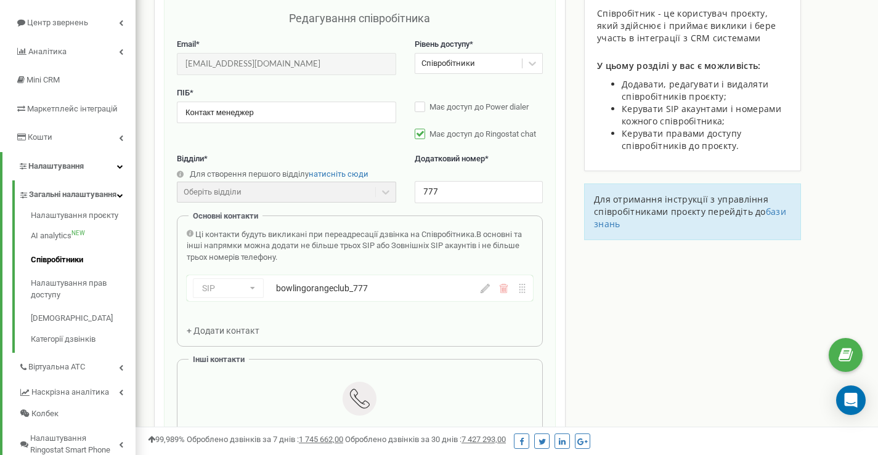
scroll to position [247, 0]
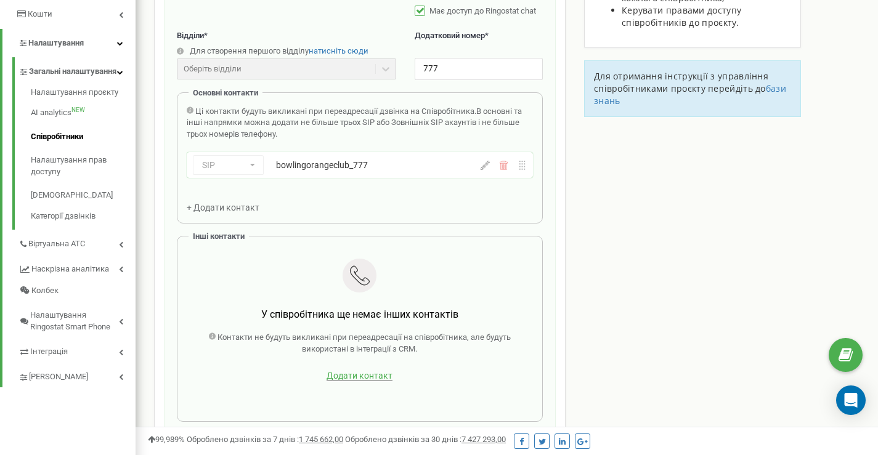
click at [349, 380] on span "Додати контакт" at bounding box center [360, 376] width 66 height 10
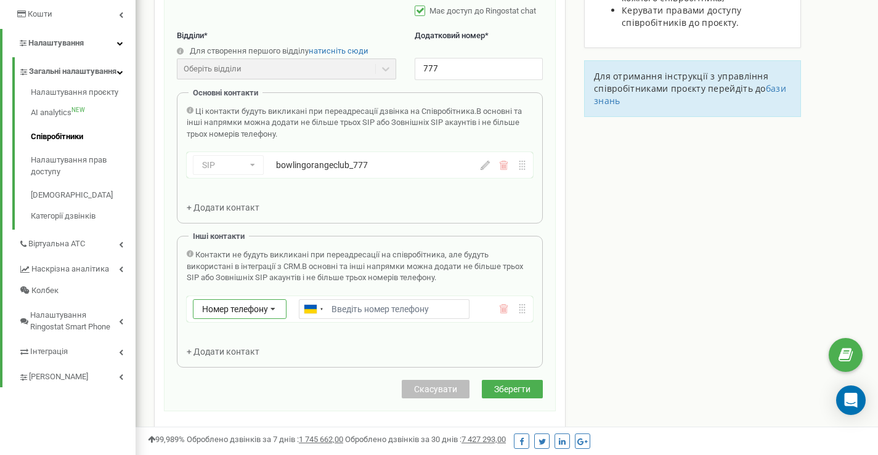
click at [247, 307] on span "Номер телефону" at bounding box center [235, 309] width 66 height 10
click at [357, 311] on input "Email *" at bounding box center [384, 310] width 170 height 20
type input "+380670777856"
click at [512, 391] on span "Зберегти" at bounding box center [512, 390] width 36 height 10
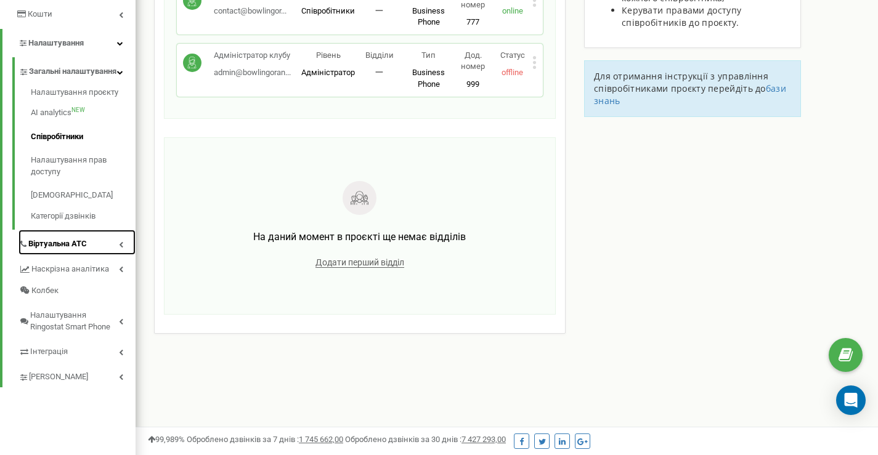
click at [86, 250] on span "Віртуальна АТС" at bounding box center [57, 245] width 59 height 12
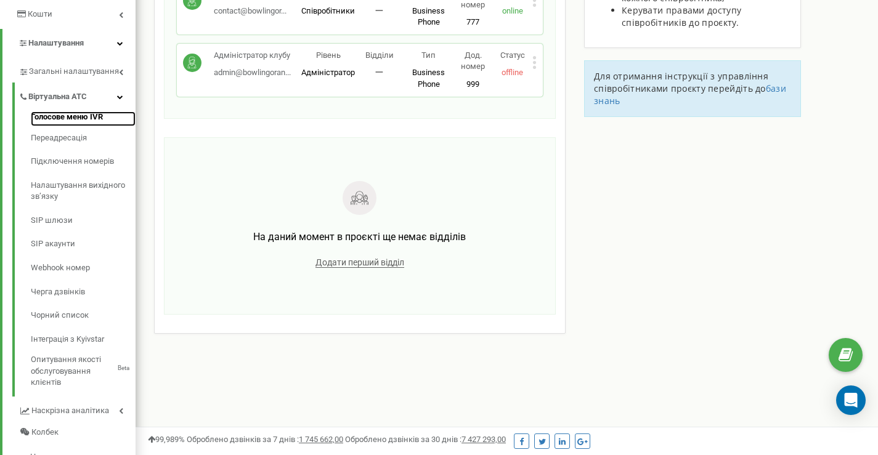
click at [52, 121] on link "Голосове меню IVR" at bounding box center [83, 119] width 105 height 15
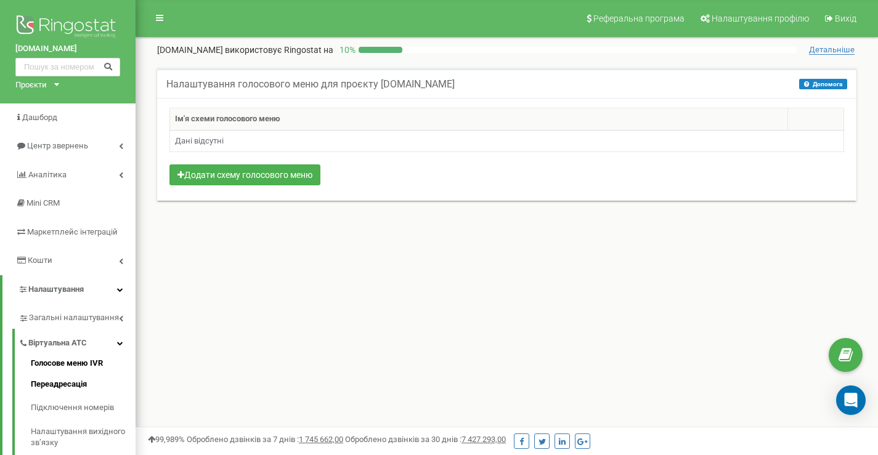
scroll to position [62, 0]
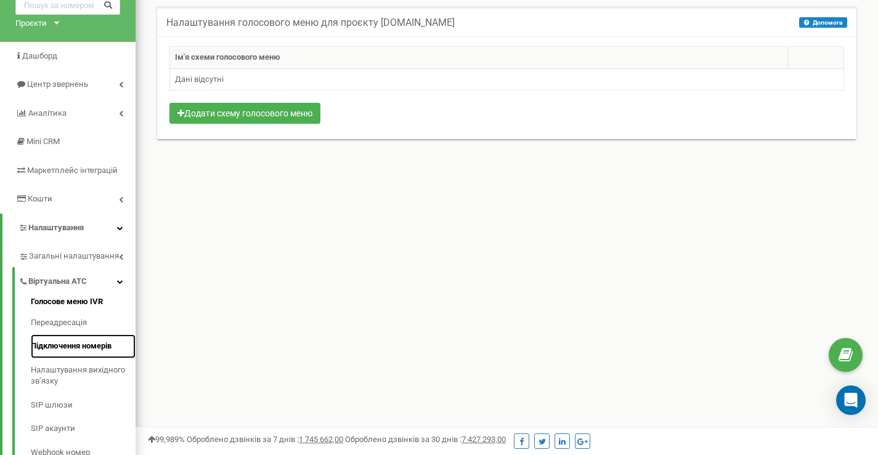
click at [59, 347] on link "Підключення номерів" at bounding box center [83, 347] width 105 height 24
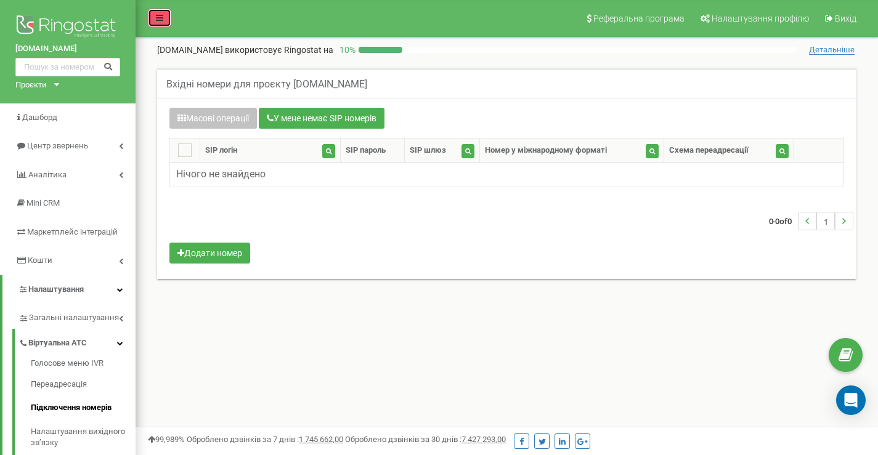
click at [153, 17] on link at bounding box center [159, 18] width 23 height 18
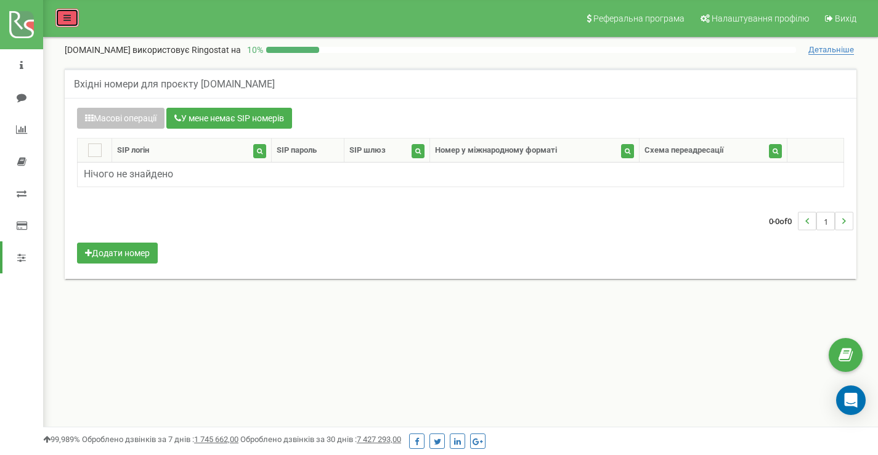
click at [65, 15] on icon at bounding box center [66, 18] width 7 height 9
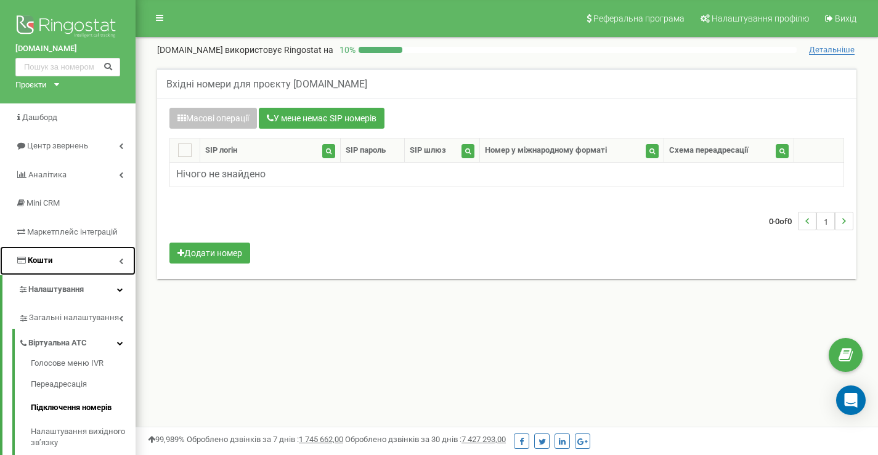
click at [38, 258] on span "Кошти" at bounding box center [40, 260] width 25 height 9
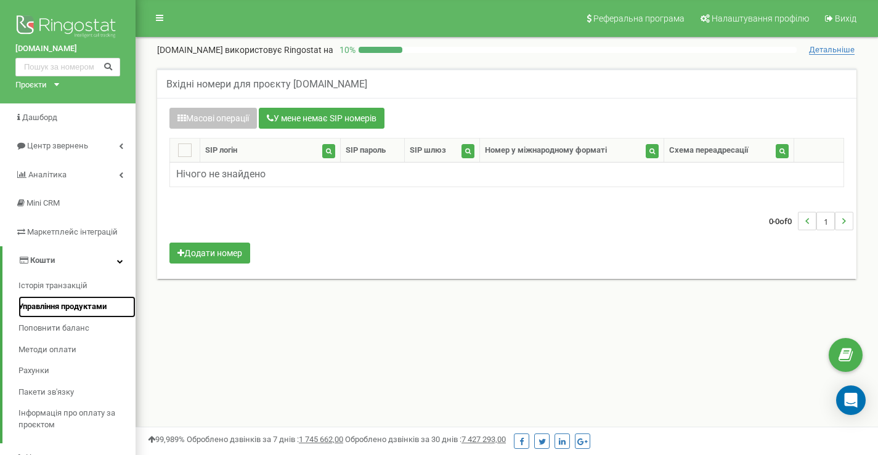
click at [56, 311] on span "Управління продуктами" at bounding box center [62, 307] width 88 height 12
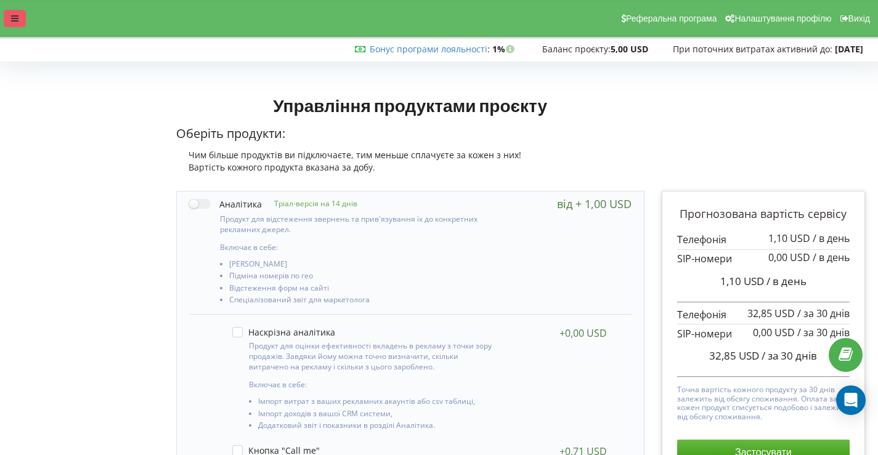
click at [10, 14] on div at bounding box center [15, 18] width 22 height 17
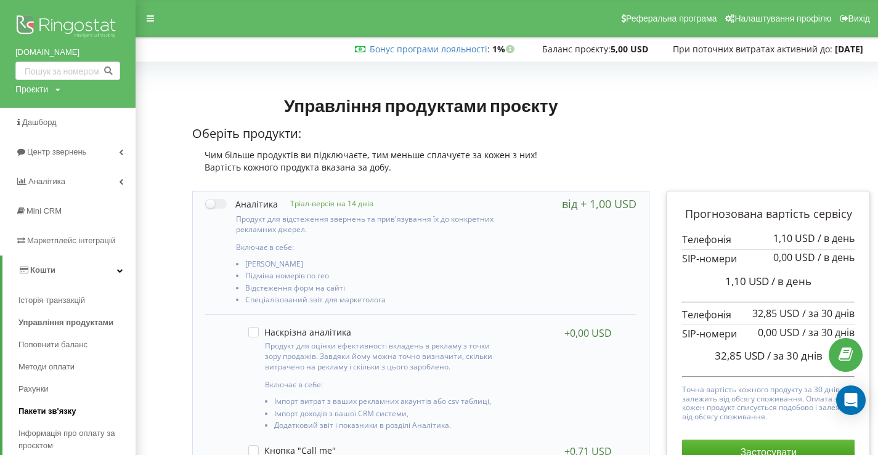
click at [39, 414] on span "Пакети зв'язку" at bounding box center [46, 412] width 57 height 12
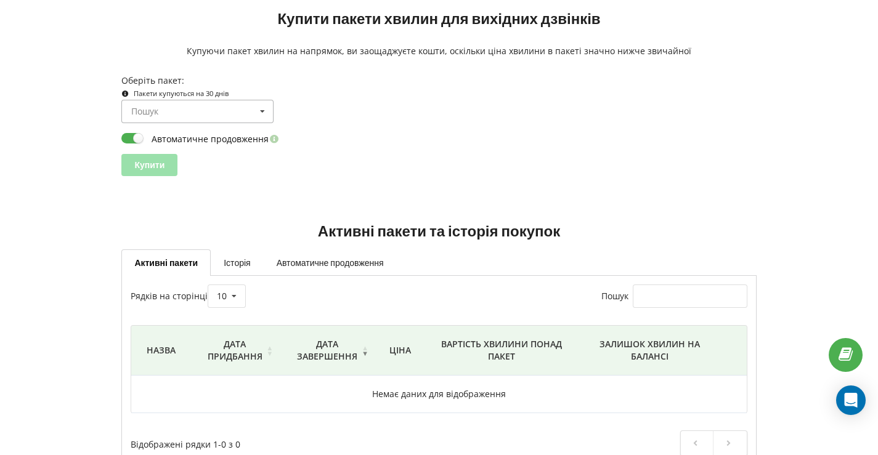
scroll to position [24, 0]
click at [179, 110] on input at bounding box center [198, 111] width 151 height 22
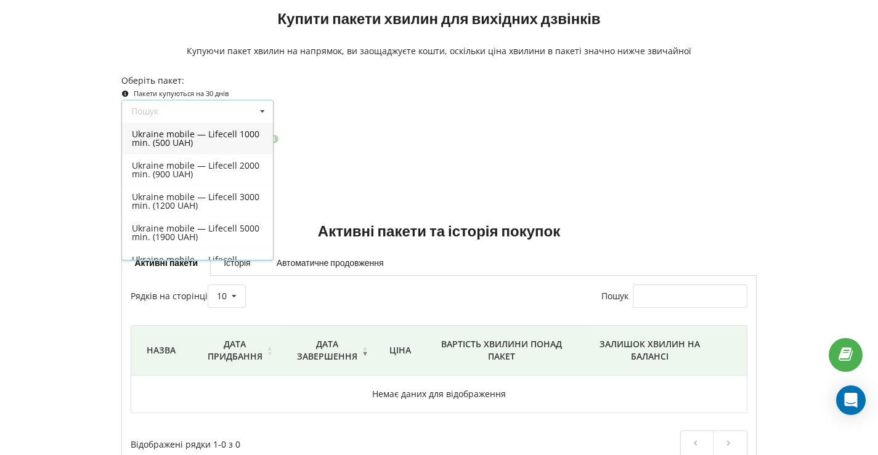
click at [395, 99] on div "Пакети купуються на 30 днів" at bounding box center [438, 93] width 635 height 13
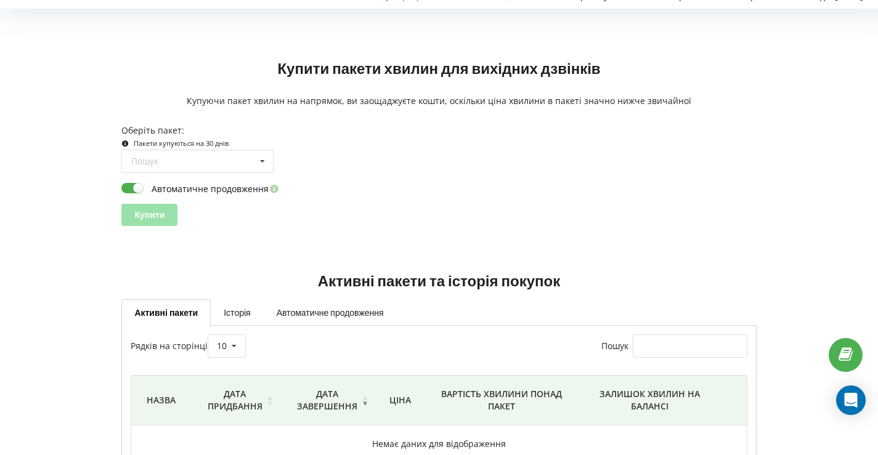
scroll to position [32, 0]
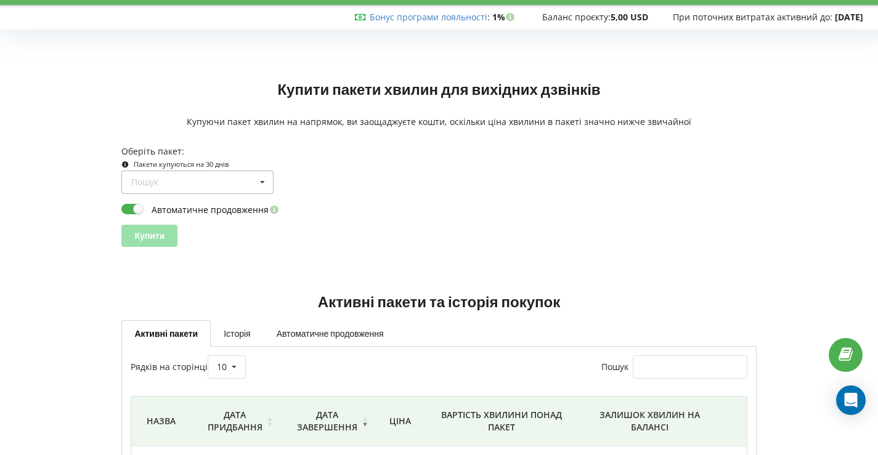
click at [258, 183] on icon at bounding box center [262, 182] width 18 height 23
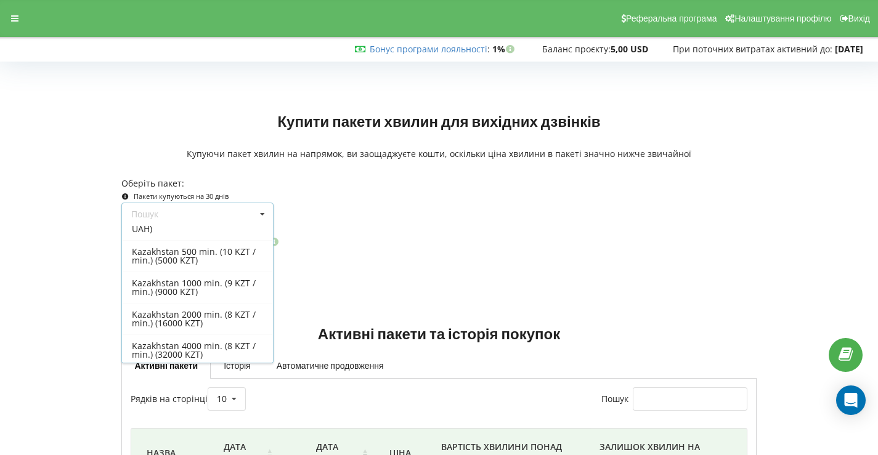
scroll to position [1083, 0]
click at [410, 219] on div "Пошук Усі пакети Ukraine mobile — Lifecell 1000 min. (500 UAH) Ukraine mobile —…" at bounding box center [438, 214] width 643 height 23
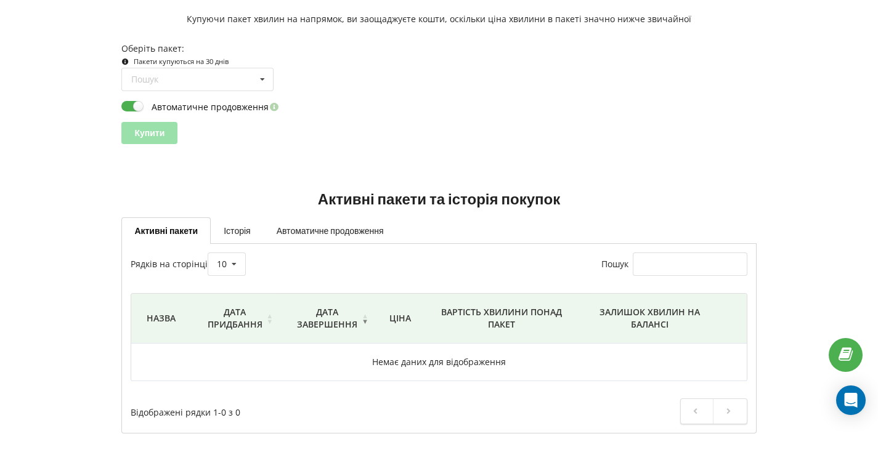
scroll to position [0, 0]
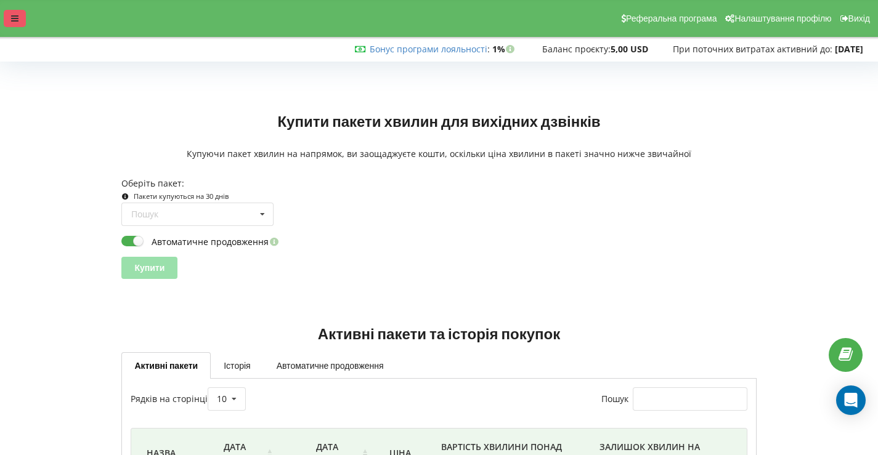
click at [14, 15] on icon at bounding box center [14, 18] width 7 height 9
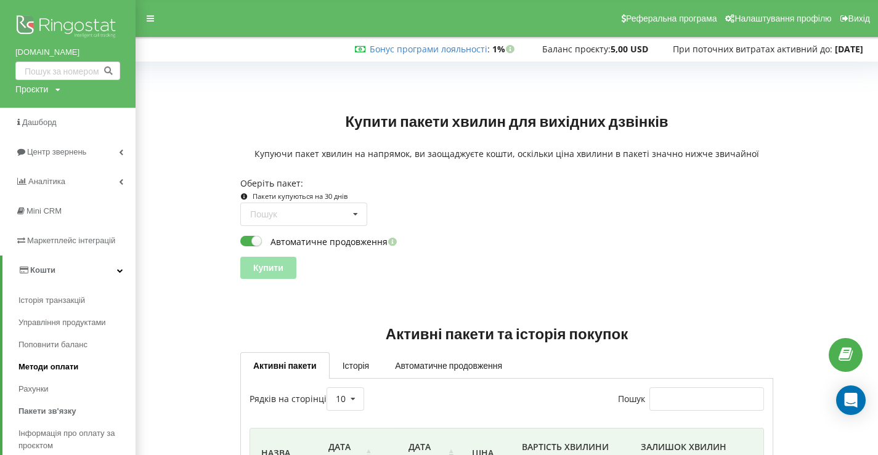
scroll to position [82, 0]
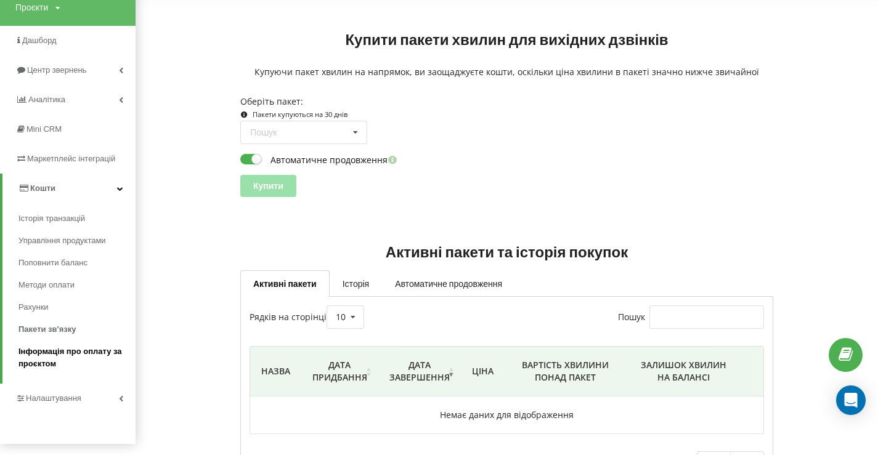
click at [70, 355] on span "Інформація про оплату за проєктом" at bounding box center [73, 358] width 111 height 25
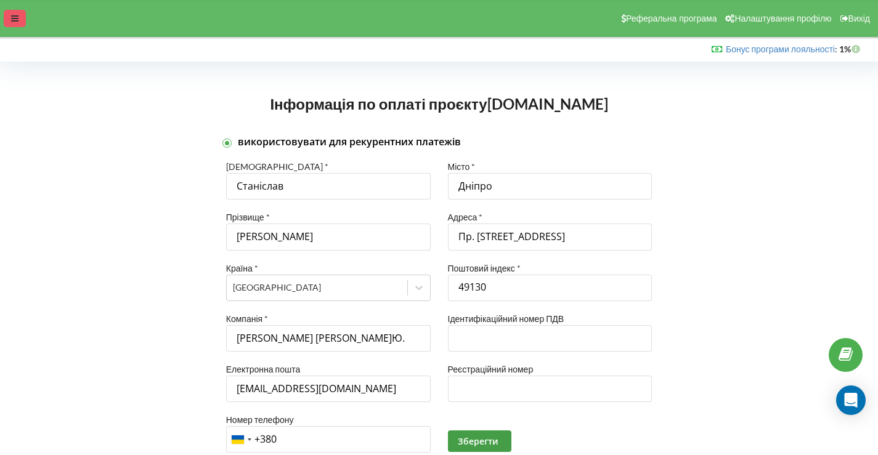
click at [8, 20] on div at bounding box center [15, 18] width 22 height 17
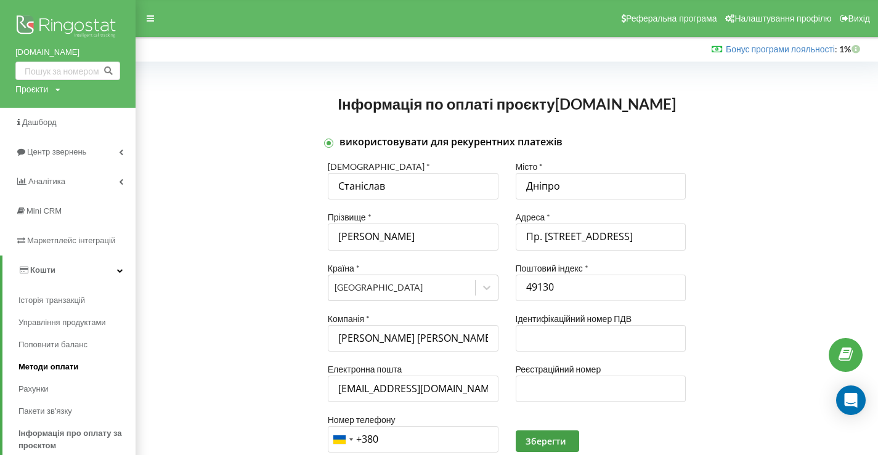
scroll to position [71, 0]
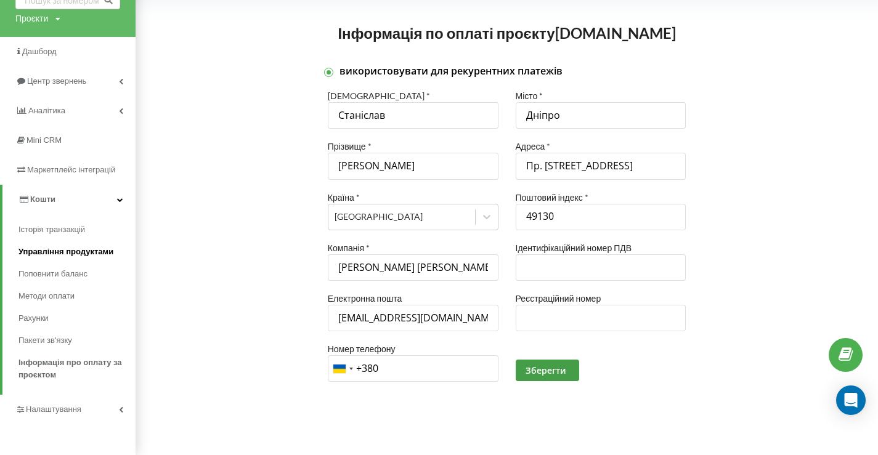
click at [75, 258] on span "Управління продуктами" at bounding box center [65, 252] width 95 height 12
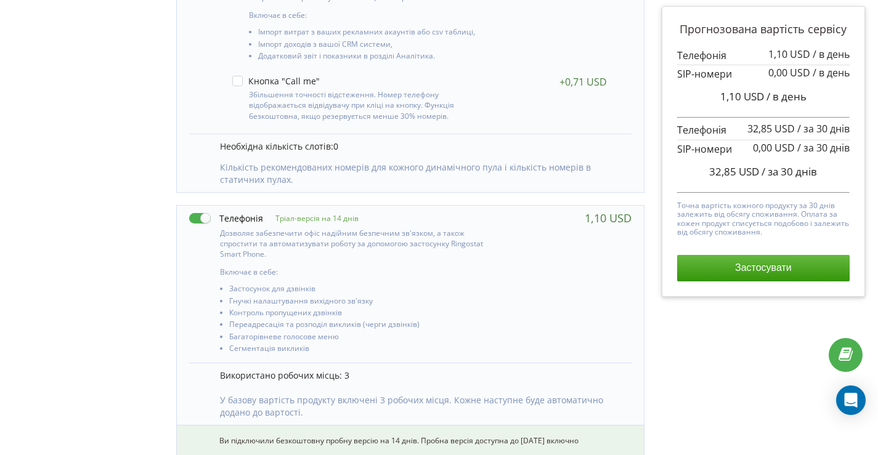
scroll to position [513, 0]
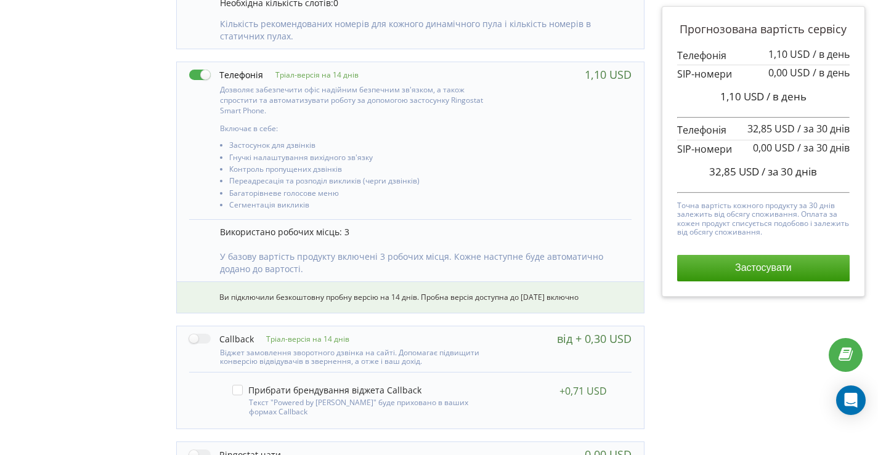
click at [851, 356] on icon at bounding box center [846, 355] width 14 height 12
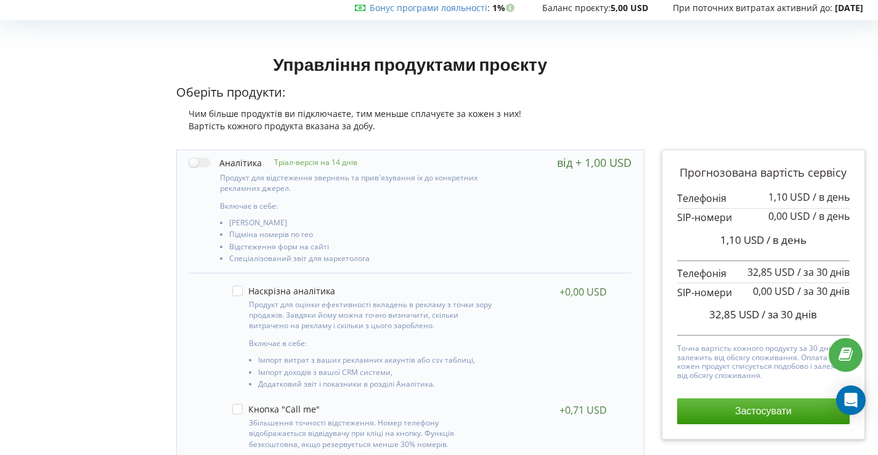
scroll to position [0, 0]
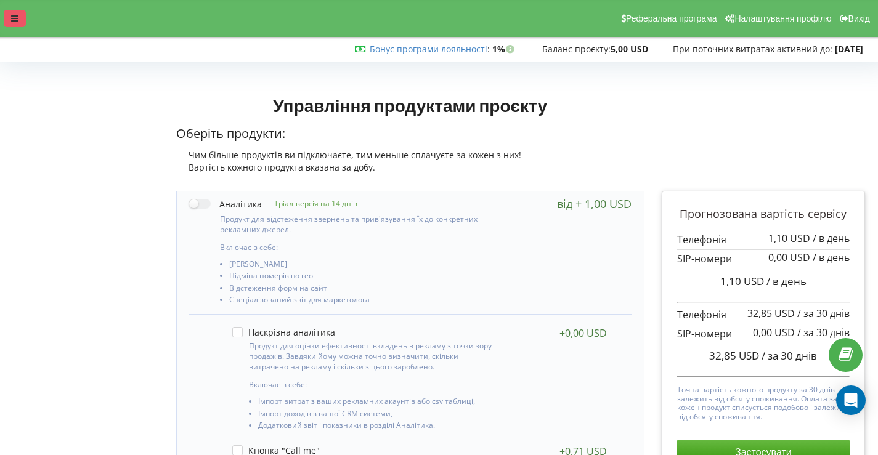
click at [15, 20] on icon at bounding box center [14, 18] width 7 height 9
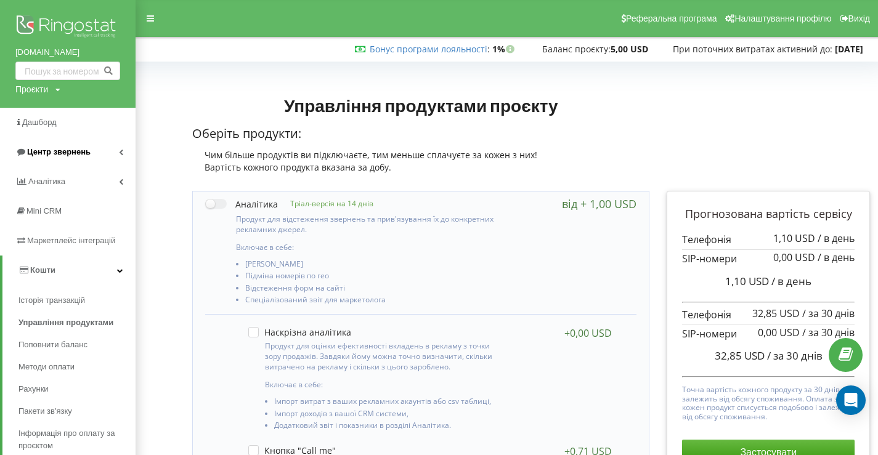
click at [68, 156] on span "Центр звернень" at bounding box center [58, 151] width 63 height 9
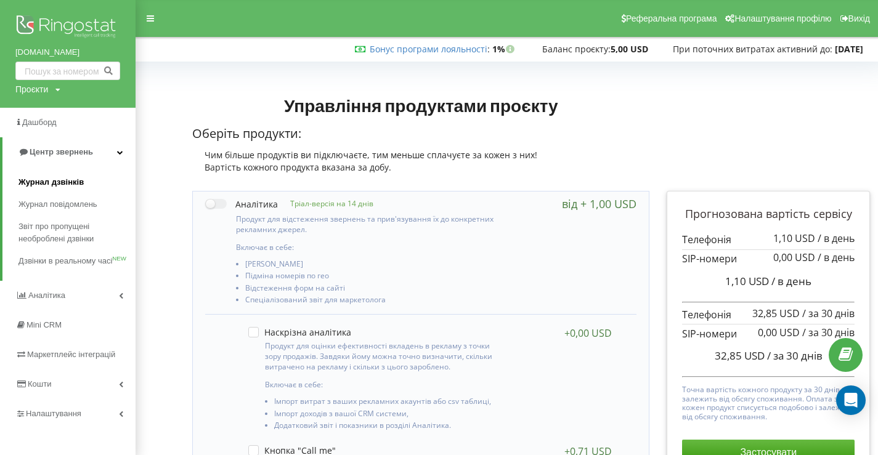
click at [62, 182] on span "Журнал дзвінків" at bounding box center [50, 182] width 65 height 12
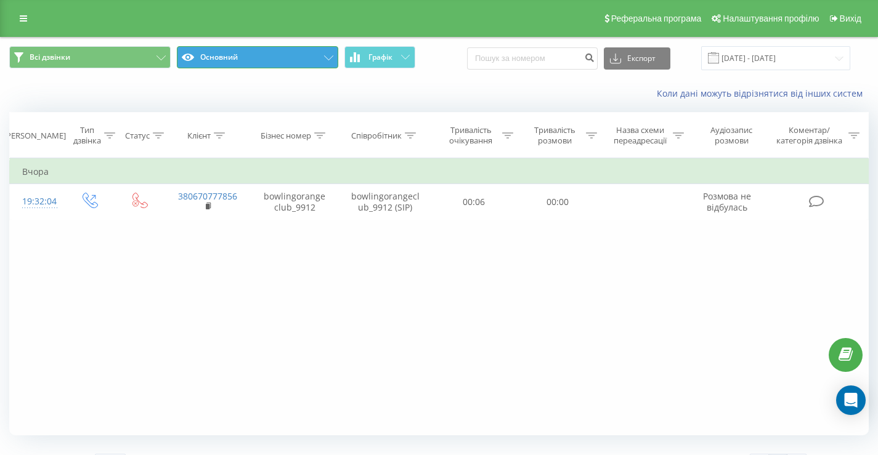
click at [240, 61] on button "Основний" at bounding box center [257, 57] width 161 height 22
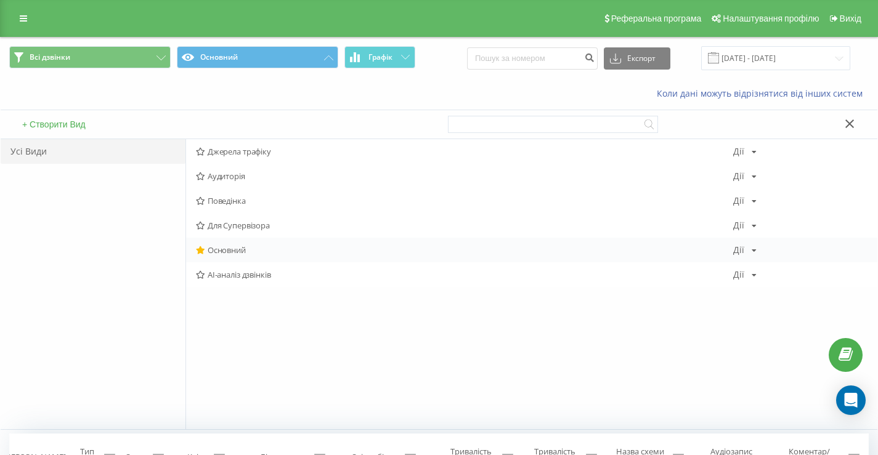
click at [737, 251] on div "Дії" at bounding box center [738, 250] width 11 height 9
click at [747, 253] on div "[PERSON_NAME] Копіювати Видалити За замовчуванням Поділитися" at bounding box center [744, 250] width 23 height 9
click at [258, 279] on span "AI-аналіз дзвінків" at bounding box center [464, 275] width 537 height 9
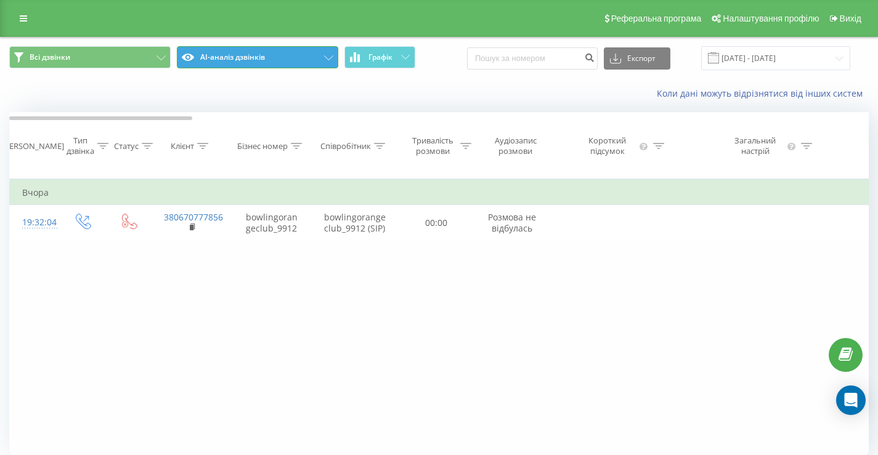
click at [306, 65] on button "AI-аналіз дзвінків" at bounding box center [257, 57] width 161 height 22
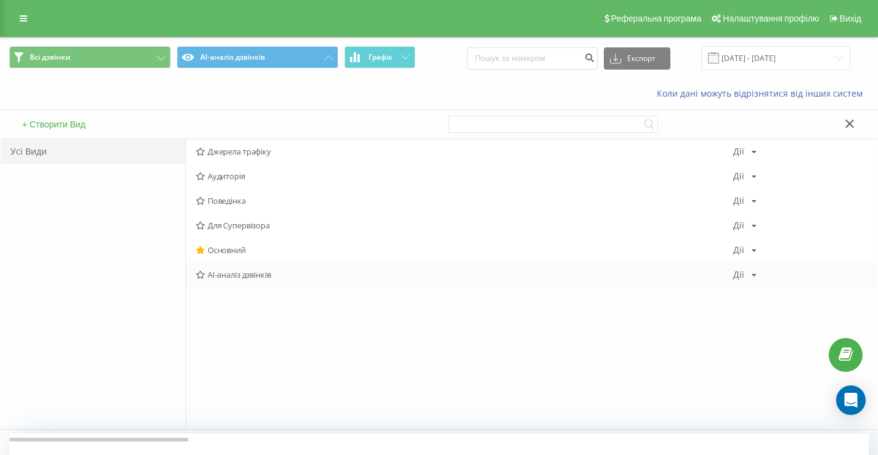
click at [204, 275] on icon at bounding box center [200, 275] width 9 height 8
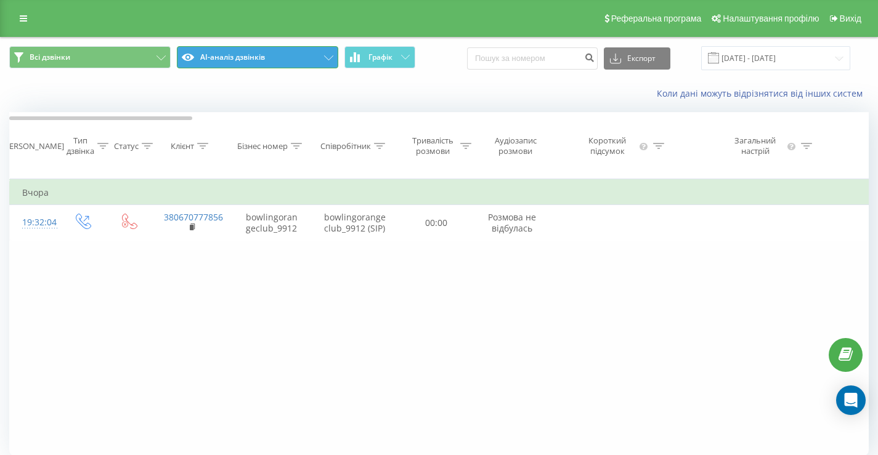
click at [271, 64] on button "AI-аналіз дзвінків" at bounding box center [257, 57] width 161 height 22
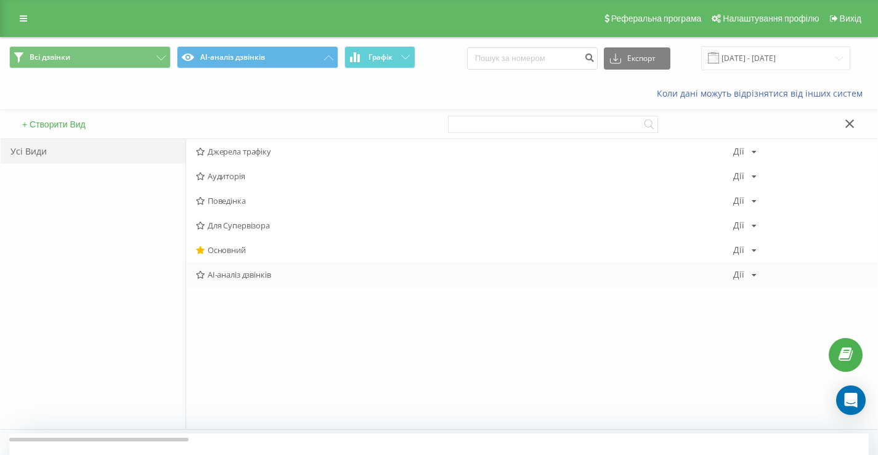
click at [743, 277] on div "Дії" at bounding box center [738, 275] width 11 height 9
click at [452, 65] on div "Всі дзвінки AI-аналіз дзвінків Графік Експорт .csv .xls .xlsx [DATE] - [DATE]" at bounding box center [439, 58] width 860 height 24
click at [73, 127] on button "+ Створити Вид" at bounding box center [53, 124] width 71 height 11
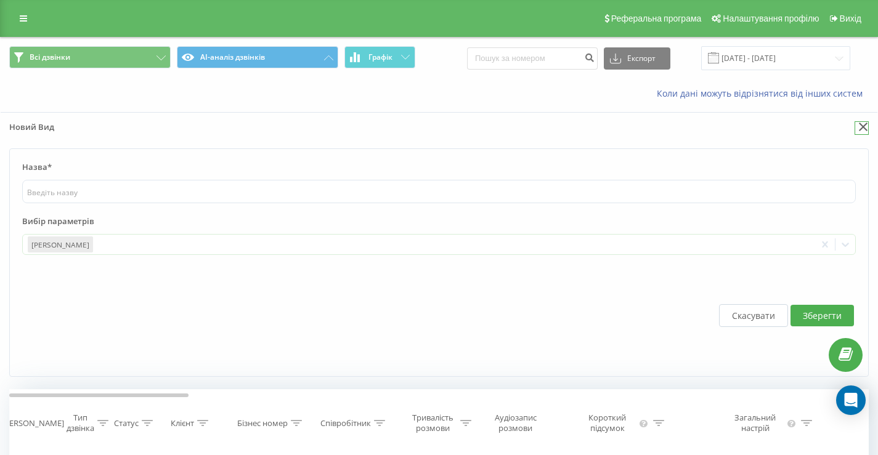
click at [862, 126] on icon at bounding box center [863, 127] width 9 height 9
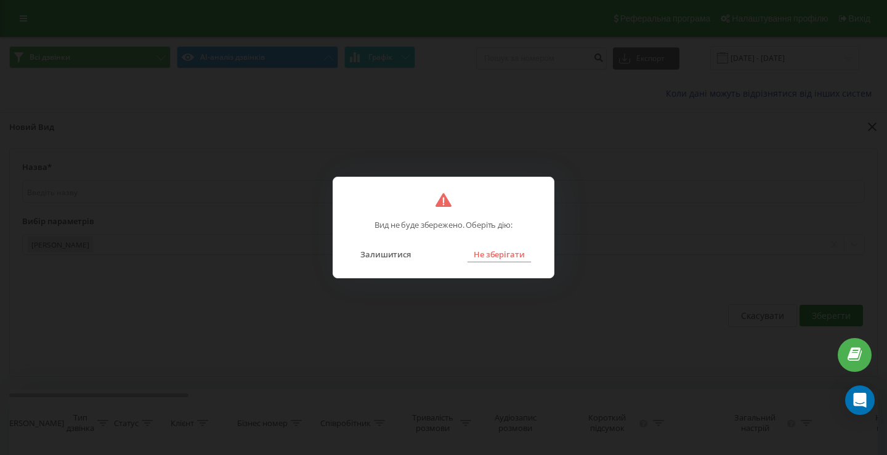
click at [487, 261] on button "Не зберігати" at bounding box center [499, 255] width 63 height 16
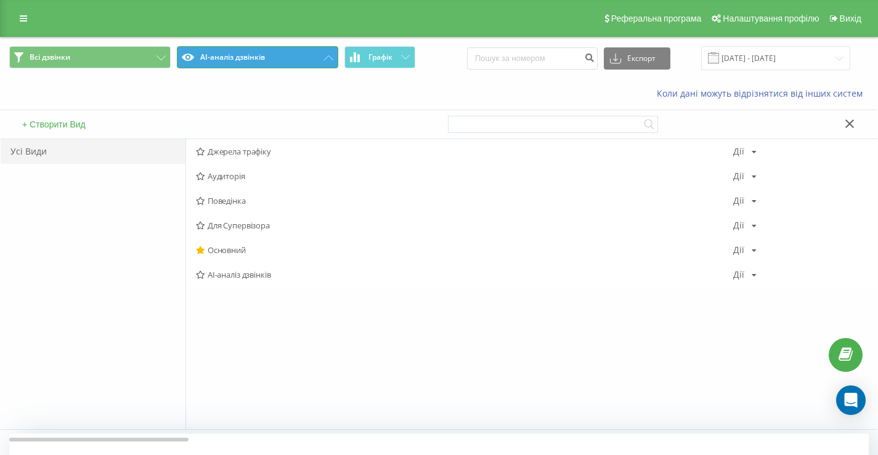
click at [192, 60] on icon at bounding box center [188, 57] width 12 height 7
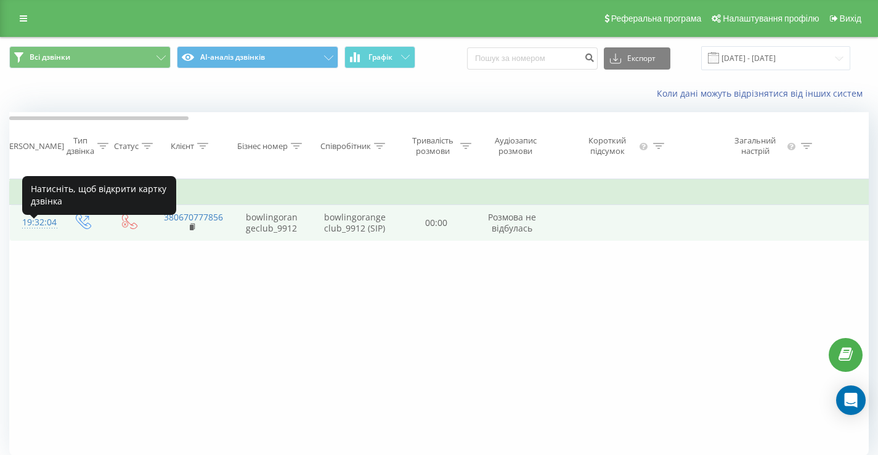
click at [42, 235] on div "19:32:04" at bounding box center [34, 223] width 25 height 24
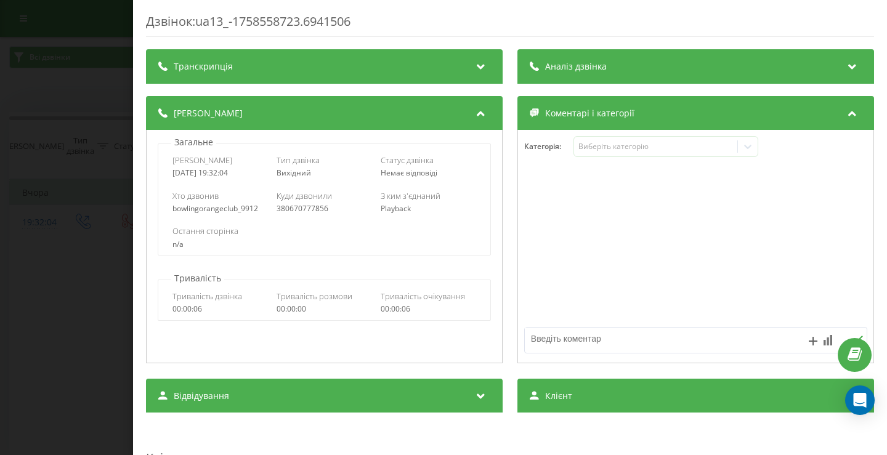
click at [774, 66] on div "Аналіз дзвінка" at bounding box center [696, 66] width 357 height 35
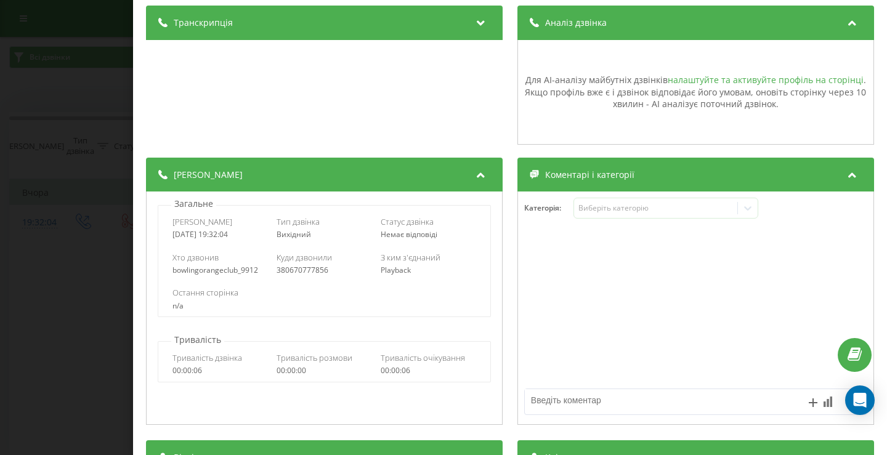
click at [747, 83] on link "налаштуйте та активуйте профіль на сторінці" at bounding box center [766, 80] width 196 height 12
